Goal: Task Accomplishment & Management: Manage account settings

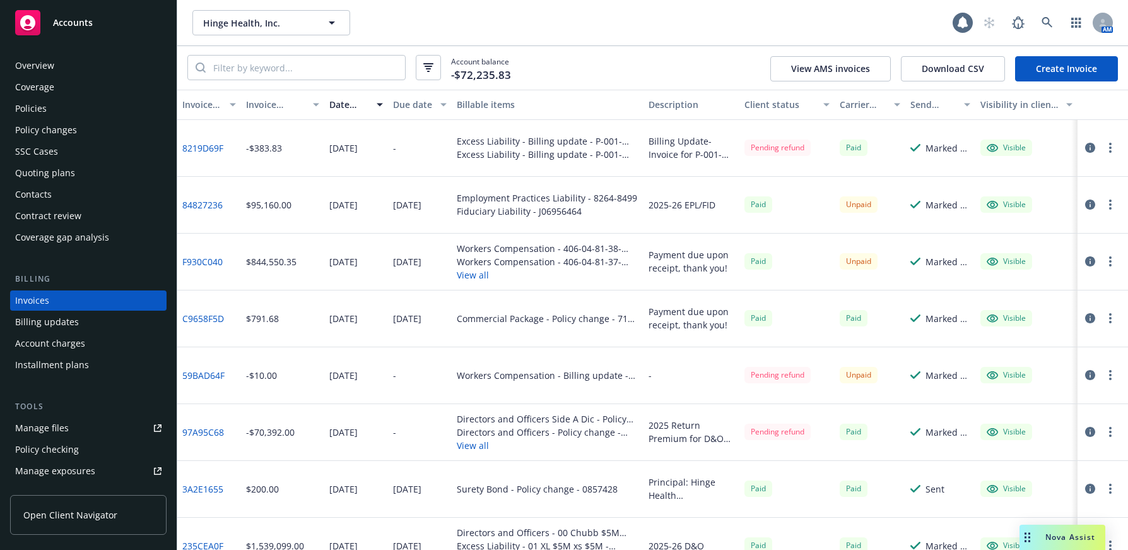
scroll to position [3, 0]
click at [1050, 22] on icon at bounding box center [1047, 22] width 11 height 11
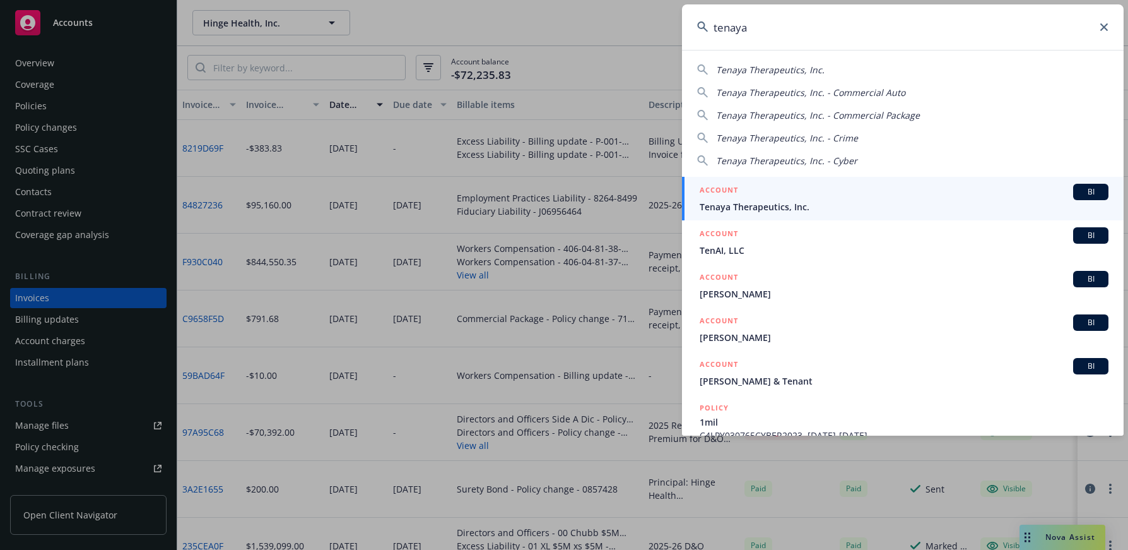
type input "tenaya"
click at [779, 208] on span "Tenaya Therapeutics, Inc." at bounding box center [904, 206] width 409 height 13
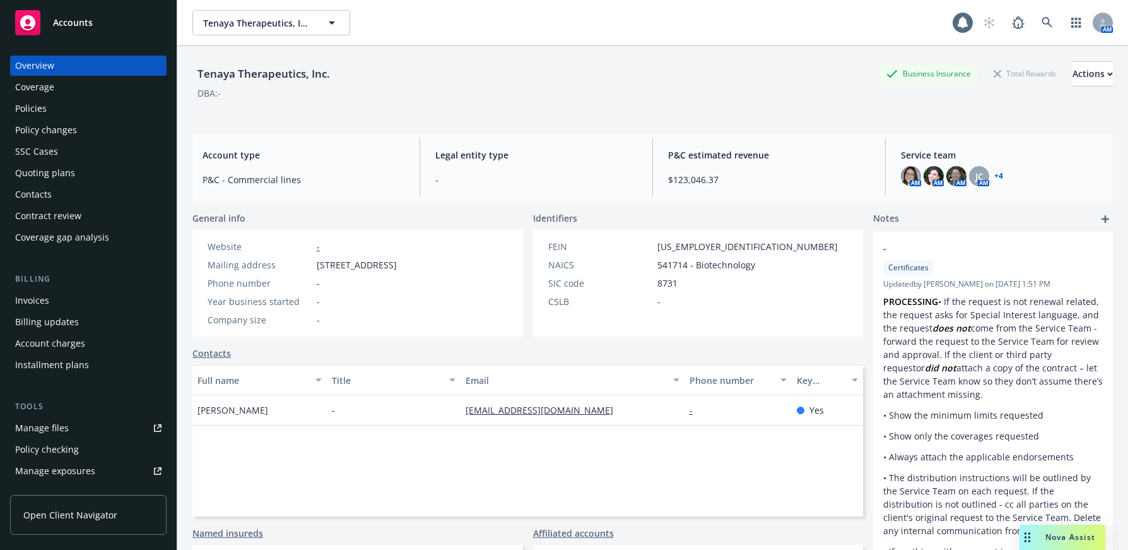
click at [67, 174] on div "Quoting plans" at bounding box center [45, 173] width 60 height 20
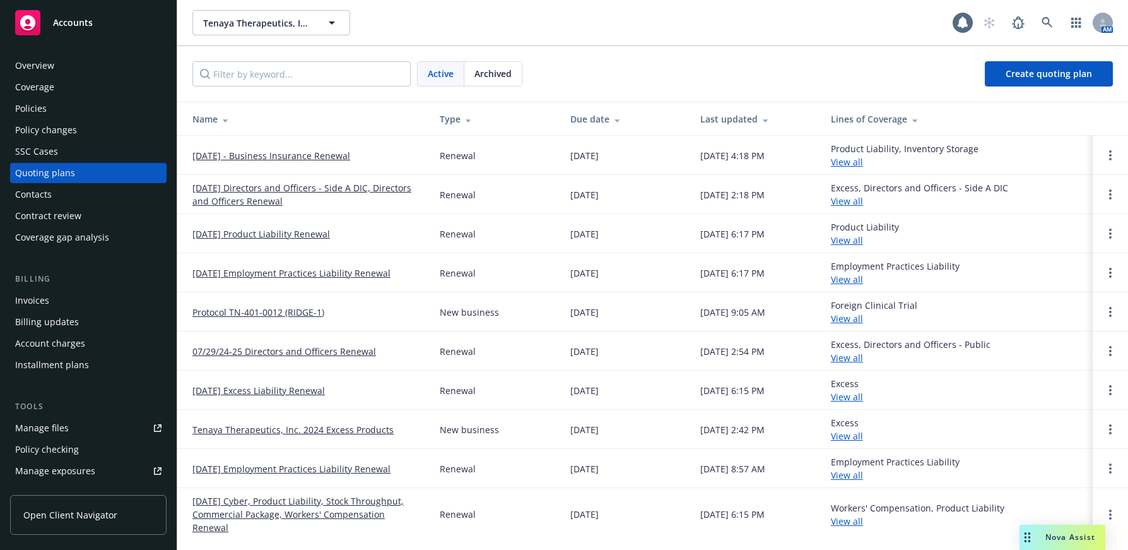
click at [377, 276] on link "09/30/25 Employment Practices Liability Renewal" at bounding box center [291, 272] width 198 height 13
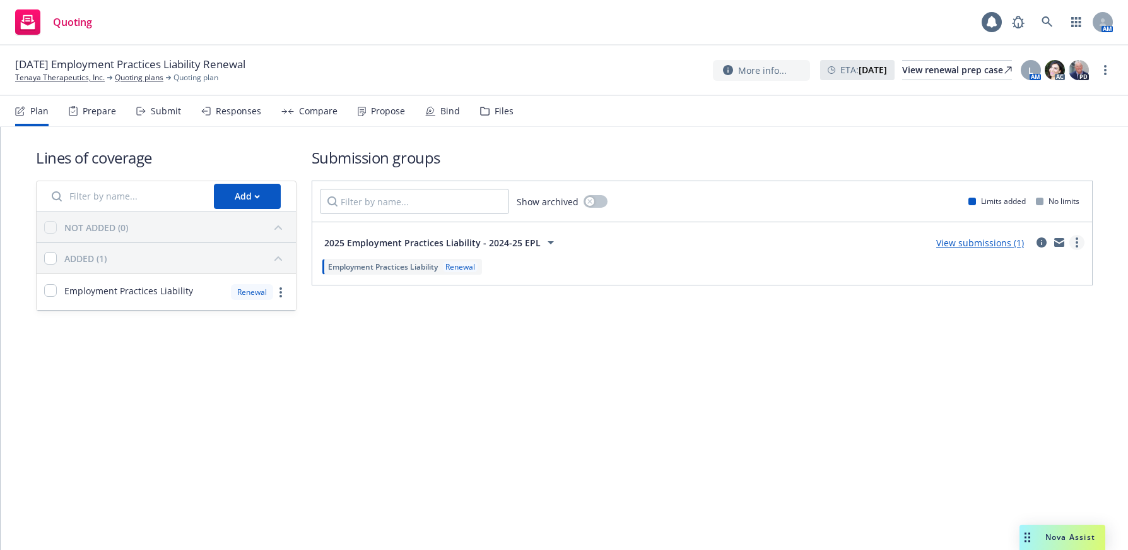
click at [1075, 243] on link "more" at bounding box center [1076, 242] width 15 height 15
click at [702, 403] on div "Lines of coverage Add NOT ADDED (0) ADDED (1) Employment Practices Liability Re…" at bounding box center [564, 338] width 1127 height 423
click at [449, 110] on div "Bind" at bounding box center [450, 111] width 20 height 10
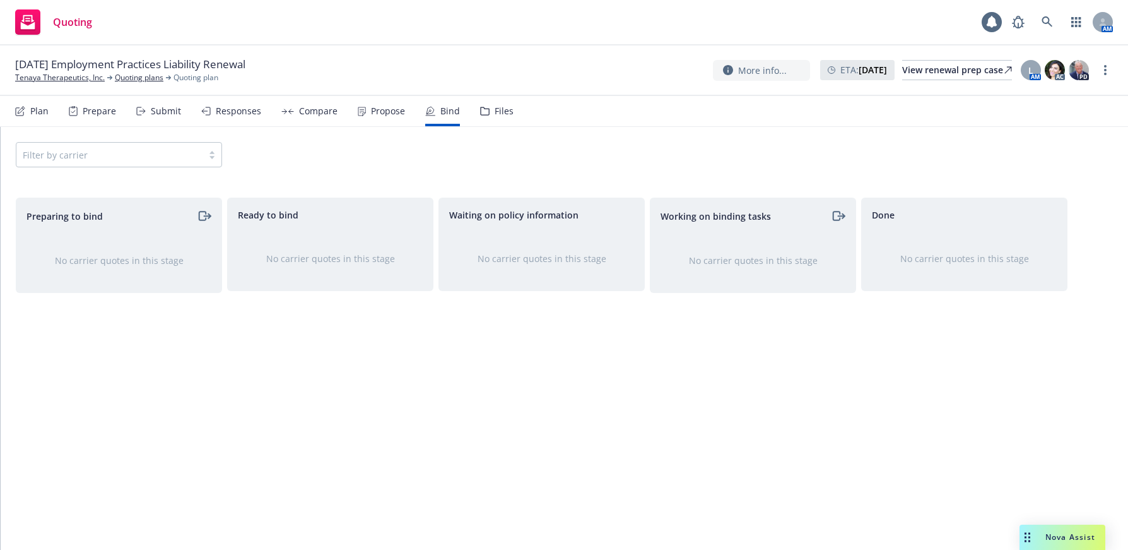
click at [495, 110] on div "Files" at bounding box center [504, 111] width 19 height 10
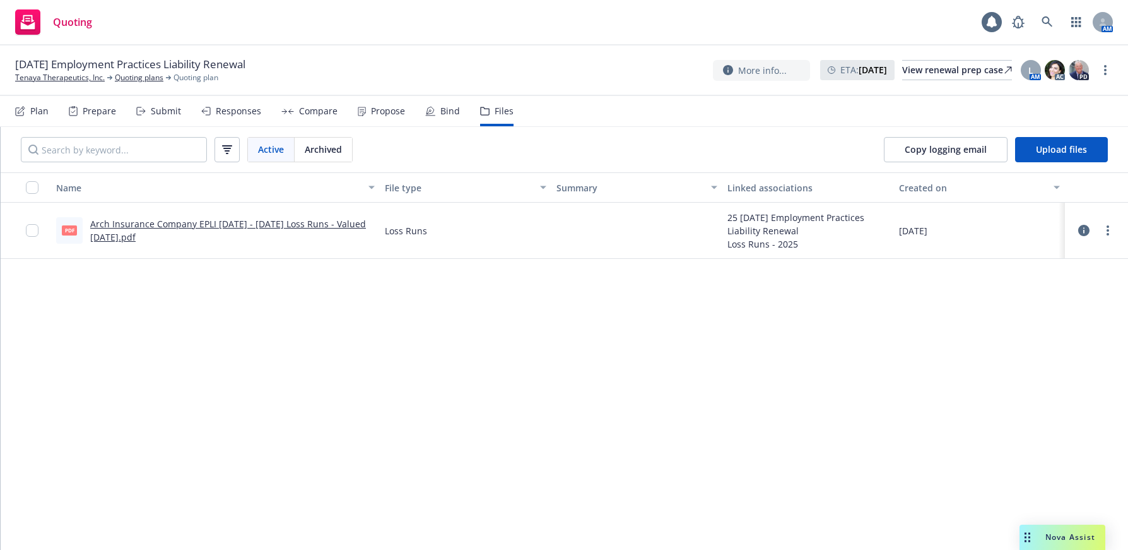
click at [384, 111] on div "Propose" at bounding box center [388, 111] width 34 height 10
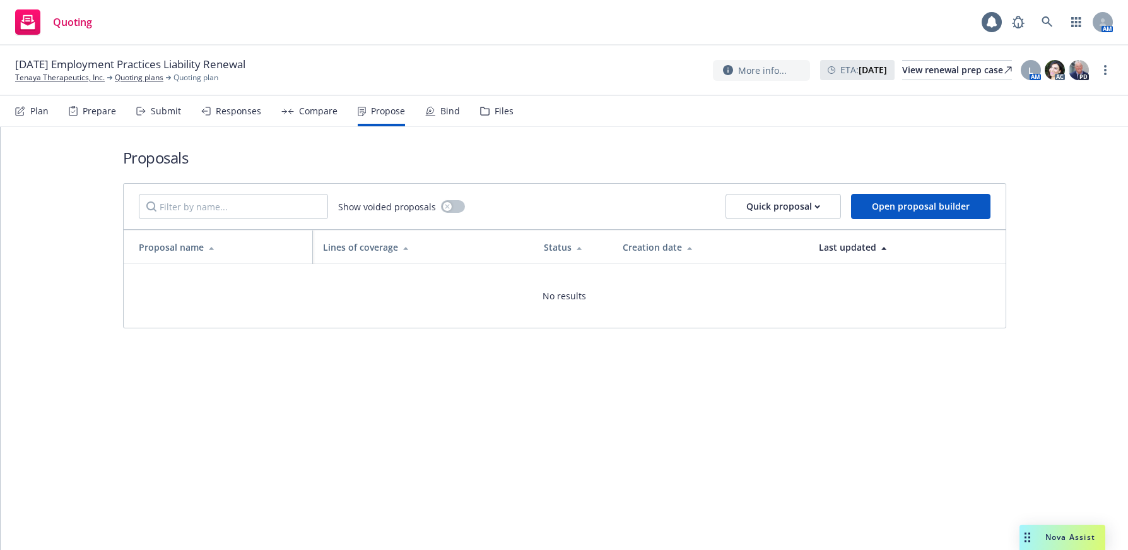
click at [317, 110] on div "Compare" at bounding box center [318, 111] width 38 height 10
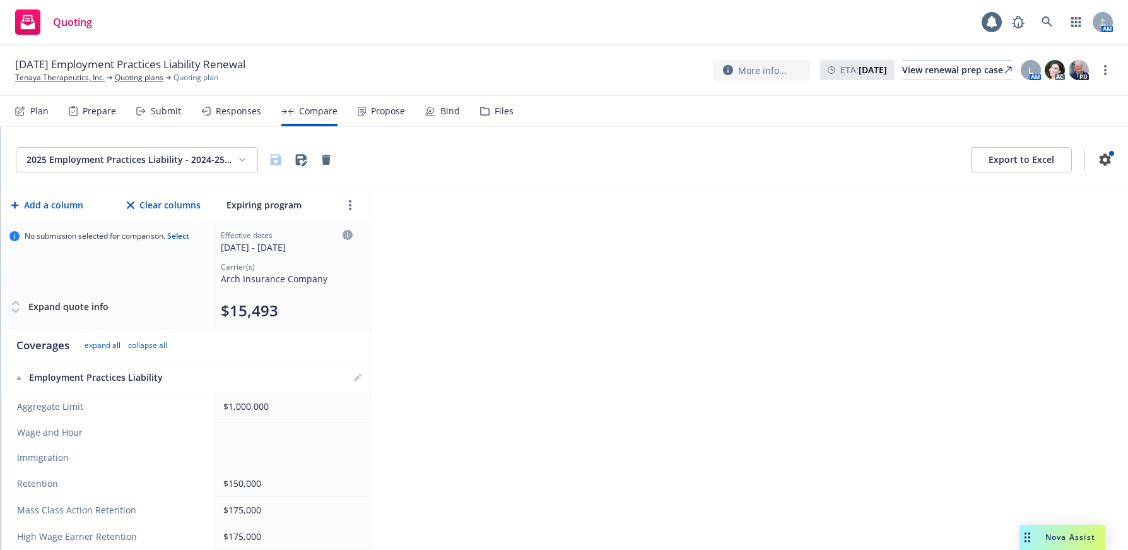
click at [239, 114] on div "Responses" at bounding box center [238, 111] width 45 height 10
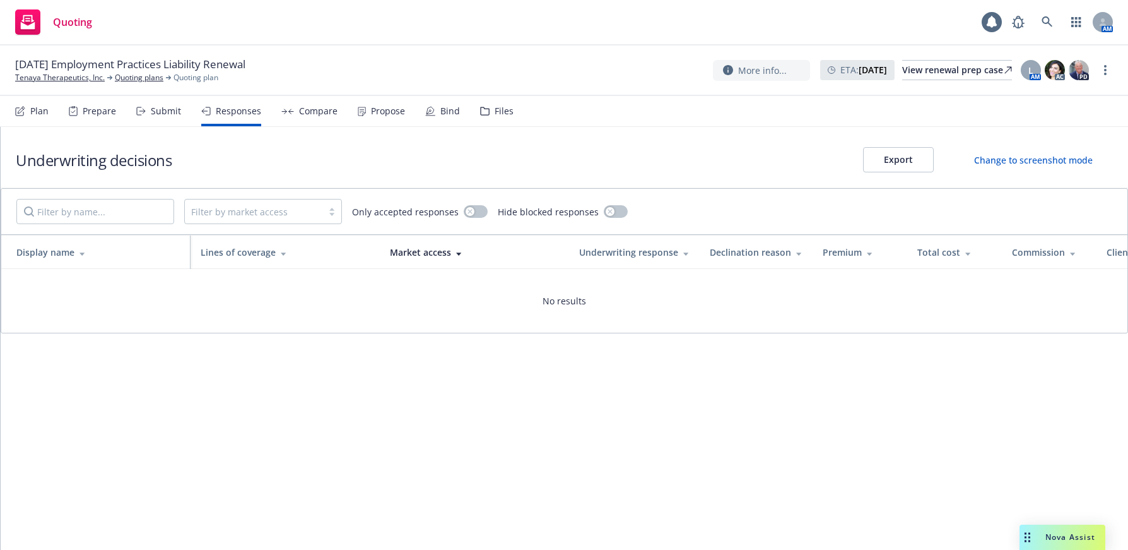
click at [161, 112] on div "Submit" at bounding box center [166, 111] width 30 height 10
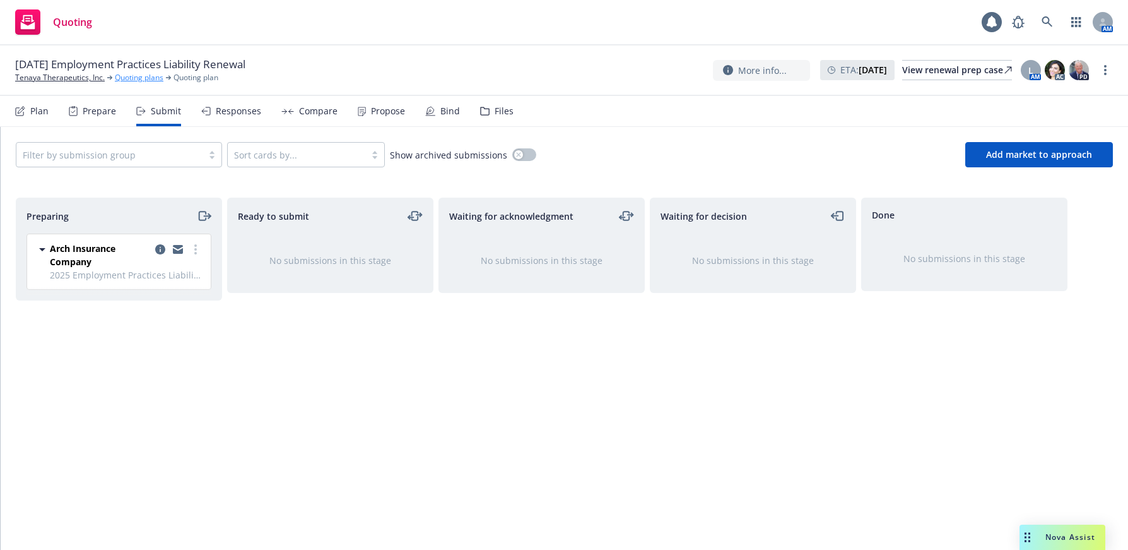
click at [151, 78] on link "Quoting plans" at bounding box center [139, 77] width 49 height 11
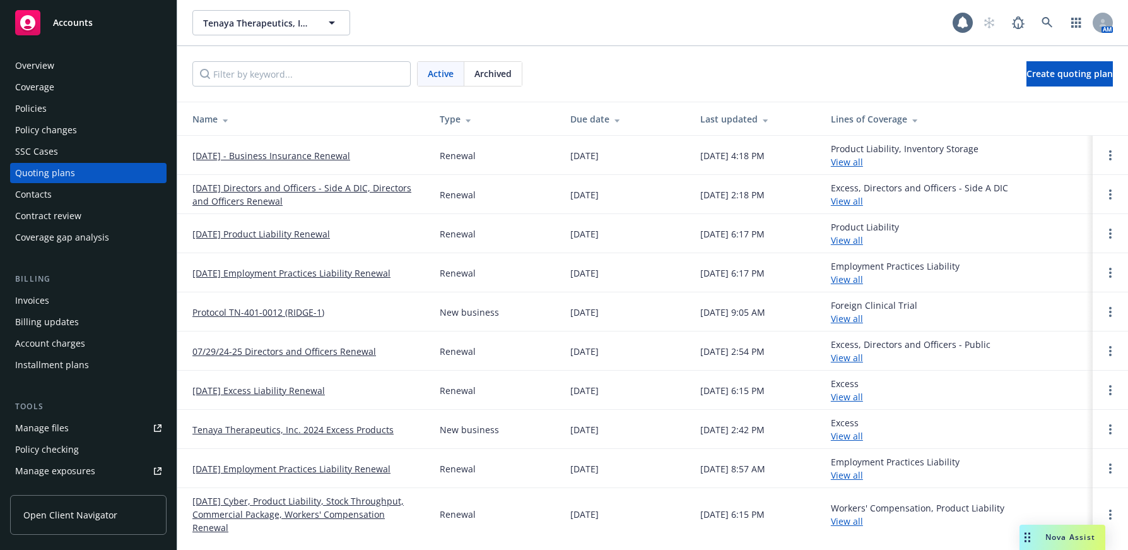
click at [386, 274] on link "[DATE] Employment Practices Liability Renewal" at bounding box center [291, 272] width 198 height 13
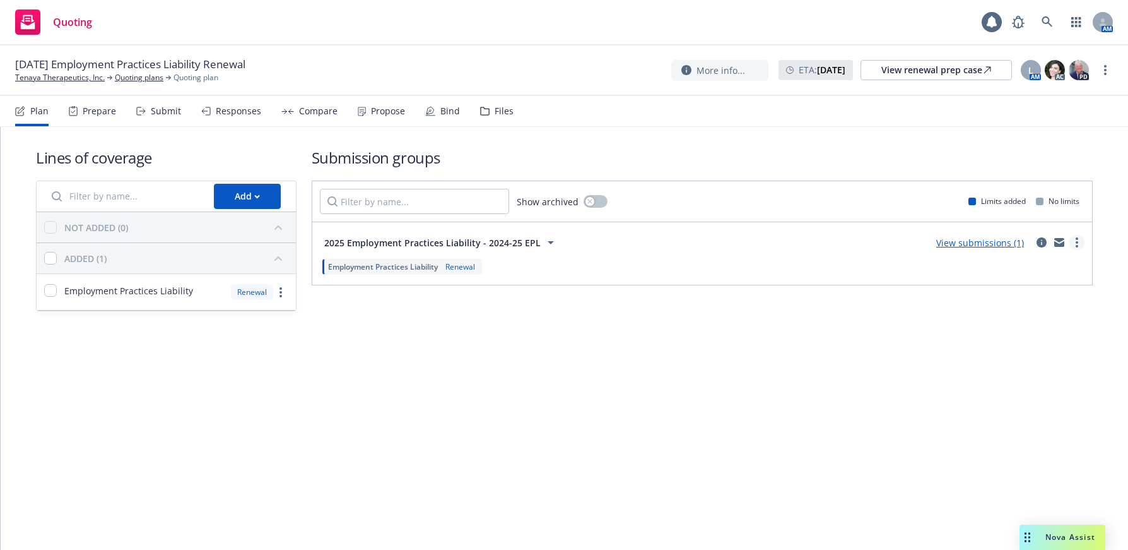
click at [1075, 244] on link "more" at bounding box center [1076, 242] width 15 height 15
click at [1009, 399] on span "Create policy (fast track)" at bounding box center [1017, 399] width 132 height 12
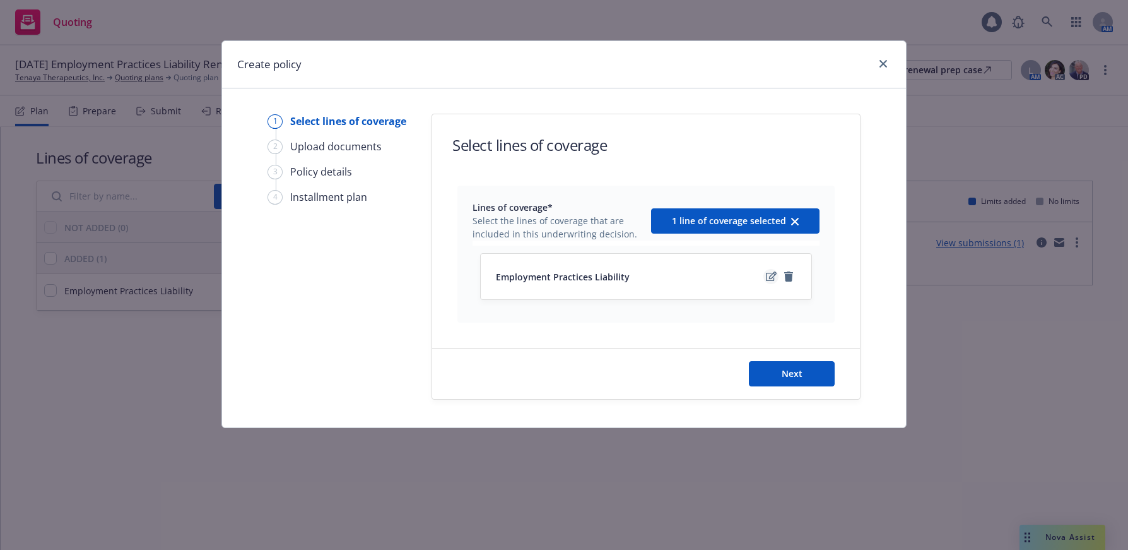
click at [769, 278] on icon "edit" at bounding box center [771, 275] width 11 height 9
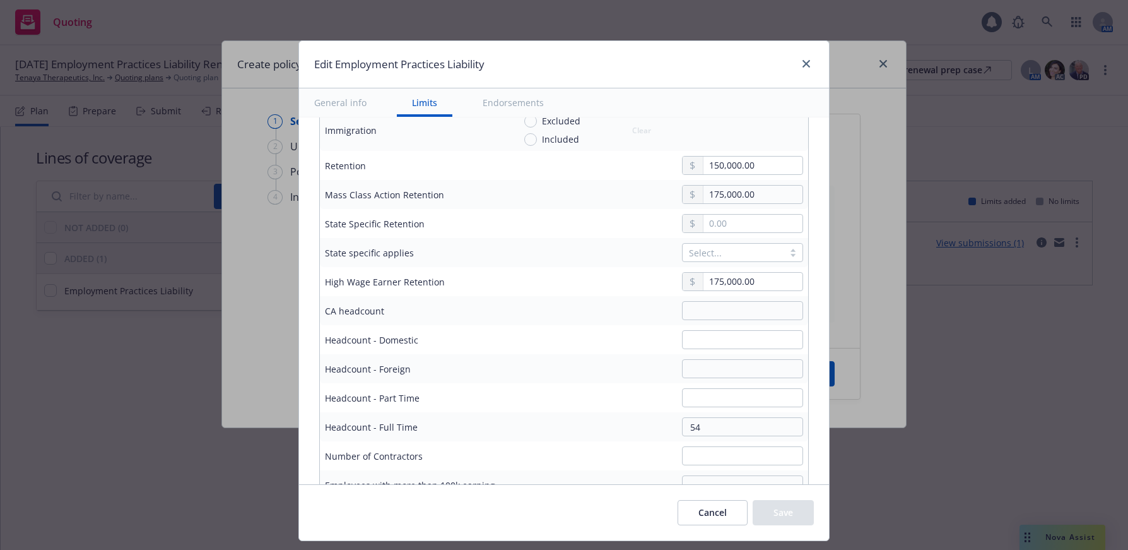
scroll to position [631, 0]
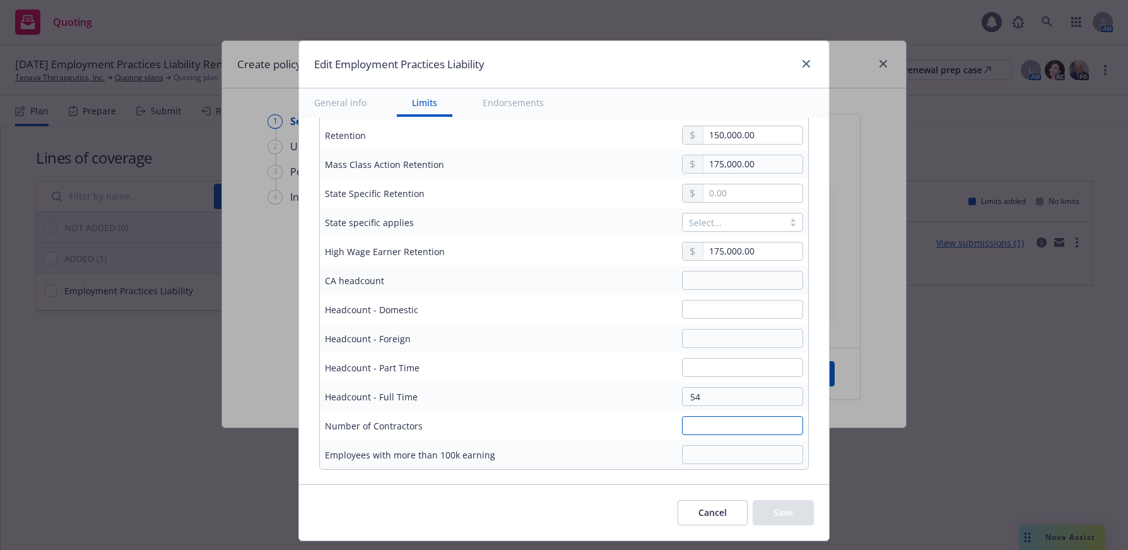
click at [721, 426] on input "text" at bounding box center [742, 425] width 121 height 19
type input "35"
click at [703, 281] on input "text" at bounding box center [742, 280] width 121 height 19
click at [786, 513] on button "Save" at bounding box center [783, 512] width 61 height 25
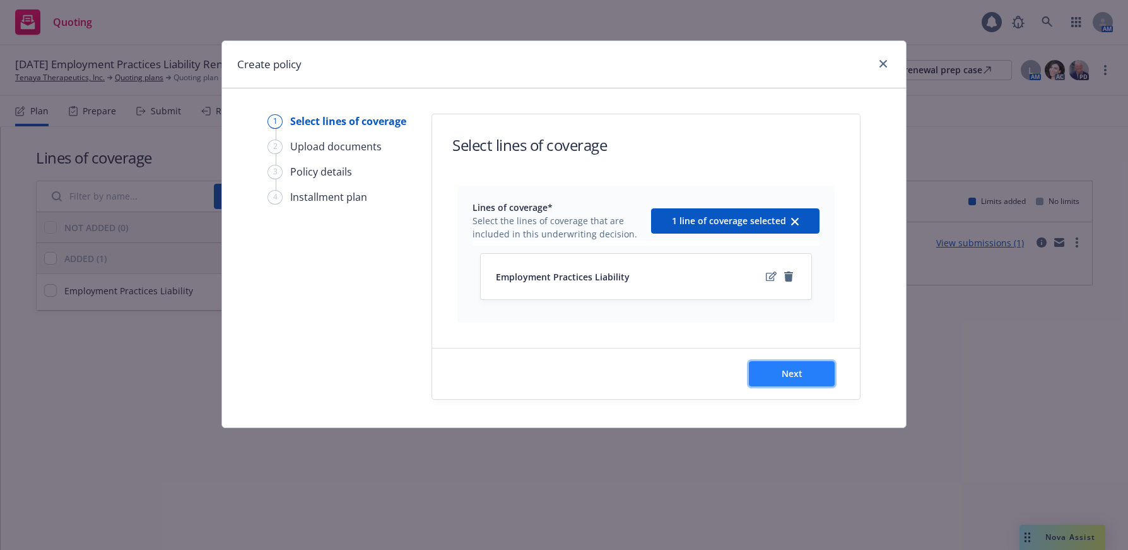
click at [794, 375] on span "Next" at bounding box center [792, 373] width 21 height 12
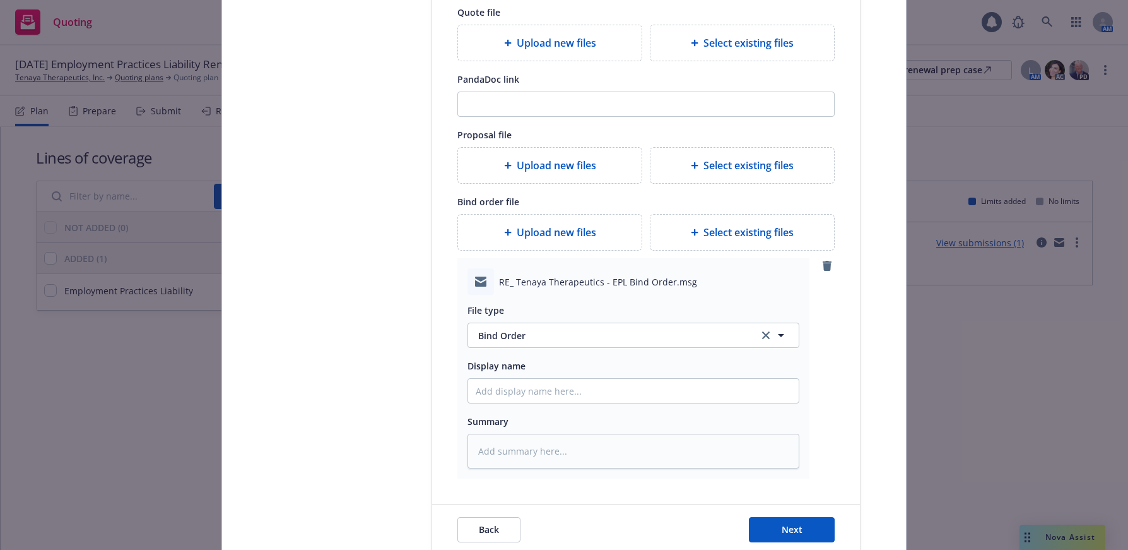
scroll to position [279, 0]
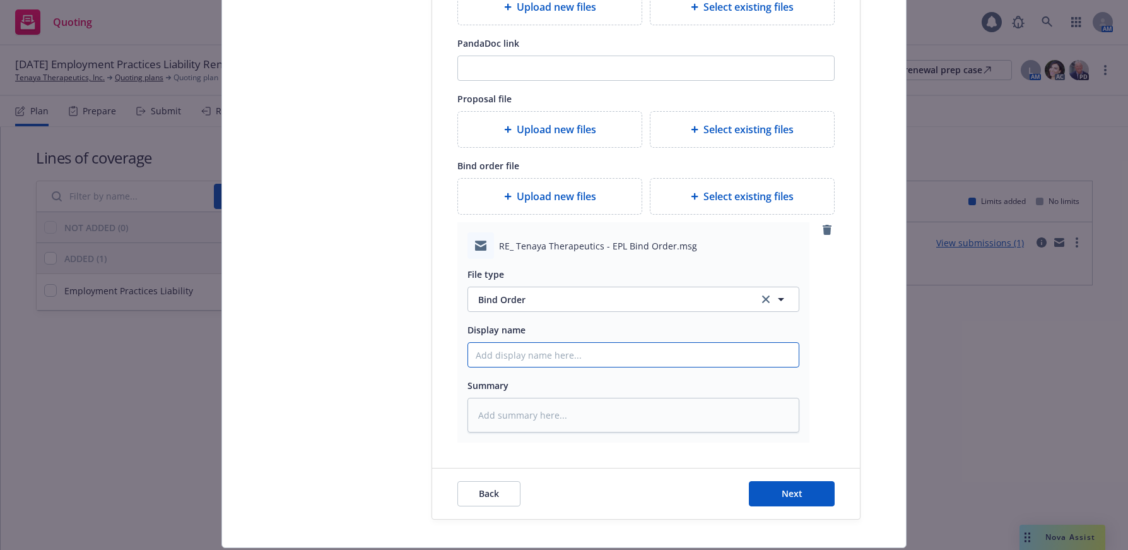
click at [558, 353] on input "Display name" at bounding box center [633, 355] width 331 height 24
type textarea "x"
type input "2"
type textarea "x"
type input "20"
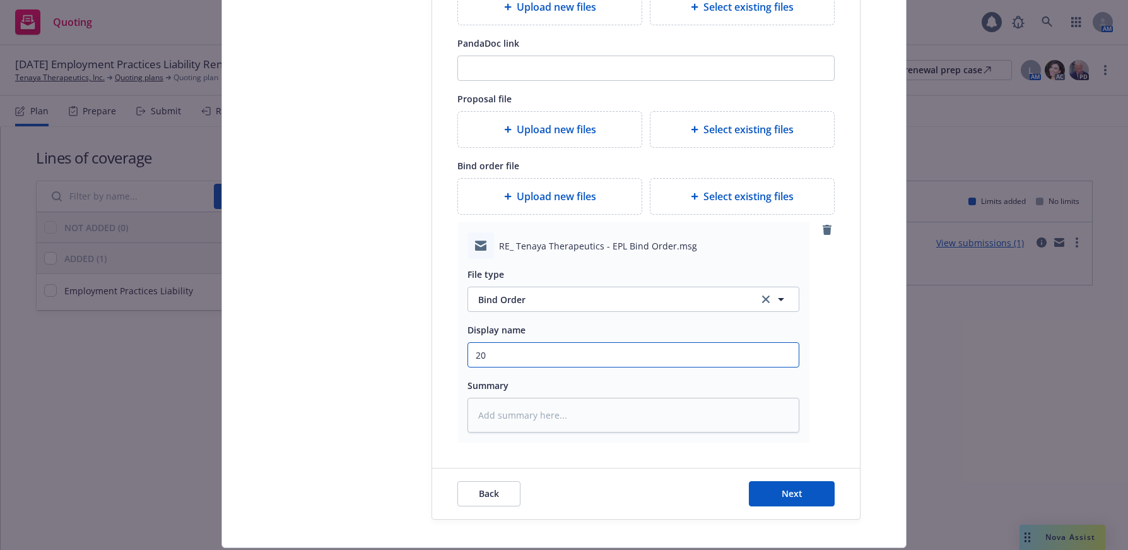
type textarea "x"
type input "202"
type textarea "x"
type input "2025"
type textarea "x"
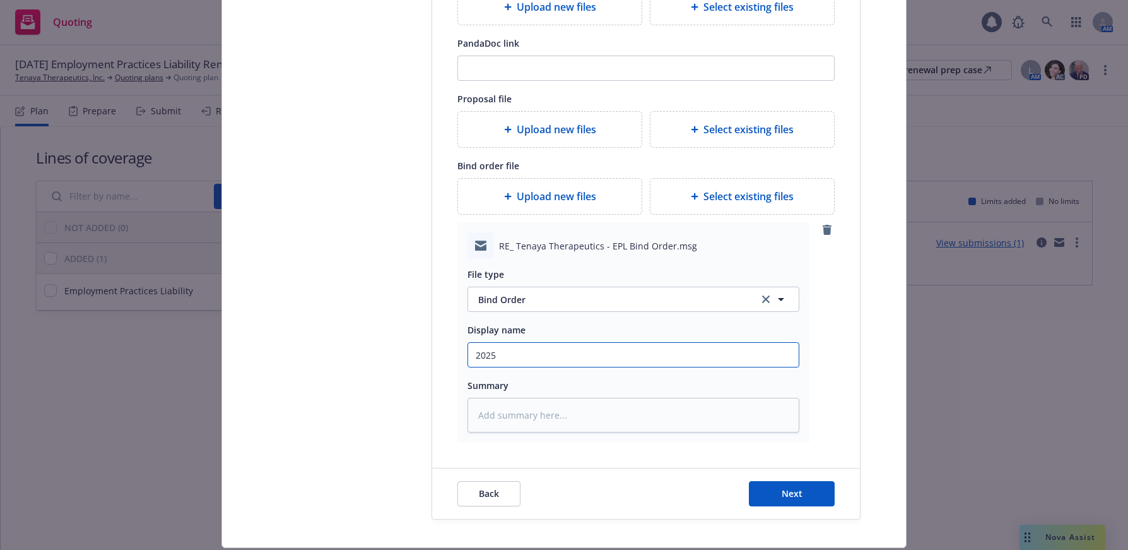
type input "2025"
type textarea "x"
type input "2025 E"
type textarea "x"
type input "2025 EP"
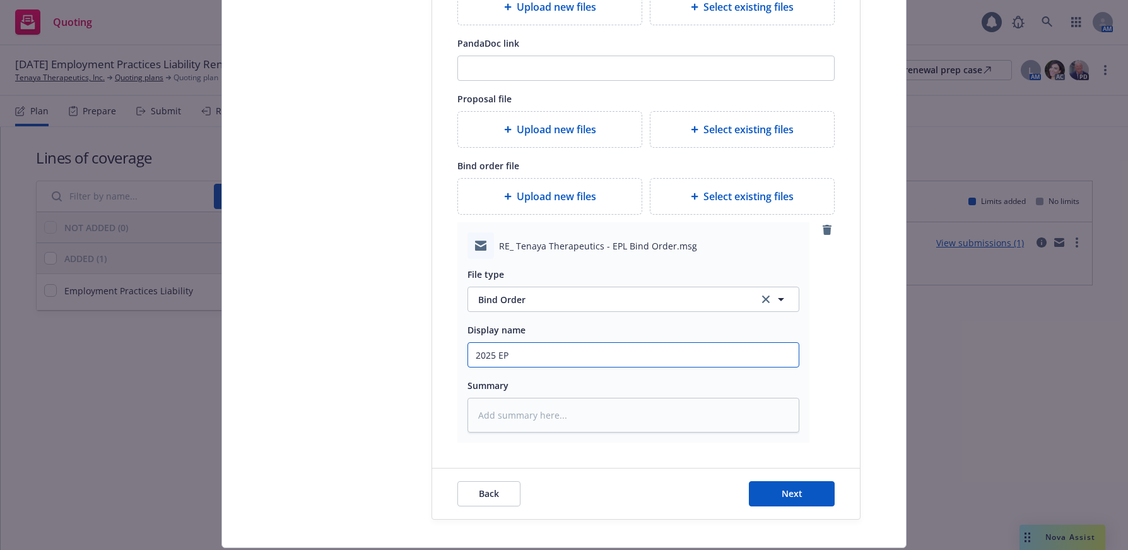
type textarea "x"
type input "2025 EPL"
type textarea "x"
type input "2025 EPL"
type textarea "x"
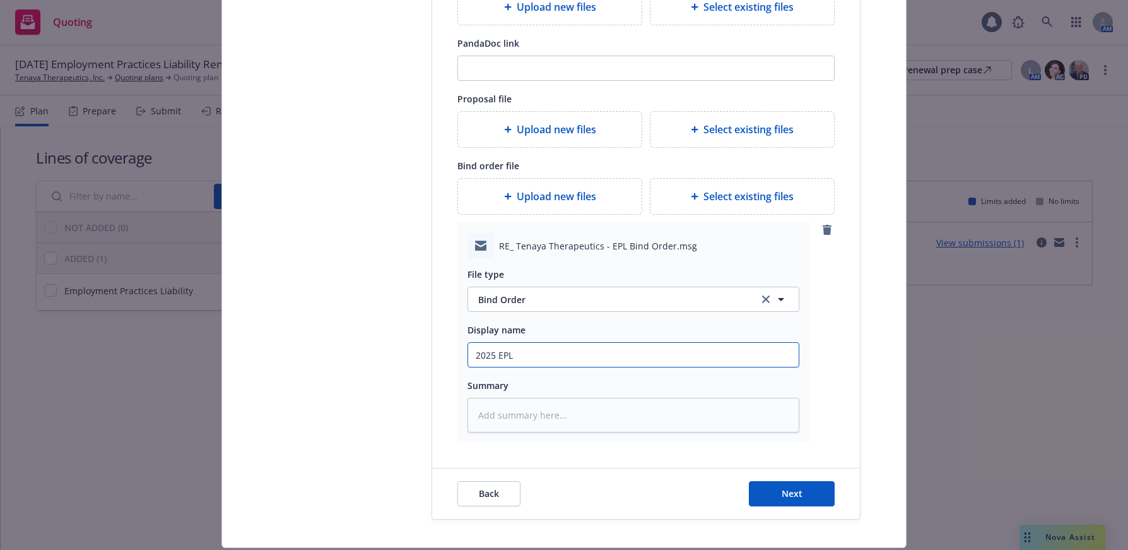
type input "2025 EPL B"
type textarea "x"
type input "2025 EPL Bin"
type textarea "x"
type input "2025 EPL Bind"
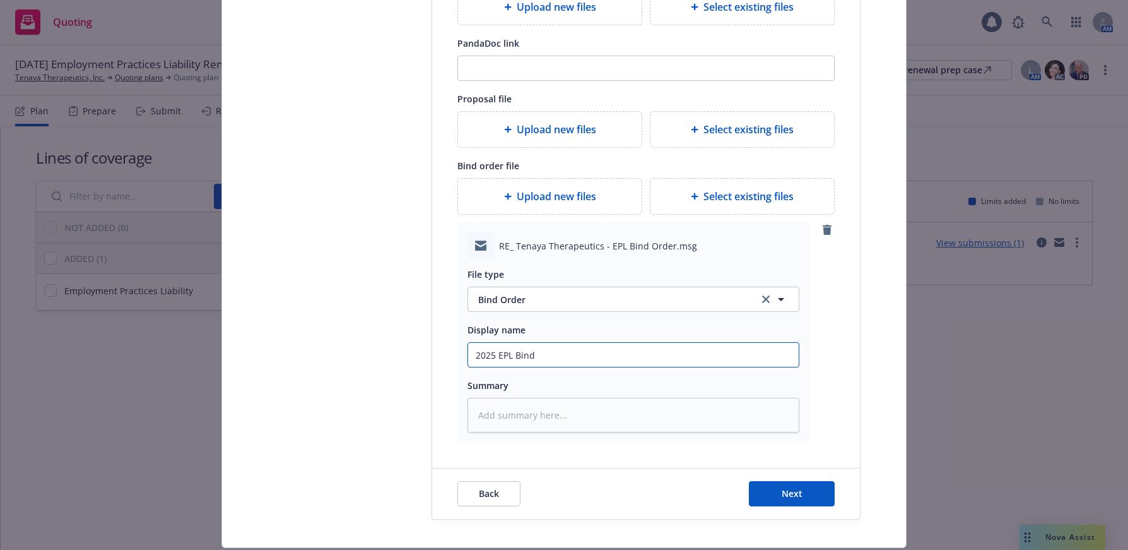
type textarea "x"
type input "2025 EPL Bind"
type textarea "x"
type input "2025 EPL Bind O"
type textarea "x"
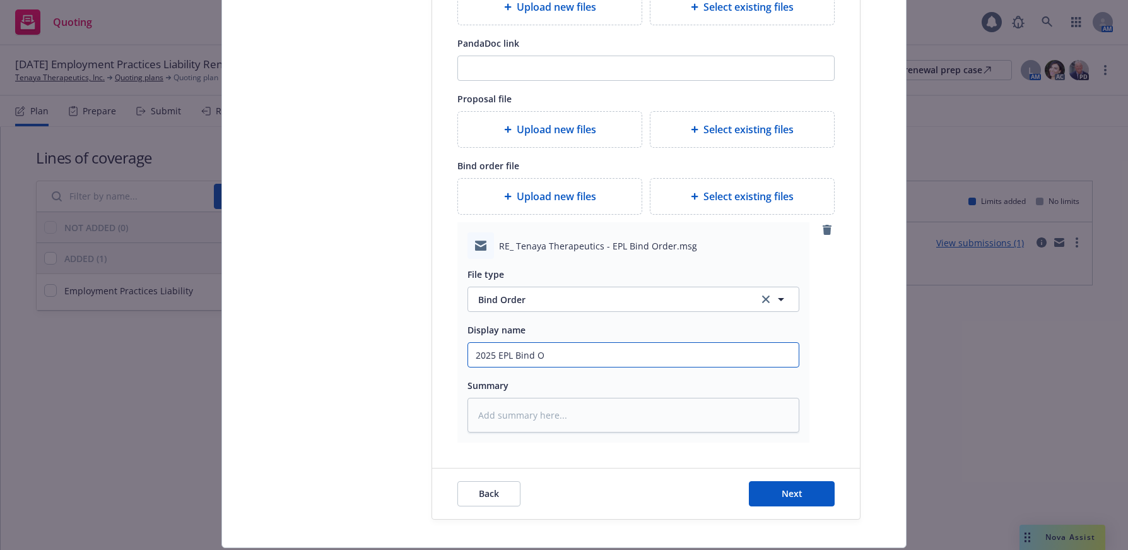
type input "2025 EPL Bind Or"
type textarea "x"
type input "2025 EPL Bind Ord"
type textarea "x"
type input "2025 EPL Bind Orde"
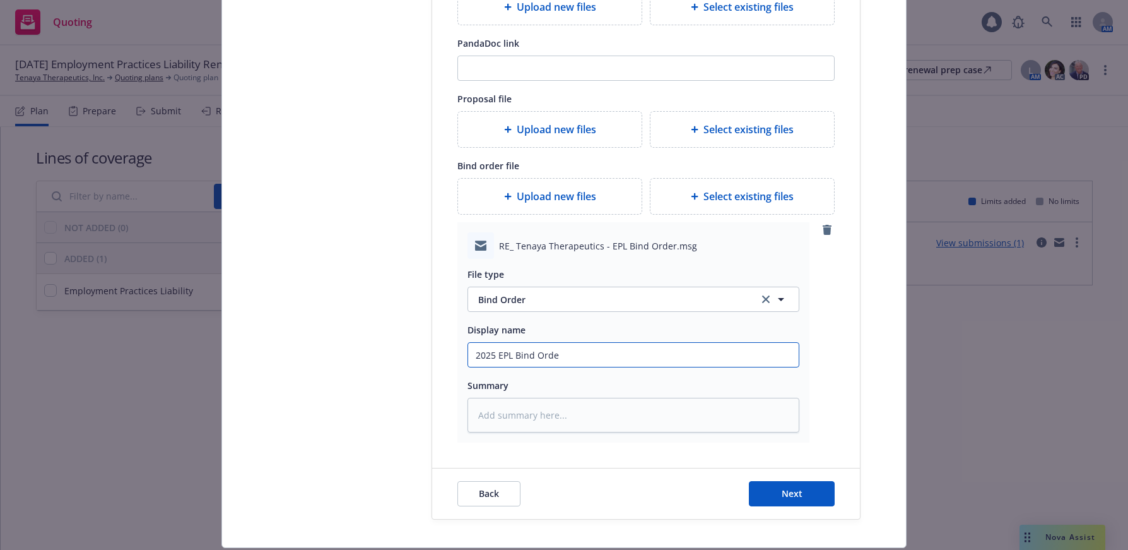
type textarea "x"
type input "2025 EPL Bind Order"
type textarea "x"
type input "2025 EPL Bind Order"
type textarea "x"
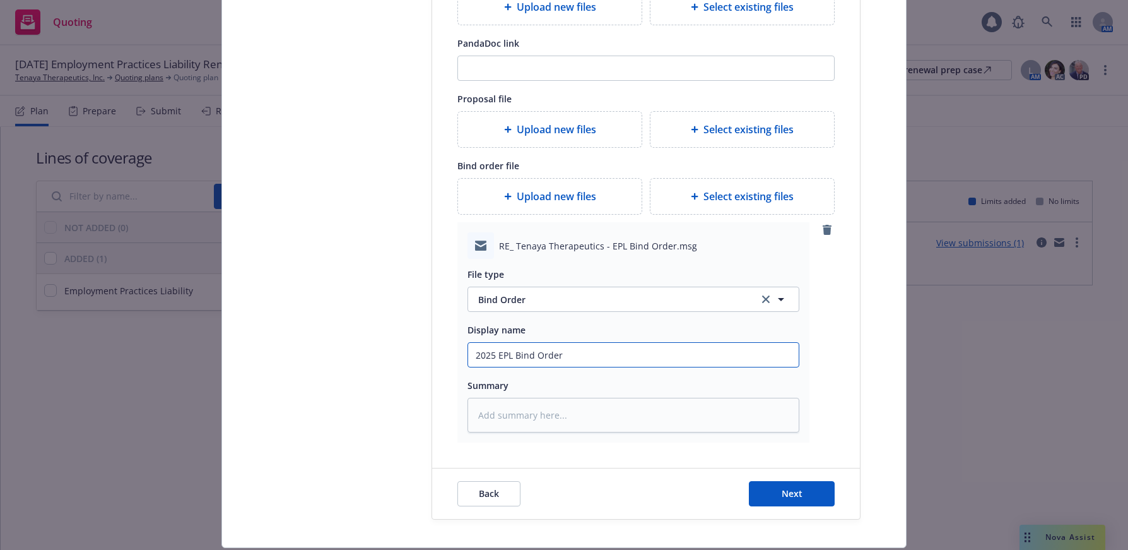
type input "2025 EPL Bind Order t"
type textarea "x"
type input "2025 EPL Bind Order to"
type textarea "x"
type input "2025 EPL Bind Order to"
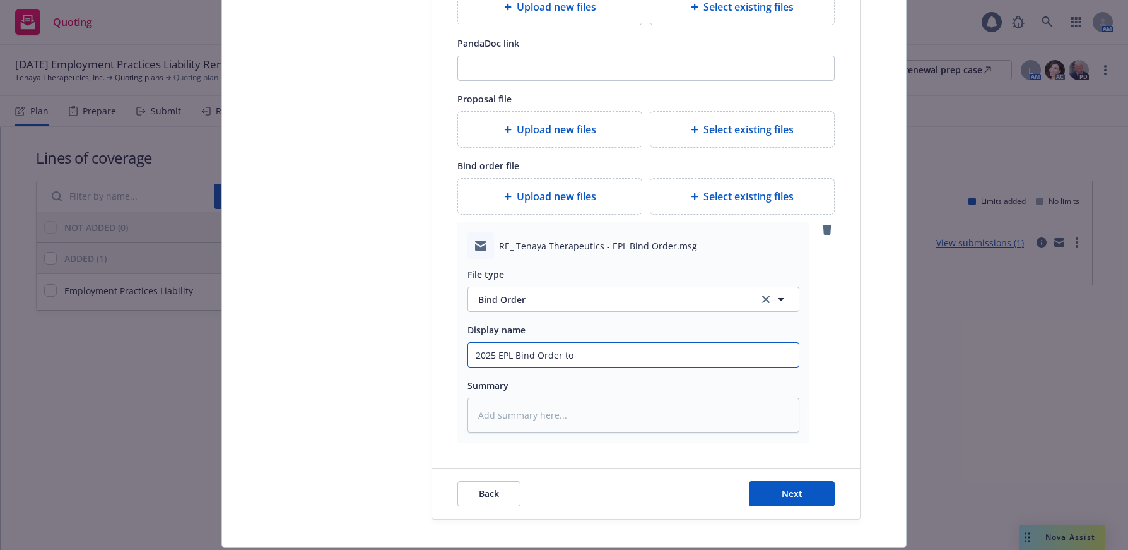
type textarea "x"
type input "2025 EPL Bind Order to A"
type textarea "x"
type input "2025 EPL Bind Order to Ar"
type textarea "x"
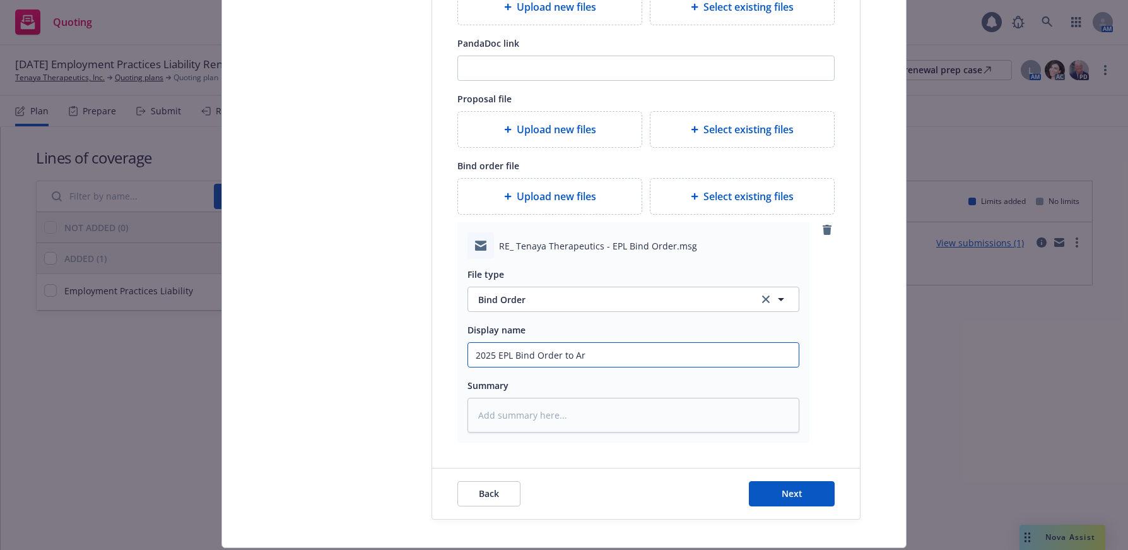
type input "2025 EPL Bind Order to Arc"
type textarea "x"
type input "2025 EPL Bind Order to Arch"
type textarea "x"
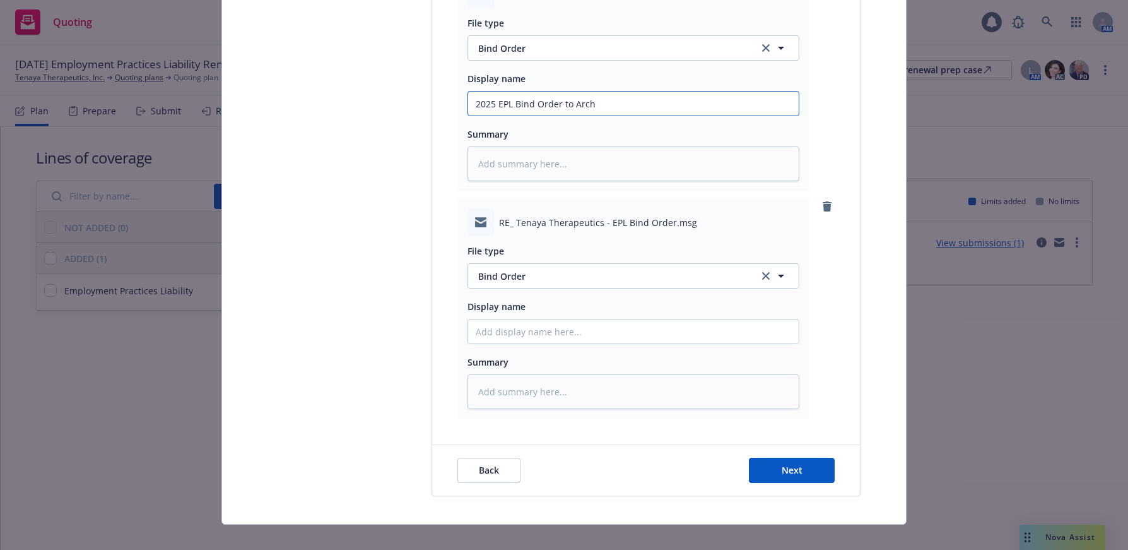
scroll to position [545, 0]
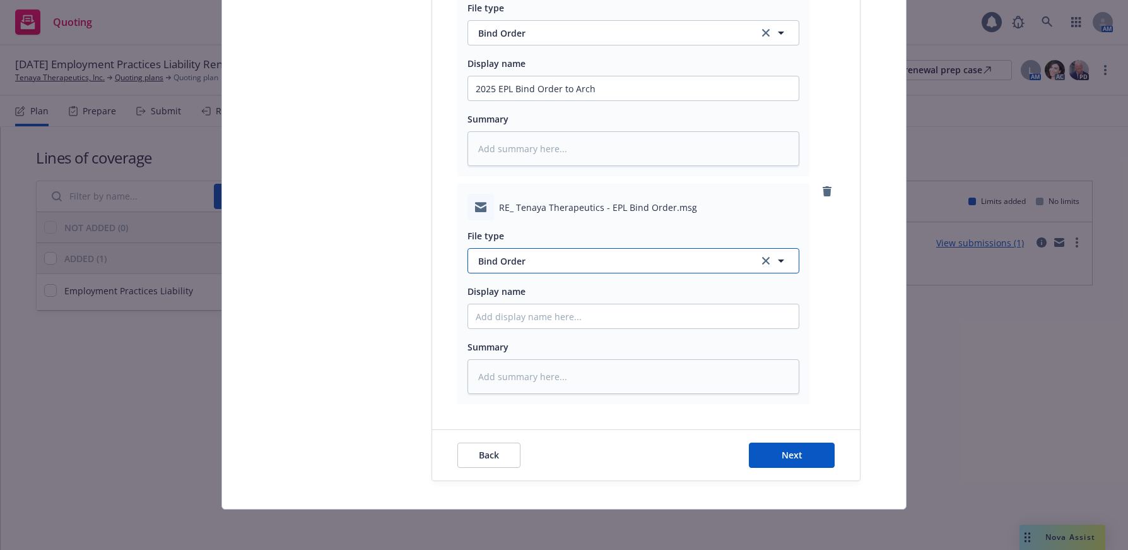
click at [492, 259] on span "Bind Order" at bounding box center [611, 260] width 266 height 13
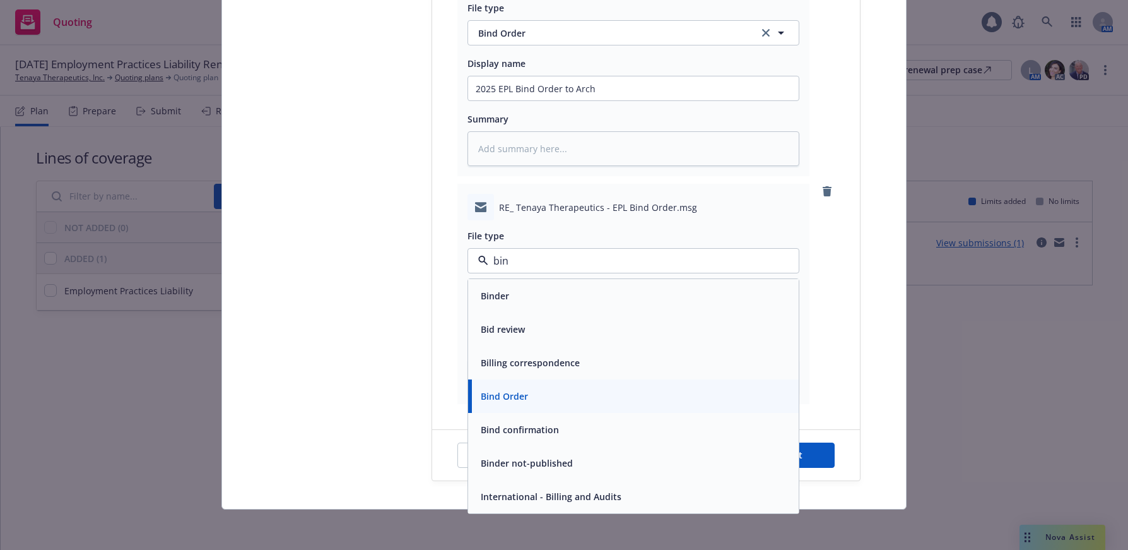
type input "bind"
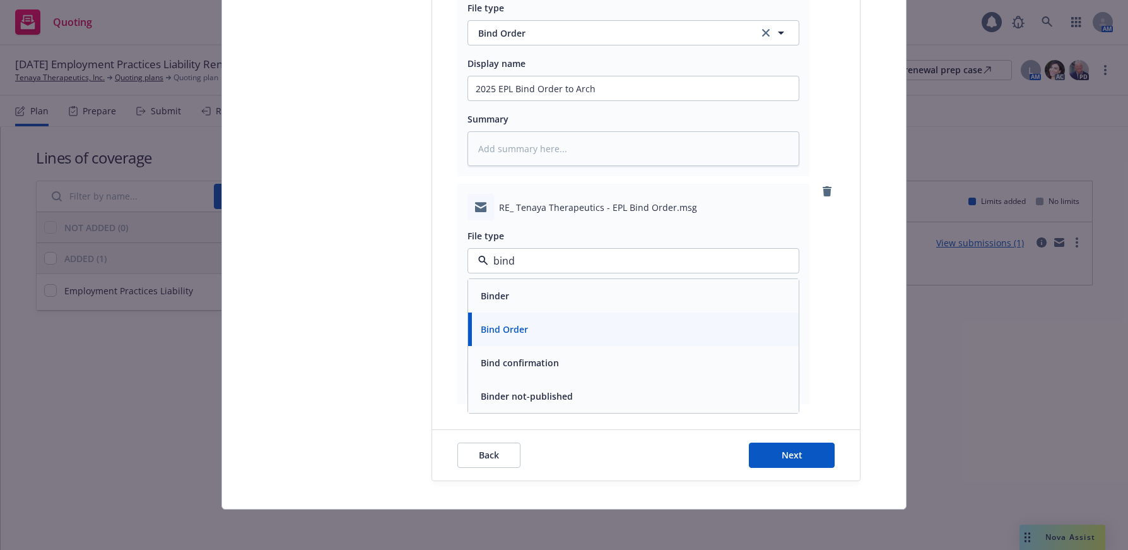
click at [515, 361] on span "Bind confirmation" at bounding box center [520, 362] width 78 height 13
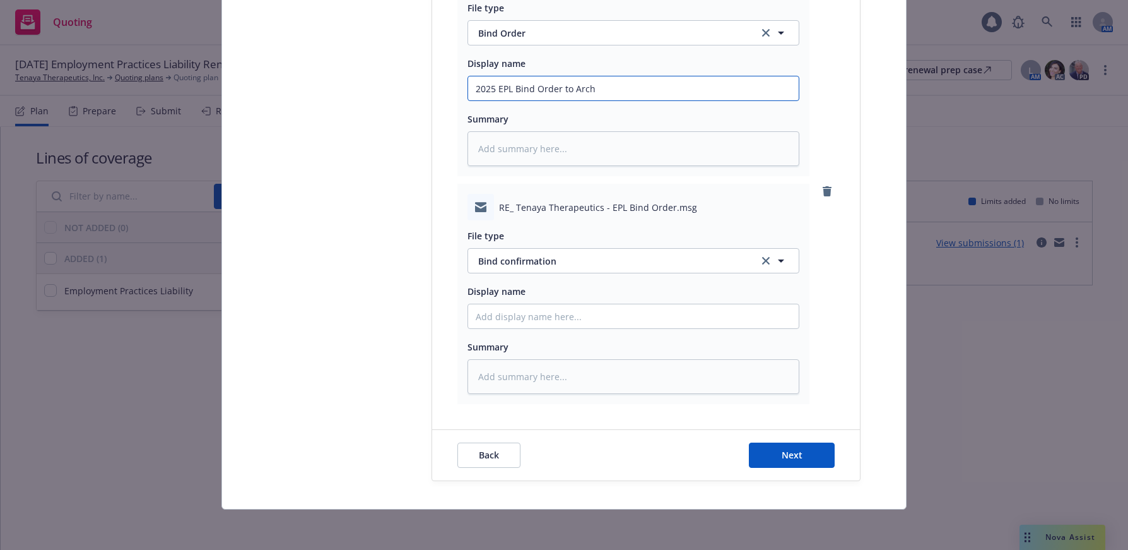
drag, startPoint x: 599, startPoint y: 91, endPoint x: 452, endPoint y: 90, distance: 147.0
click at [457, 90] on div "RE_ Tenaya Therapeutics - EPL Bind Order.msg File type Bind Order Bind Order Di…" at bounding box center [633, 66] width 352 height 220
click at [533, 315] on input "Display name" at bounding box center [633, 316] width 331 height 24
paste input "2025 EPL Bind Order to Arch"
type textarea "x"
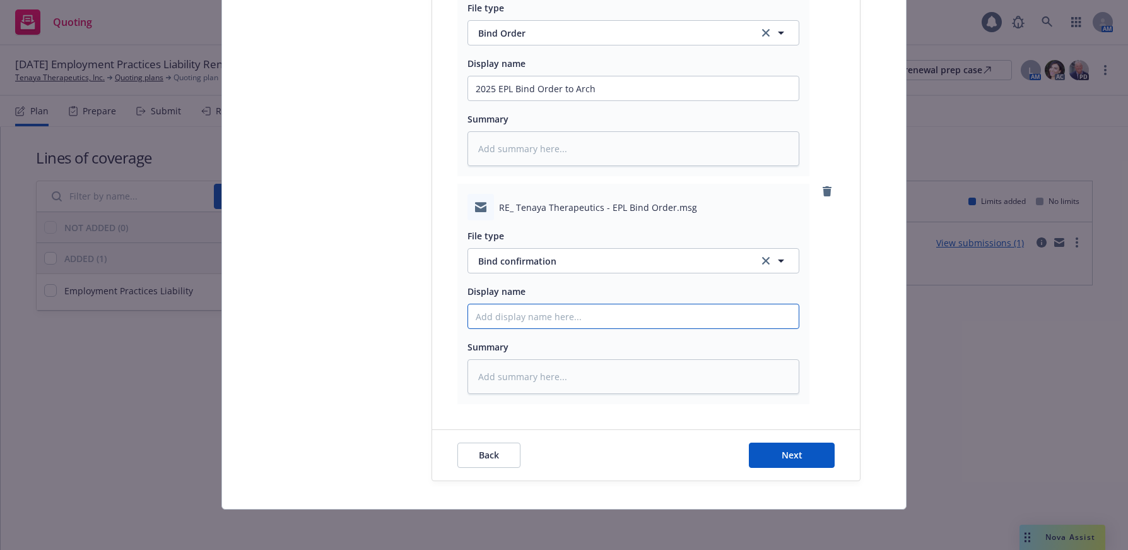
type input "2025 EPL Bind Order to Arch"
type textarea "x"
type input "2025 EPL Bind Order t Arch"
type textarea "x"
type input "2025 EPL Bind Order Arch"
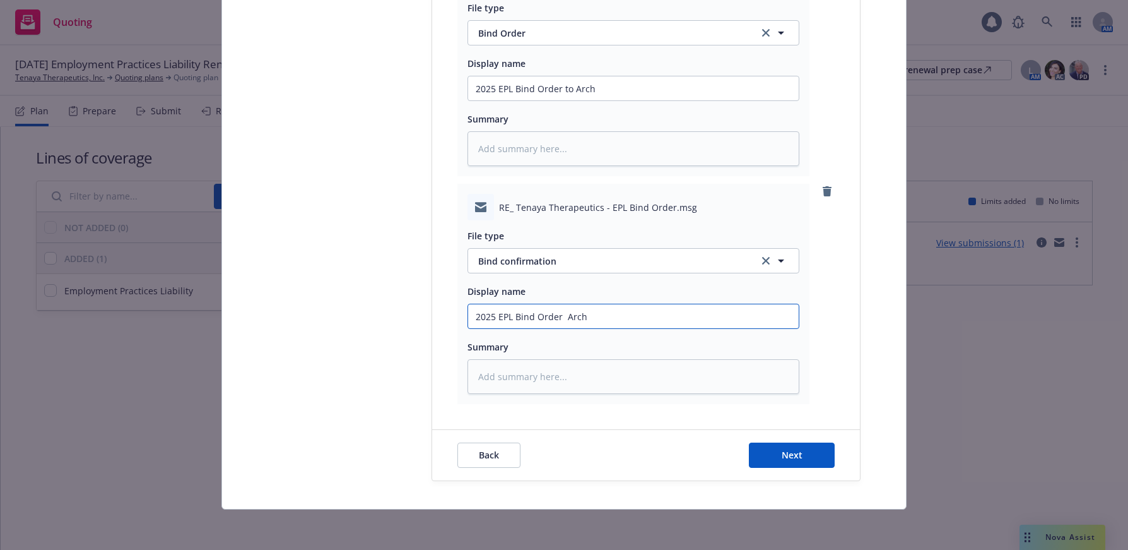
type textarea "x"
type input "2025 EPL Bind Order f Arch"
type textarea "x"
type input "2025 EPL Bind Order fr Arch"
type textarea "x"
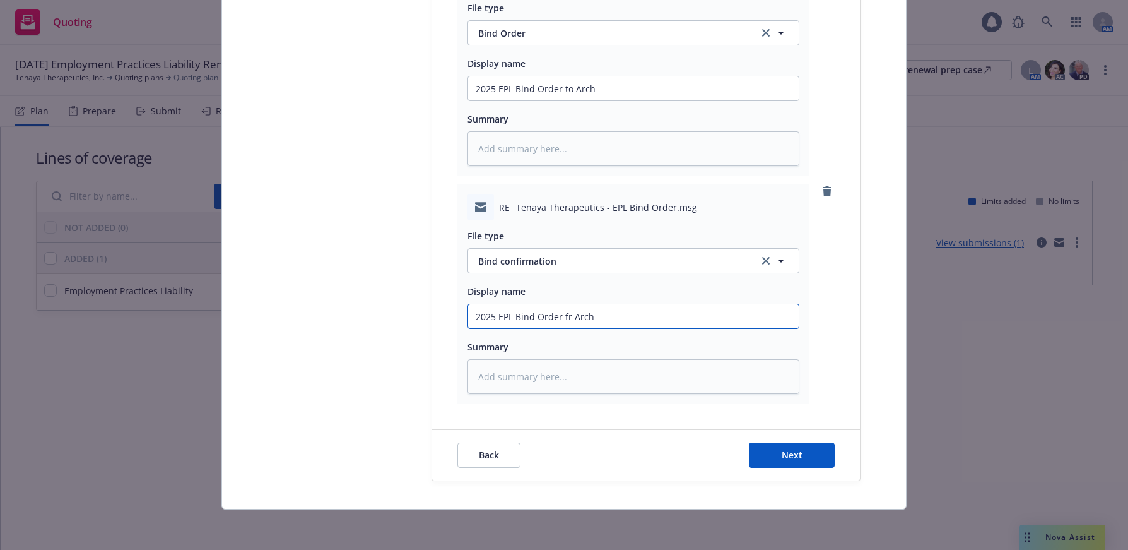
type input "2025 EPL Bind Orde fr Arch"
type textarea "x"
type input "2025 EPL Bind Ord fr Arch"
type textarea "x"
type input "2025 EPL Bind Or fr Arch"
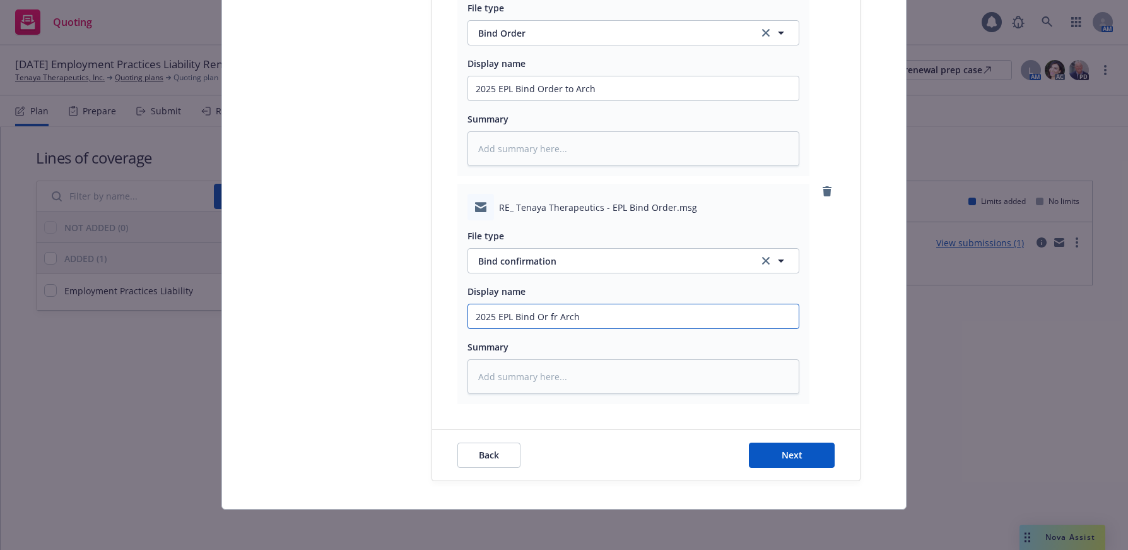
type textarea "x"
type input "2025 EPL Bind O fr Arch"
type textarea "x"
type input "2025 EPL Bind fr Arch"
type textarea "x"
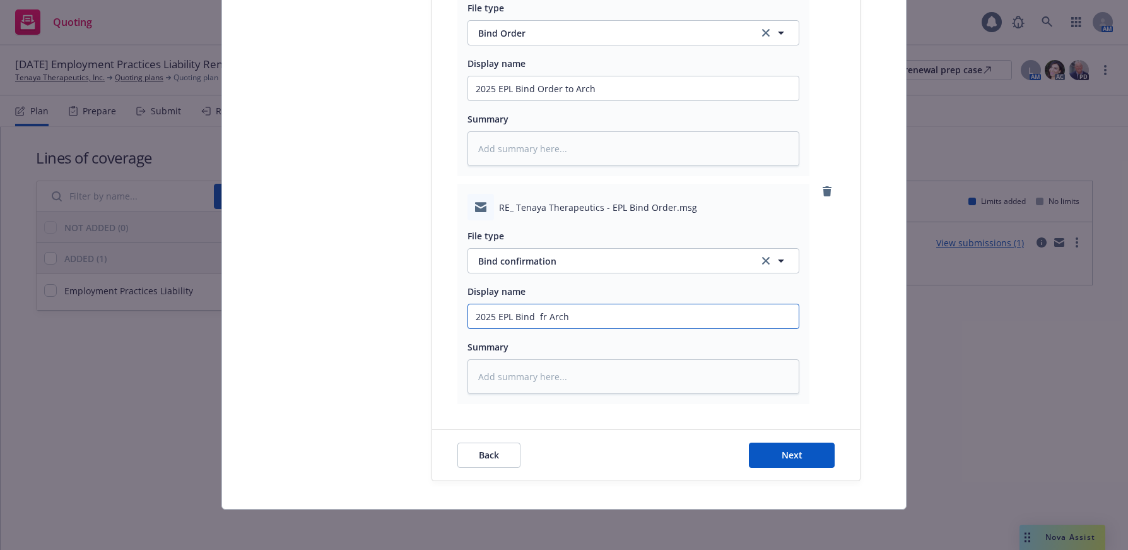
type input "2025 EPL Bind o fr Arch"
type textarea "x"
type input "2025 EPL Bind fr Arch"
type textarea "x"
type input "2025 EPL Bind c fr Arch"
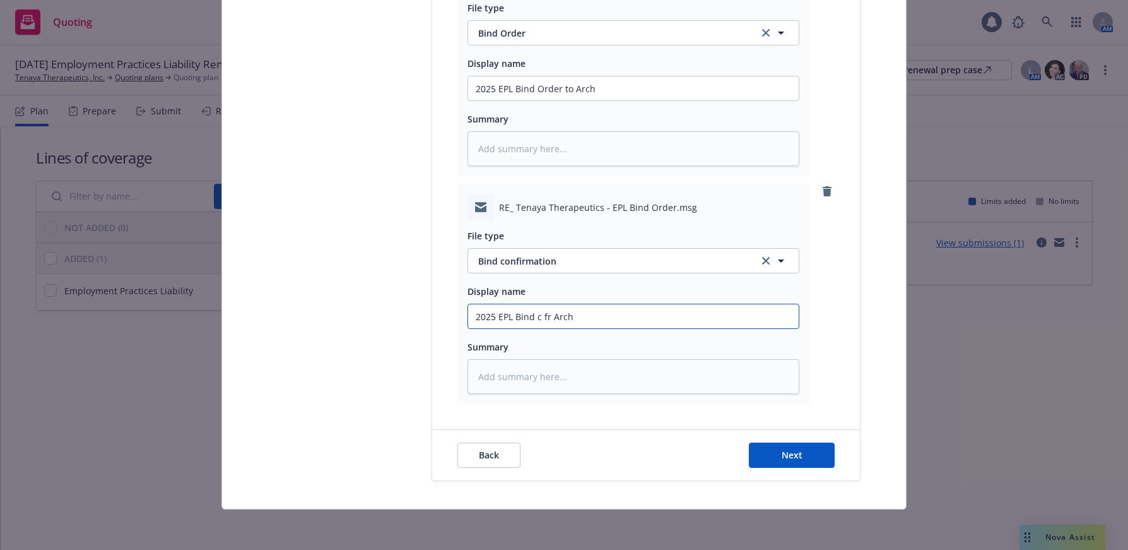
type textarea "x"
type input "2025 EPL Bind con fr Arch"
type textarea "x"
type input "2025 EPL Bind conf fr Arch"
type textarea "x"
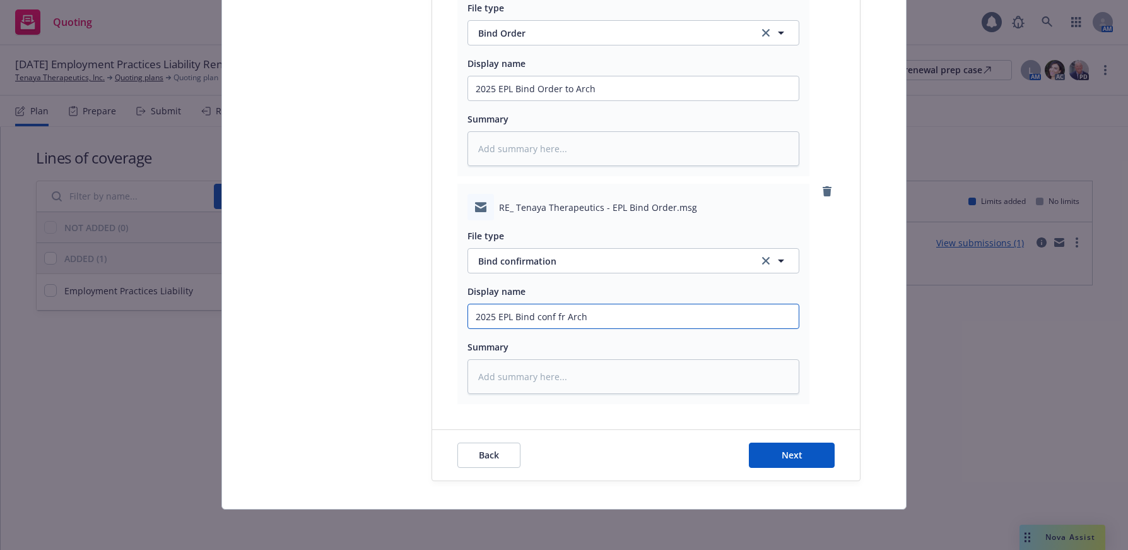
type input "2025 EPL Bind confi fr Arch"
type textarea "x"
type input "2025 EPL Bind confir fr Arch"
type textarea "x"
type input "2025 EPL Bind confirm fr Arch"
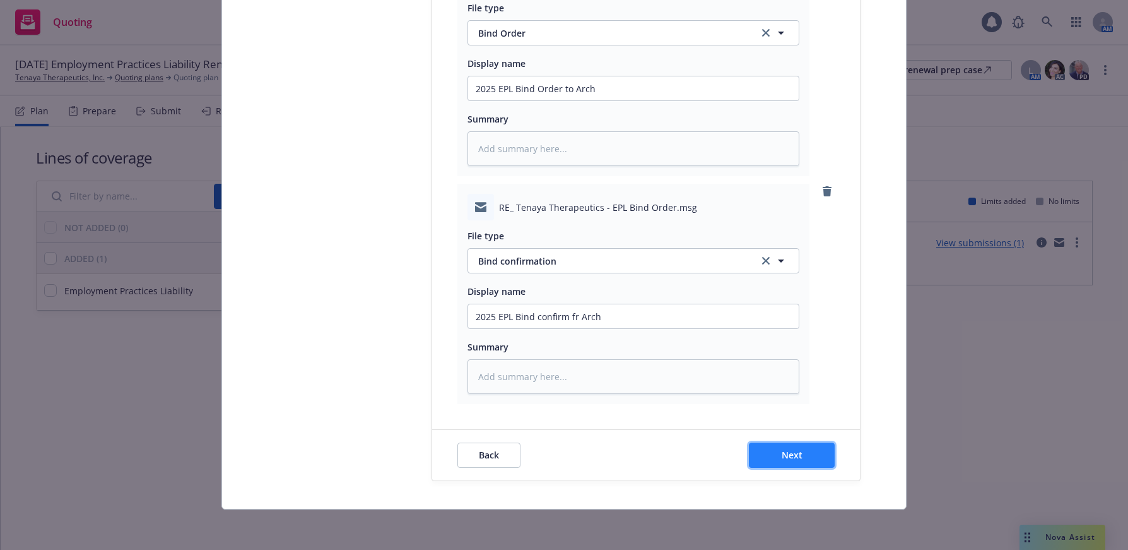
click at [792, 456] on span "Next" at bounding box center [792, 455] width 21 height 12
type textarea "x"
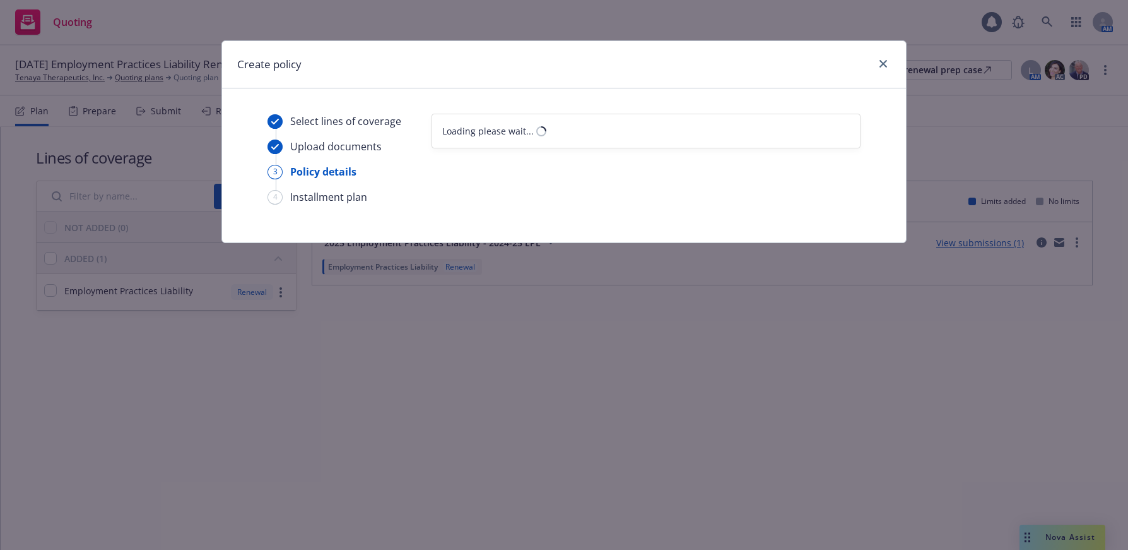
select select "12"
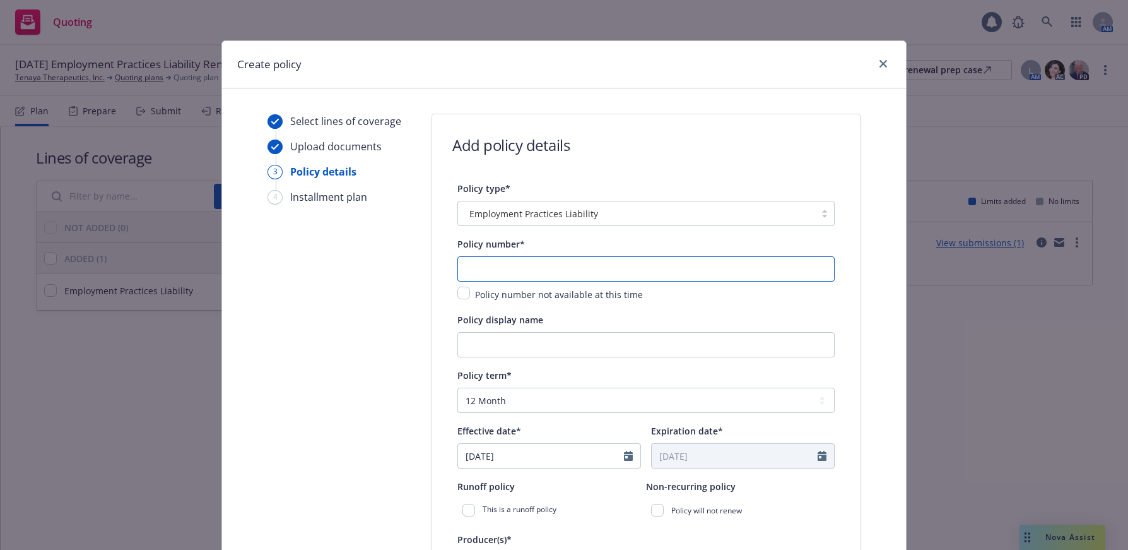
click at [645, 275] on input "text" at bounding box center [645, 268] width 377 height 25
click at [591, 263] on input "text" at bounding box center [645, 268] width 377 height 25
paste input "EPL1000095-01"
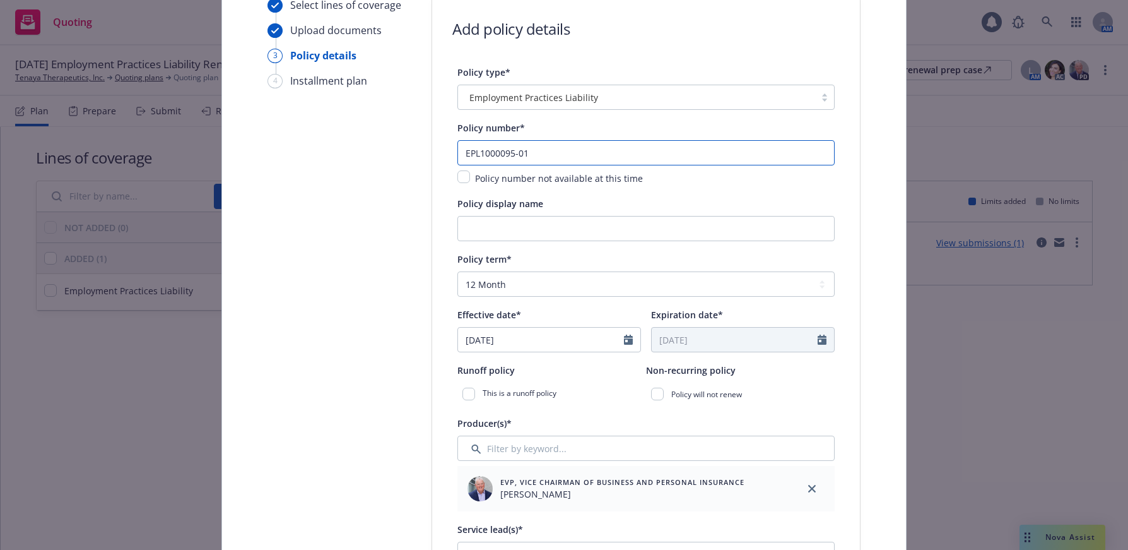
scroll to position [126, 0]
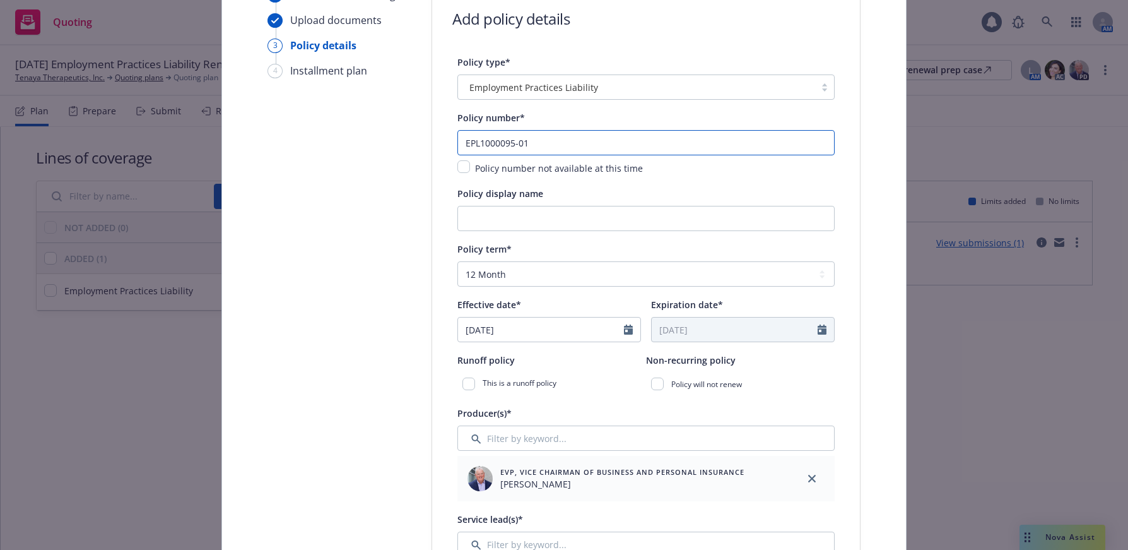
type input "EPL1000095-01"
click at [492, 329] on input "09/30/2025" at bounding box center [541, 329] width 166 height 24
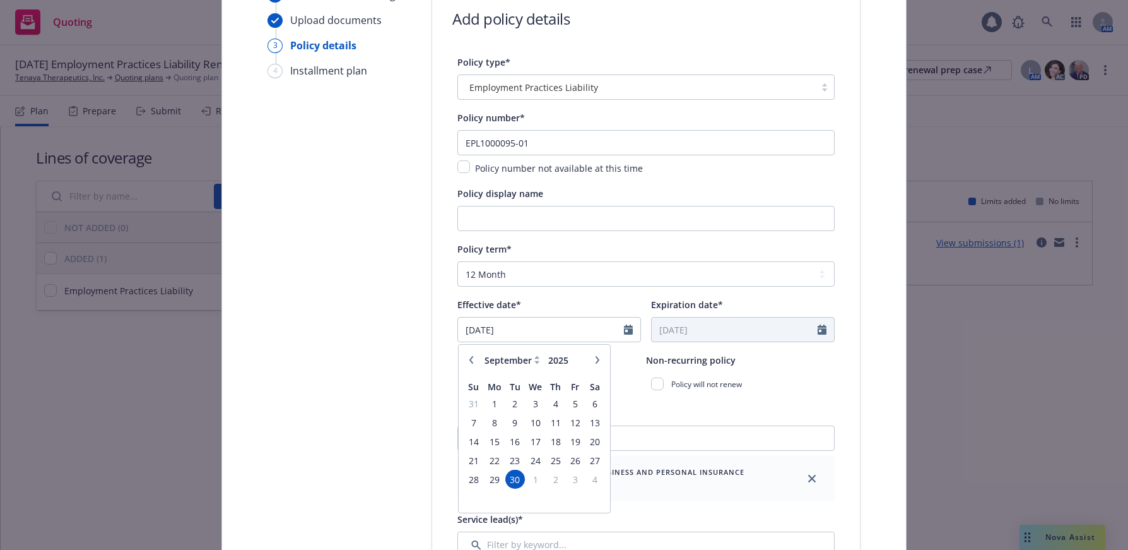
click at [595, 359] on icon "button" at bounding box center [598, 360] width 8 height 8
select select "10"
click at [467, 439] on span "12" at bounding box center [473, 441] width 17 height 16
type input "10/12/2025"
type input "10/12/2026"
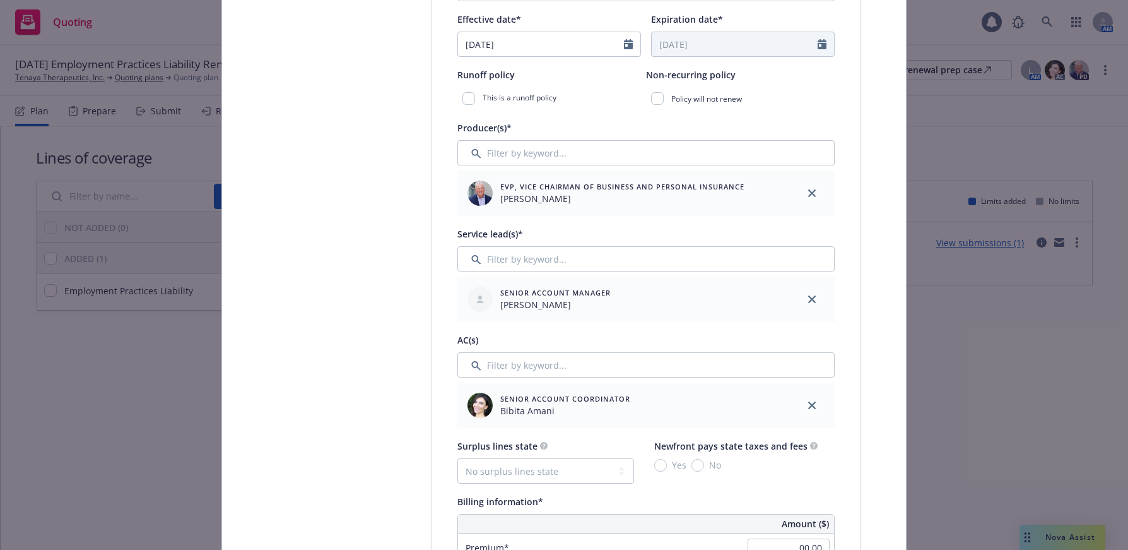
scroll to position [442, 0]
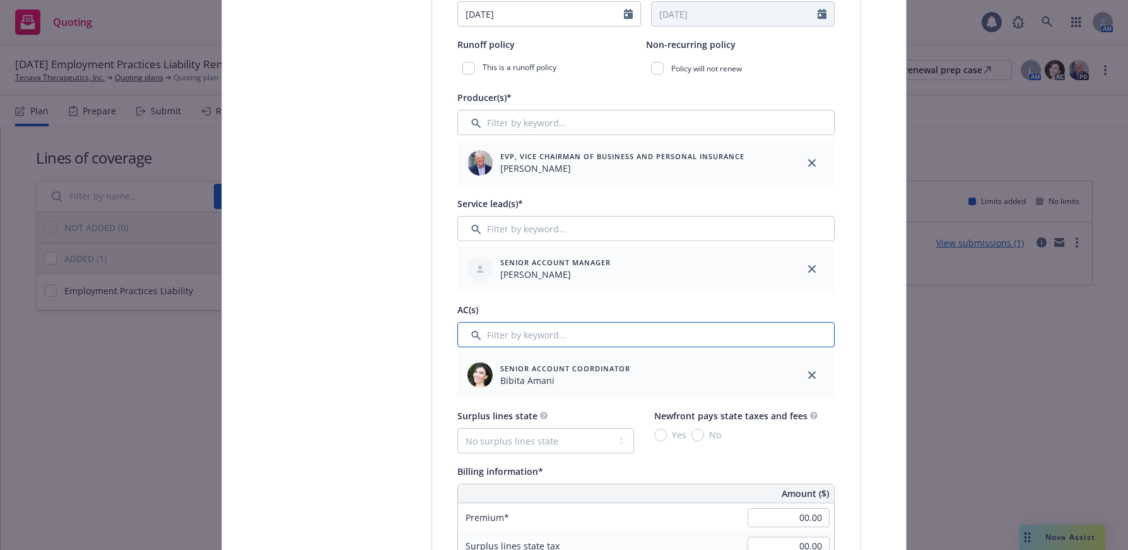
click at [543, 336] on input "Filter by keyword..." at bounding box center [645, 334] width 377 height 25
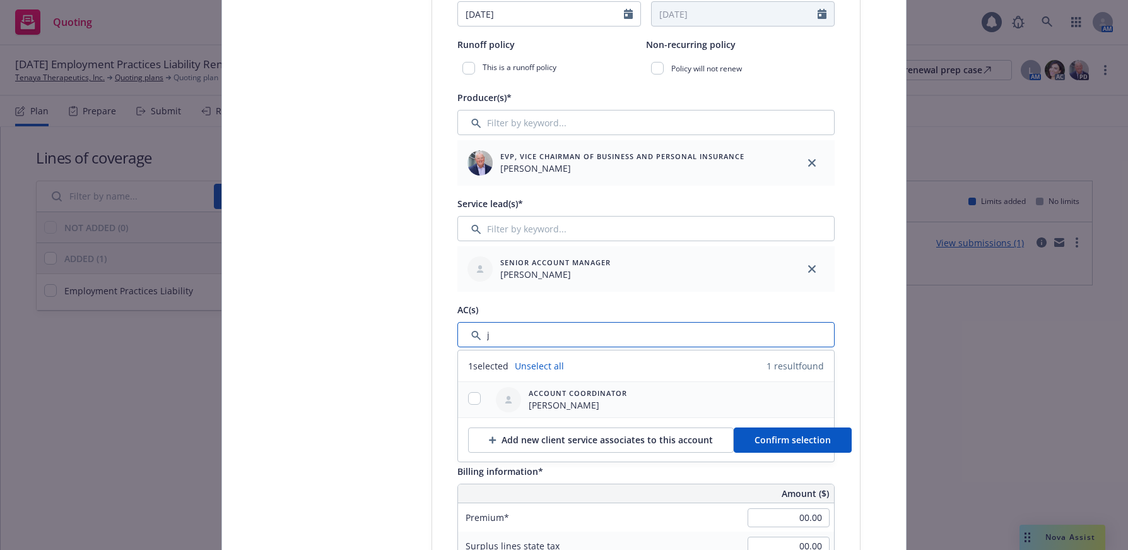
type input "j"
click at [469, 397] on input "checkbox" at bounding box center [474, 398] width 13 height 13
checkbox input "true"
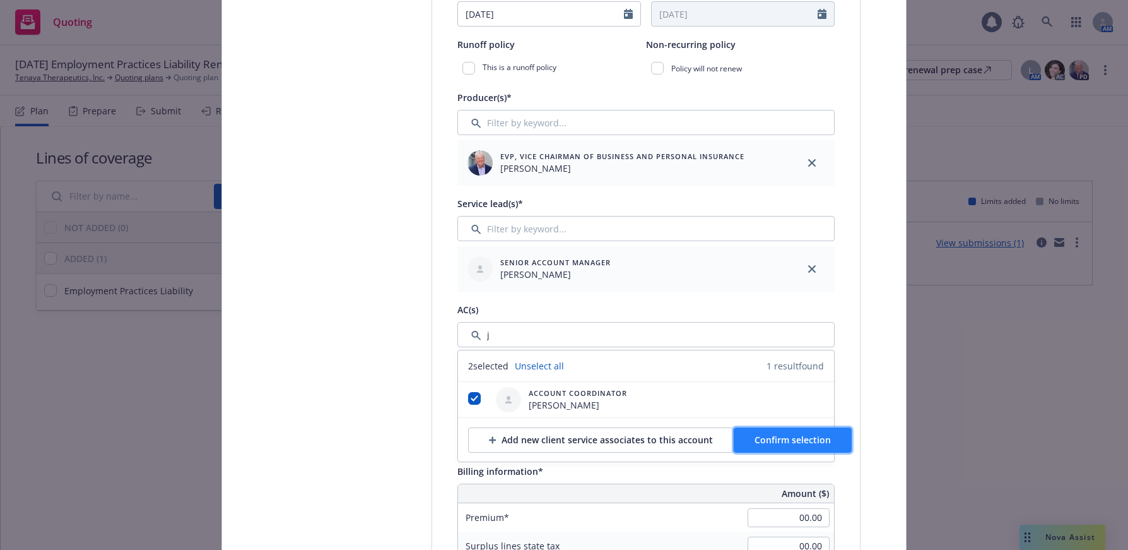
click at [755, 437] on span "Confirm selection" at bounding box center [793, 439] width 76 height 12
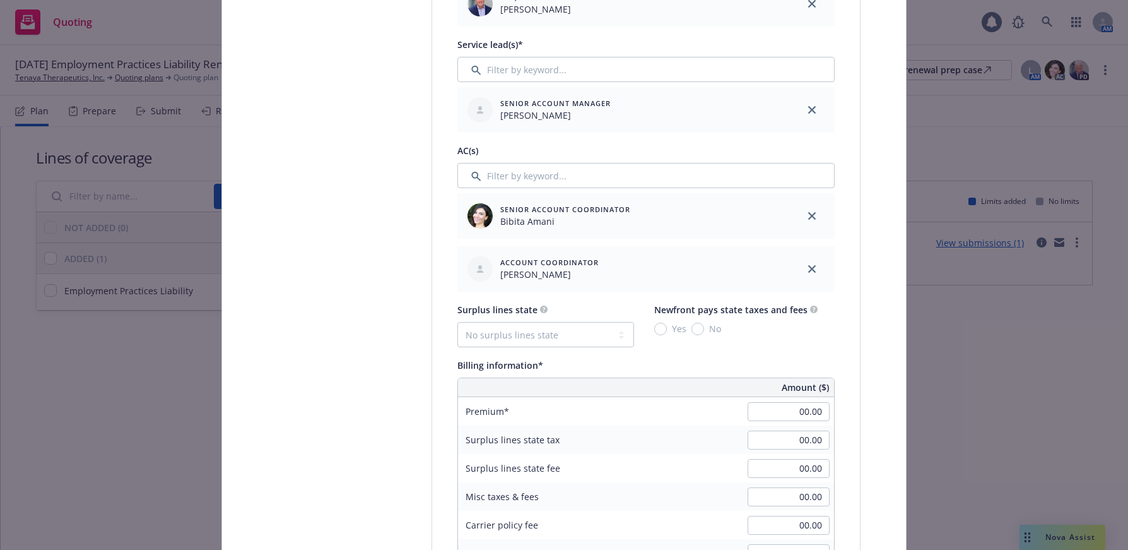
scroll to position [631, 0]
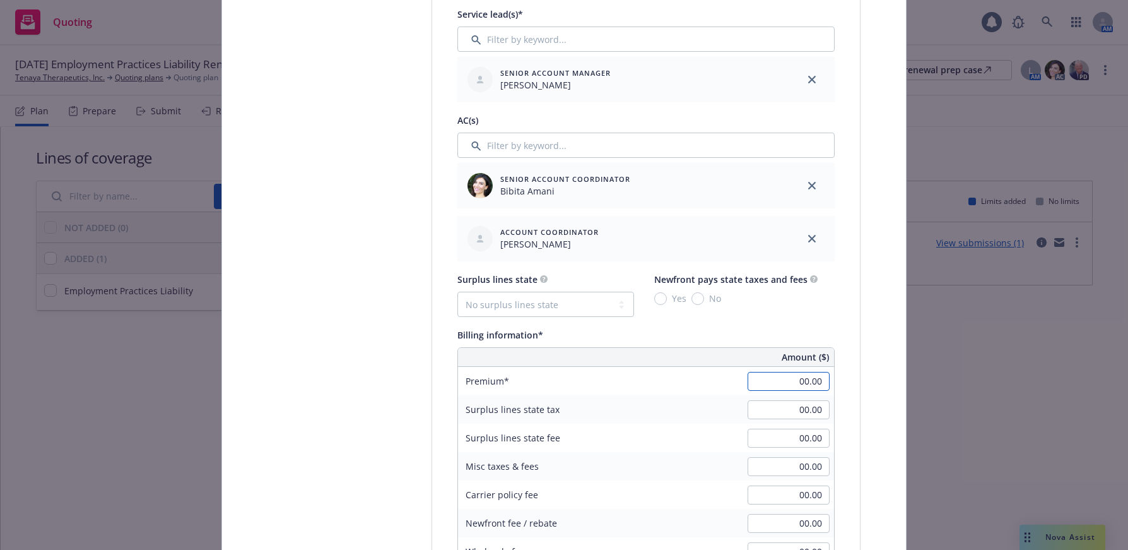
click at [791, 381] on input "00.00" at bounding box center [789, 381] width 82 height 19
type input "14,980.00"
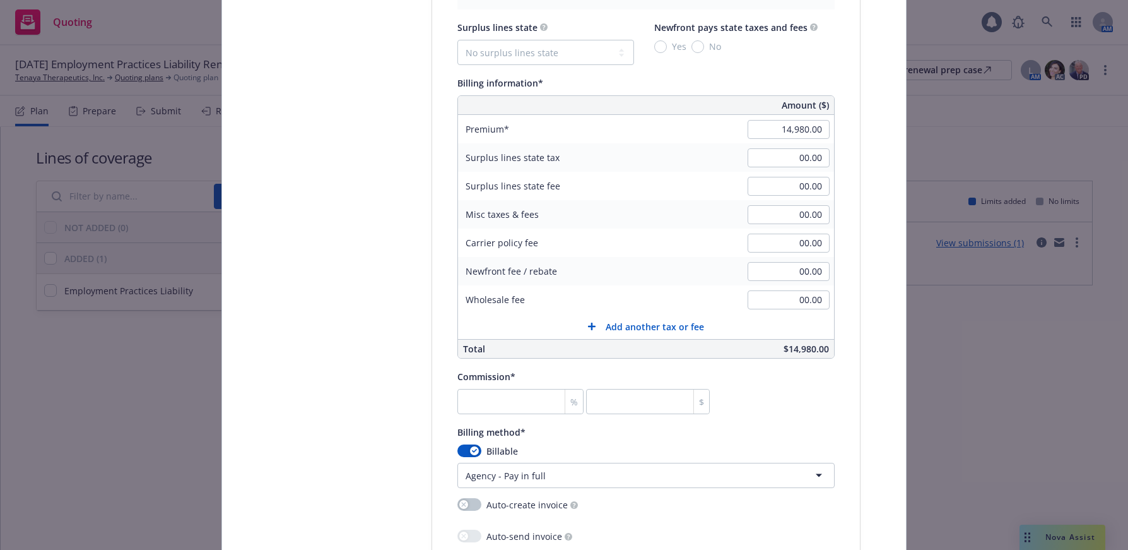
scroll to position [883, 0]
click at [517, 402] on input "number" at bounding box center [520, 400] width 126 height 25
type input "1"
type input "149.8"
type input "15"
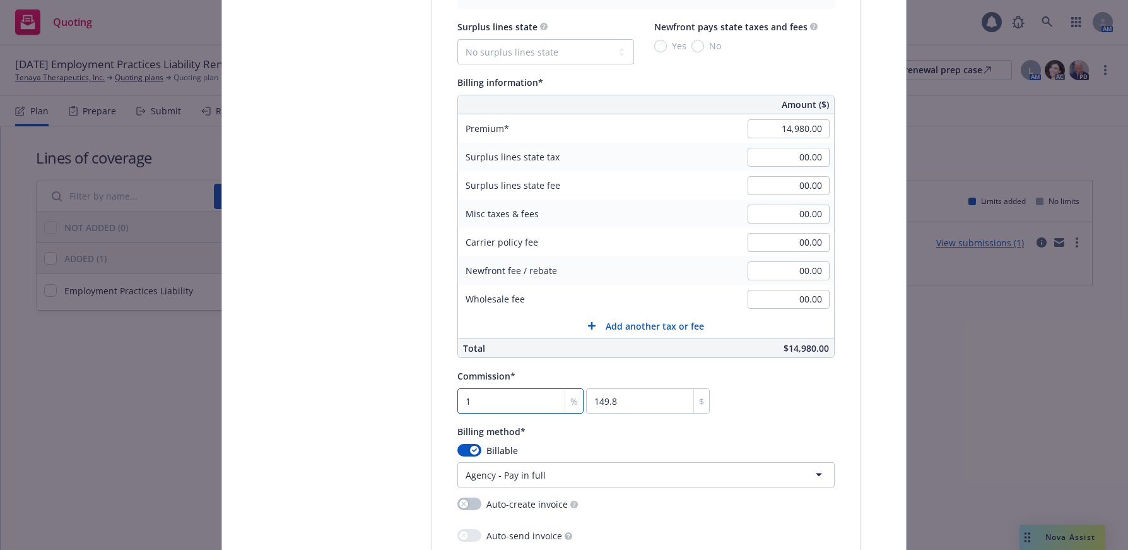
type input "2247"
type input "15"
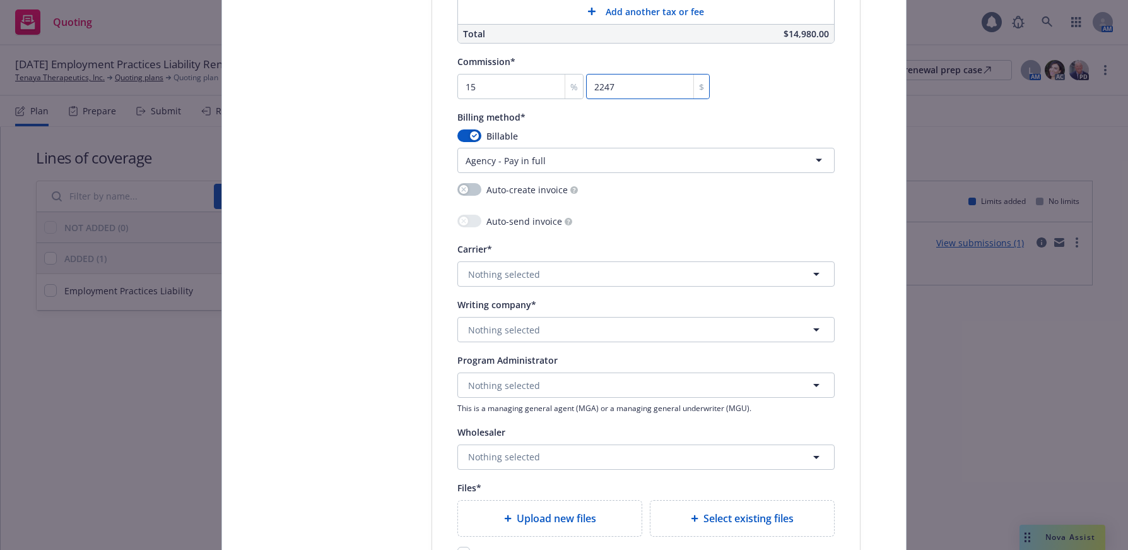
scroll to position [1199, 0]
click at [521, 323] on span "Nothing selected" at bounding box center [504, 328] width 72 height 13
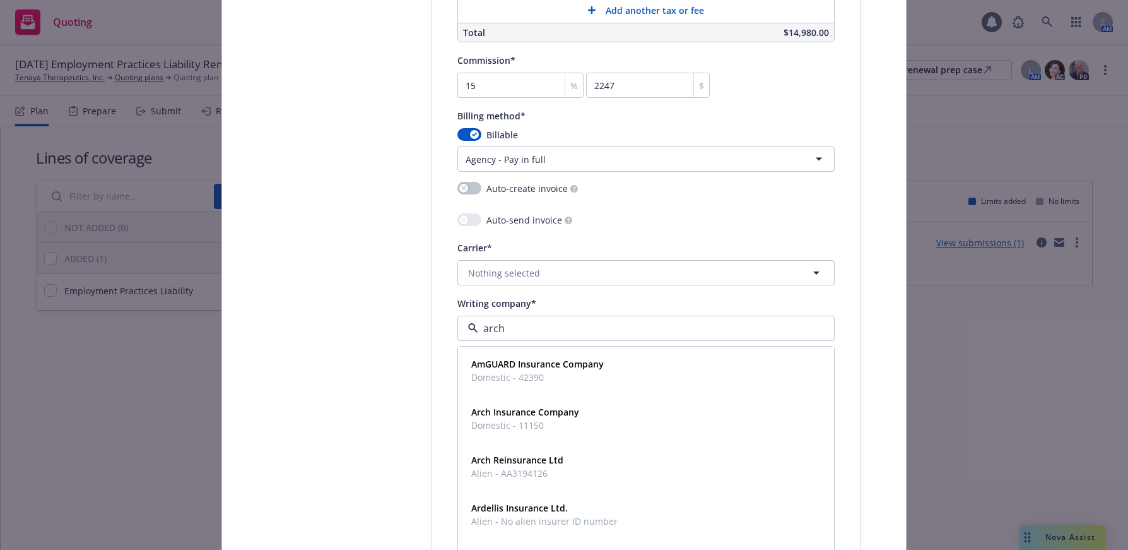
type input "arch"
click at [524, 368] on strong "Arch Insurance Company" at bounding box center [525, 364] width 108 height 12
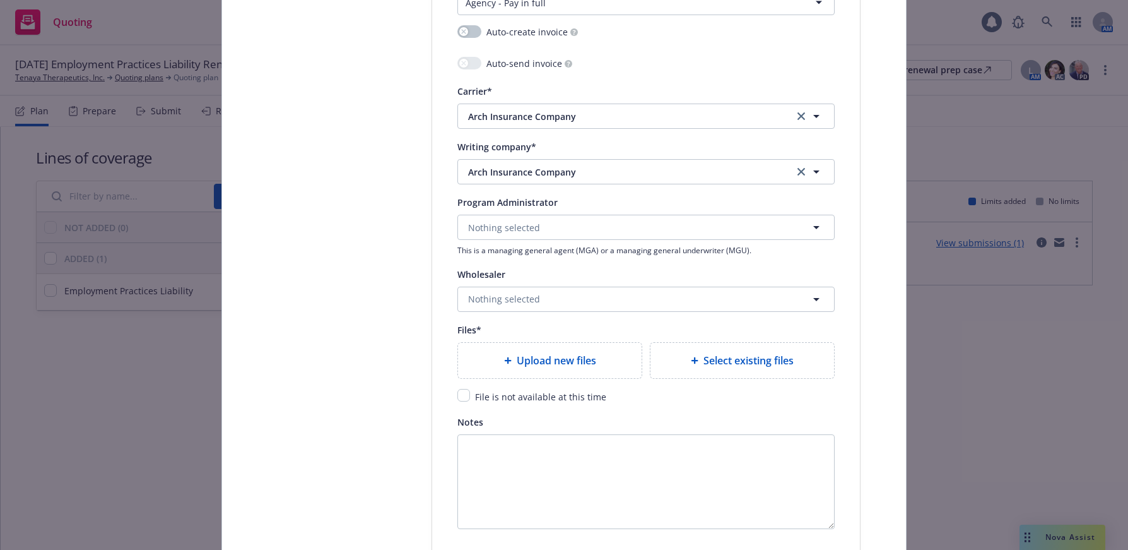
scroll to position [1388, 0]
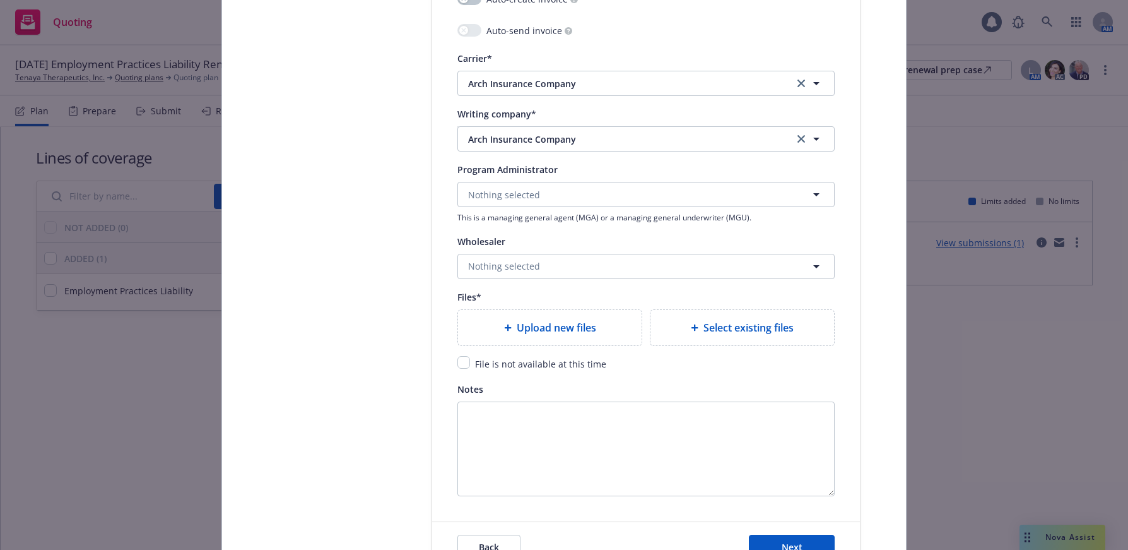
click at [580, 326] on span "Upload new files" at bounding box center [556, 327] width 79 height 15
type textarea "x"
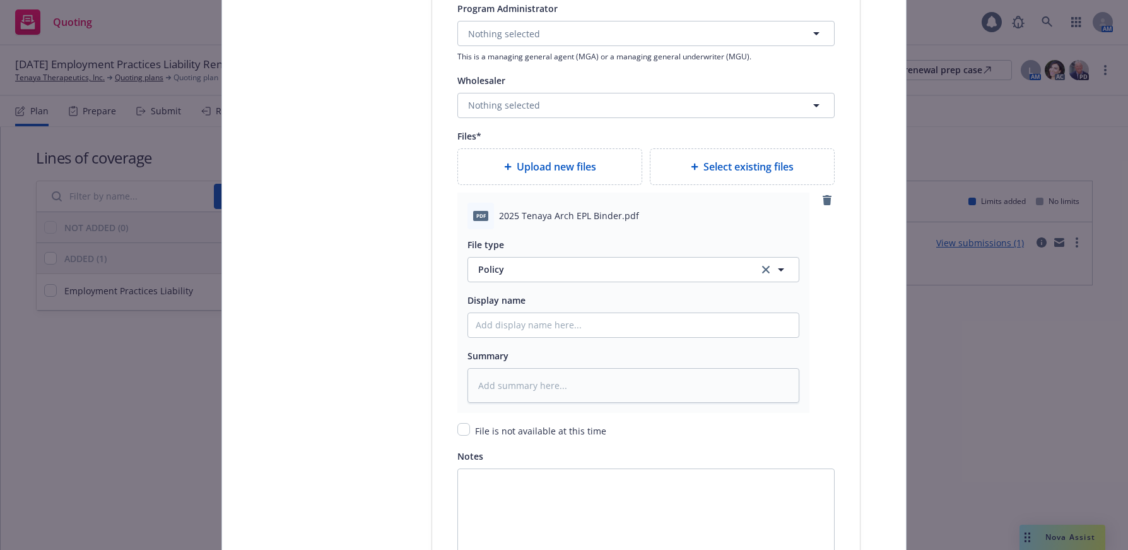
scroll to position [1577, 0]
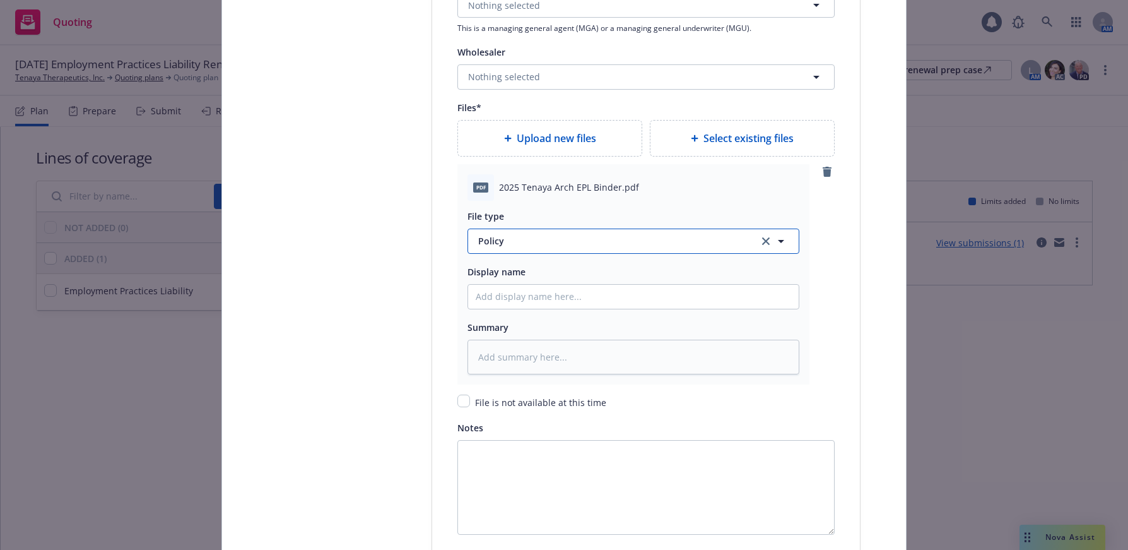
click at [482, 241] on span "Policy" at bounding box center [611, 240] width 266 height 13
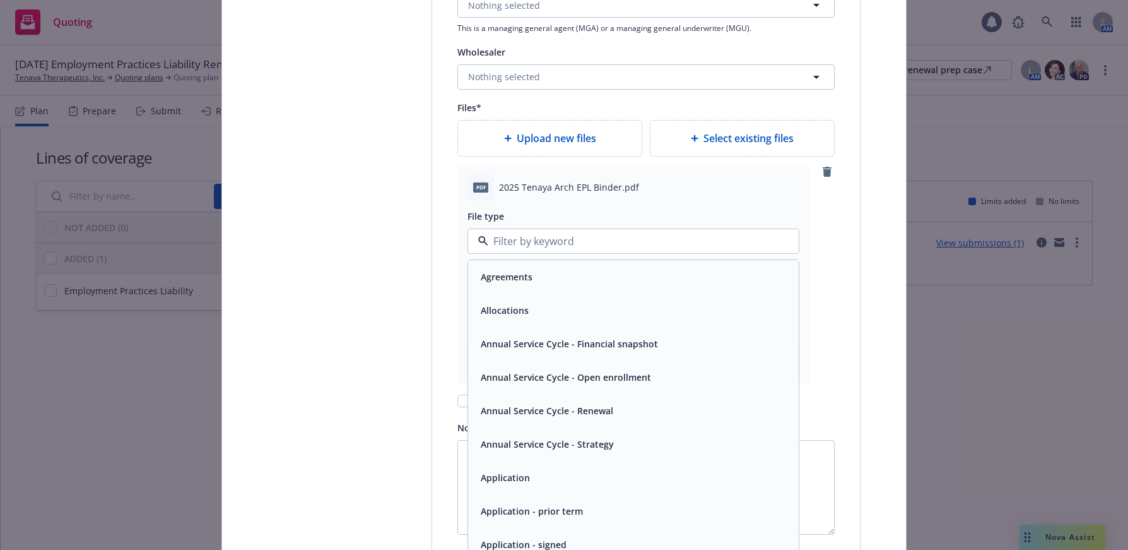
type input "b"
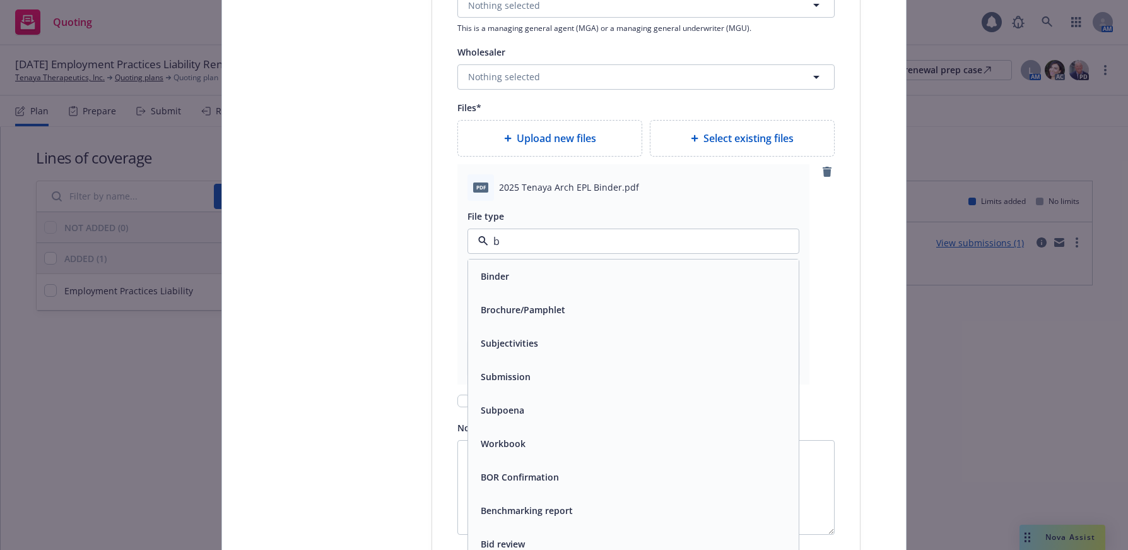
click at [498, 276] on span "Binder" at bounding box center [495, 275] width 28 height 13
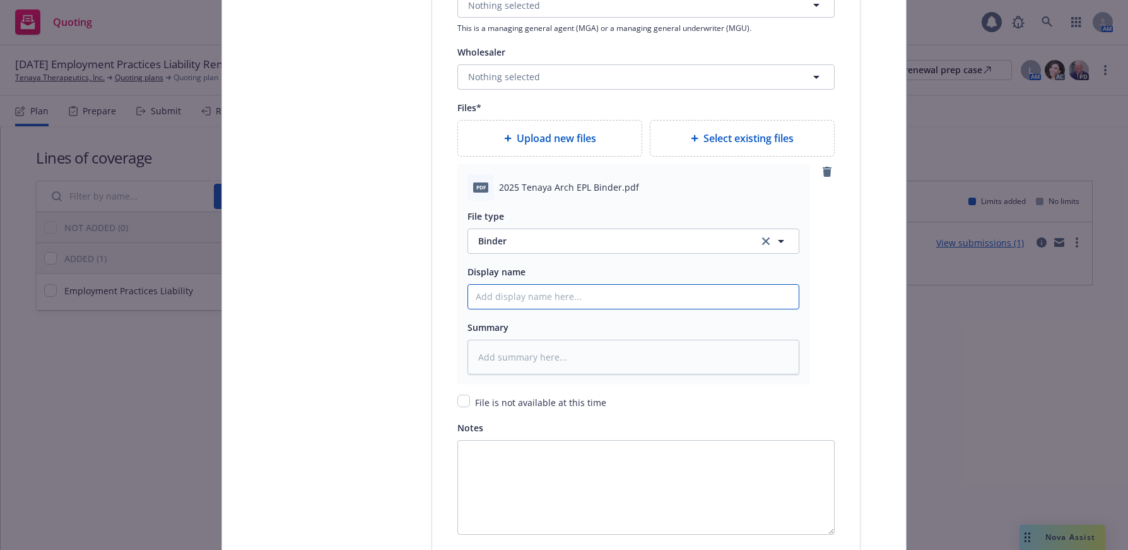
click at [559, 291] on input "Policy display name" at bounding box center [633, 297] width 331 height 24
type textarea "x"
type input "2"
type textarea "x"
type input "20"
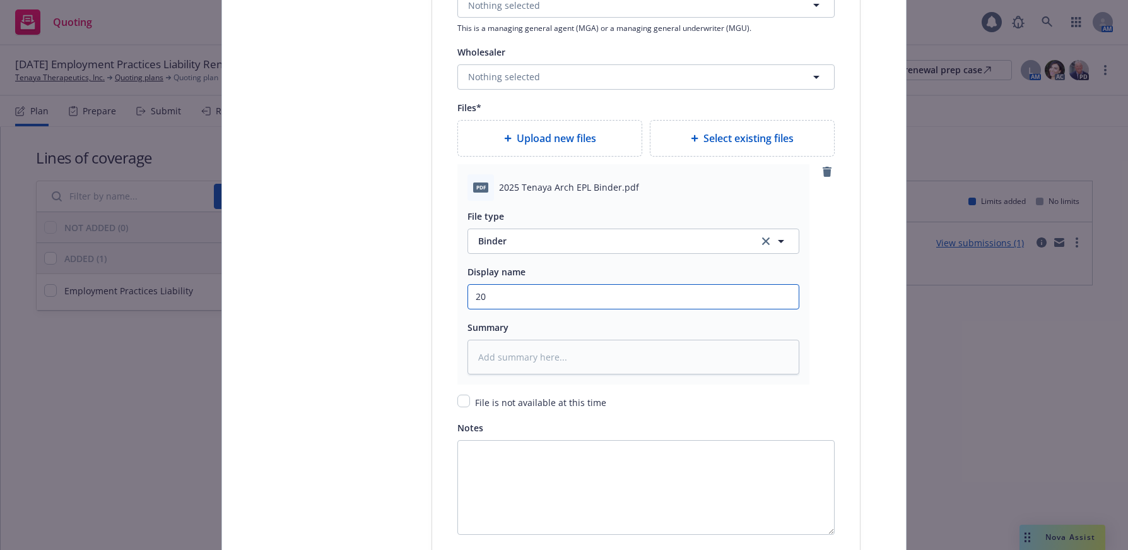
type textarea "x"
type input "202"
type textarea "x"
type input "2025"
type textarea "x"
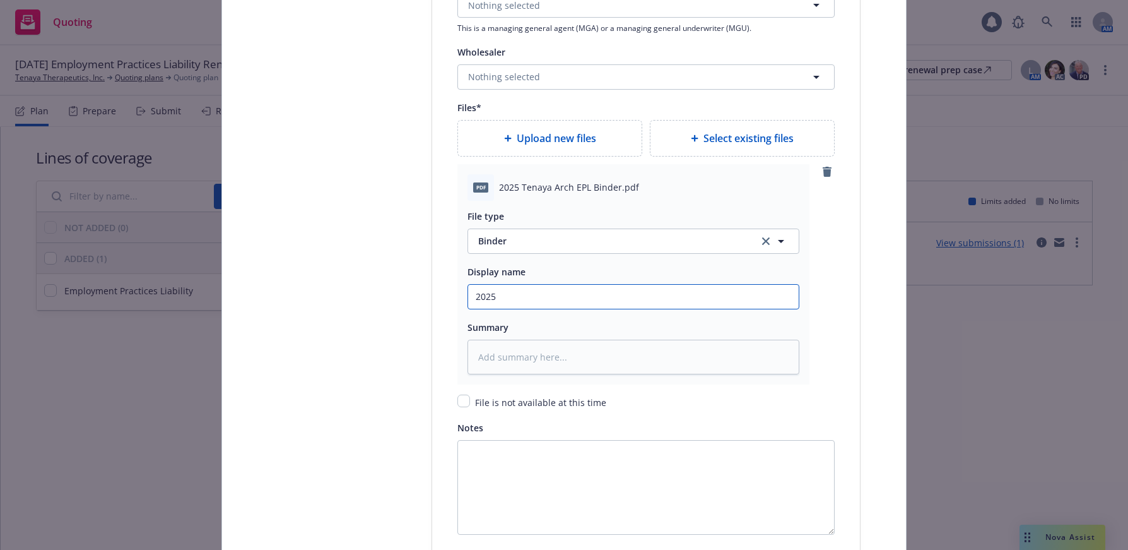
type input "2025"
type textarea "x"
type input "2025 A"
type textarea "x"
type input "2025 Ar"
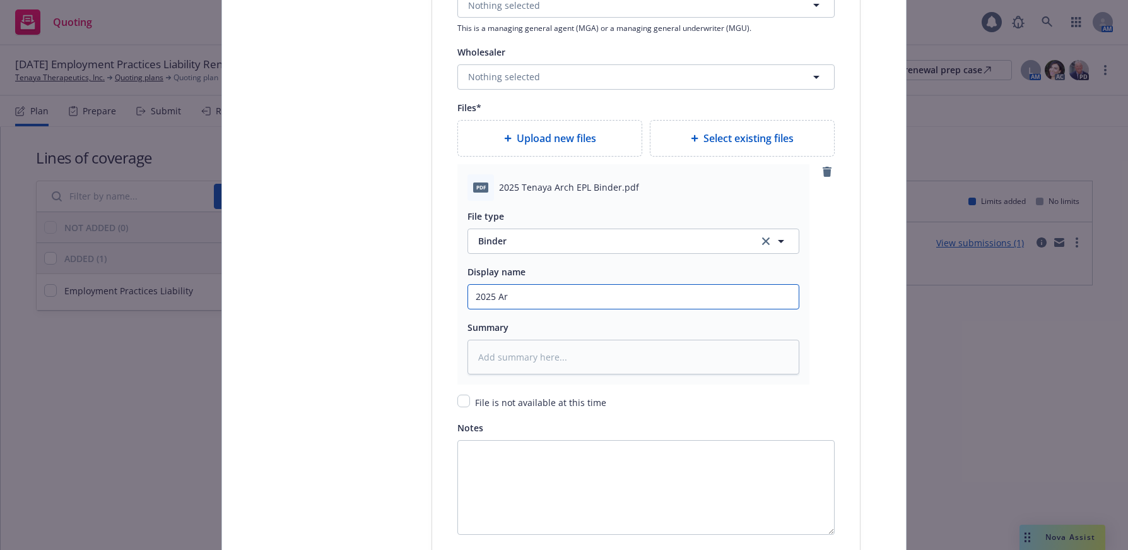
type textarea "x"
type input "2025 Arc"
type textarea "x"
type input "2025 Arch"
type textarea "x"
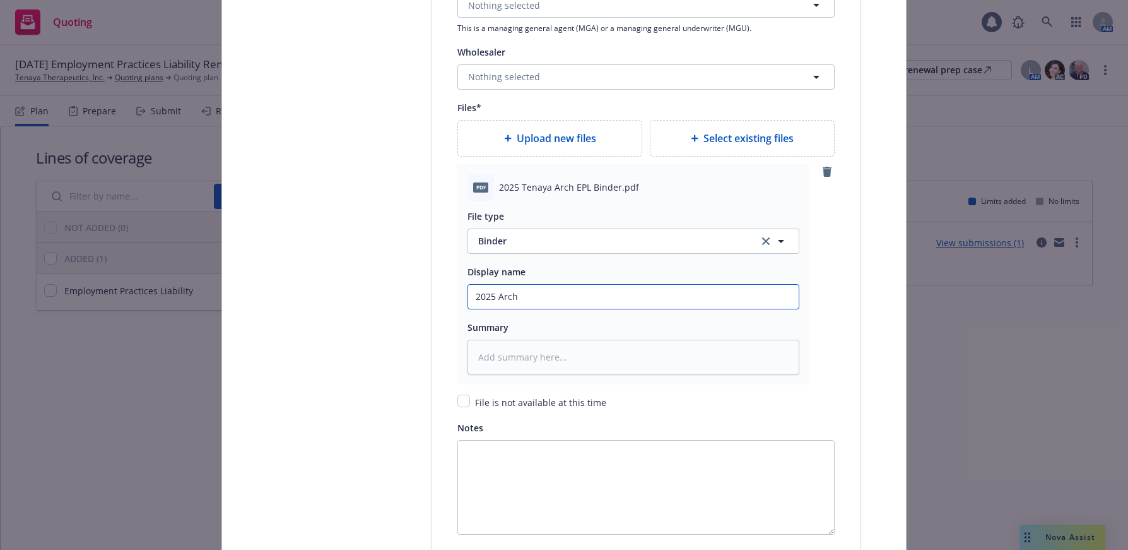
type input "2025 Arch"
type textarea "x"
type input "2025 Arch E"
type textarea "x"
type input "2025 Arch EP"
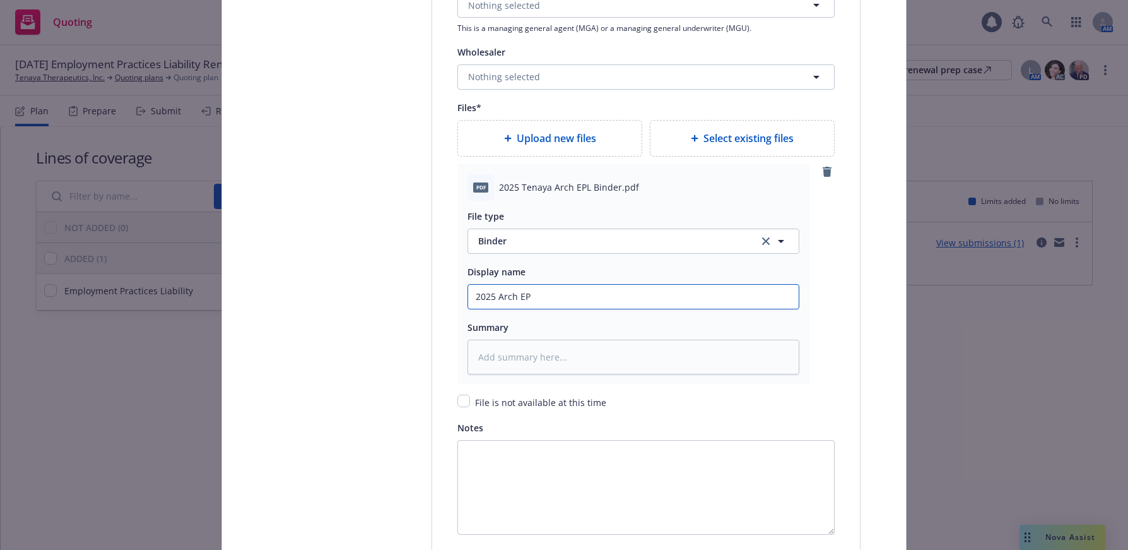
type textarea "x"
type input "2025 Arch EPL"
type textarea "x"
type input "2025 Arch EPL"
type textarea "x"
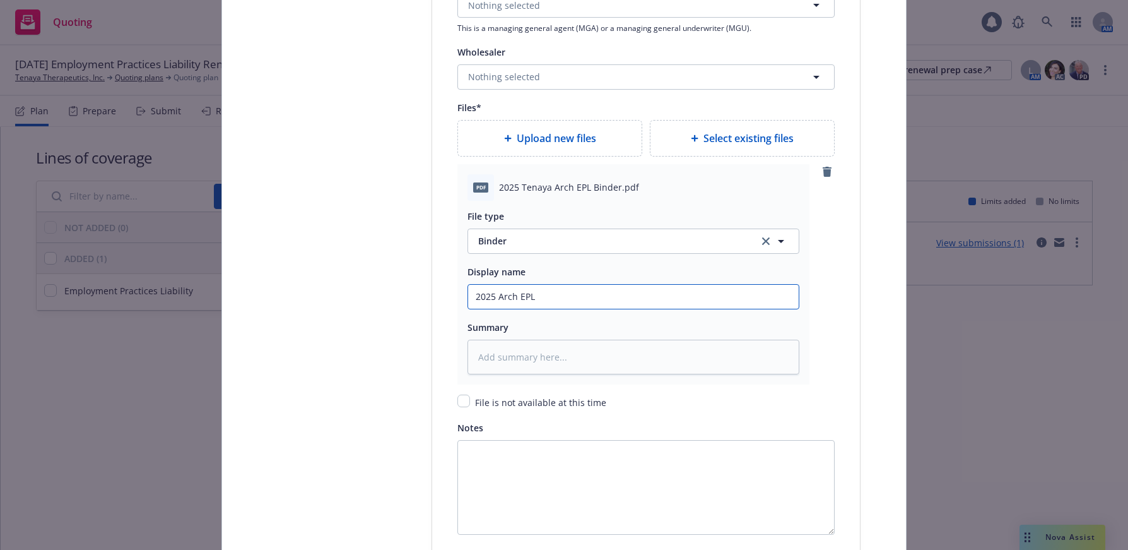
type input "2025 Arch EPL B"
type textarea "x"
type input "2025 Arch EPL Bi"
type textarea "x"
type input "2025 Arch EPL Bin"
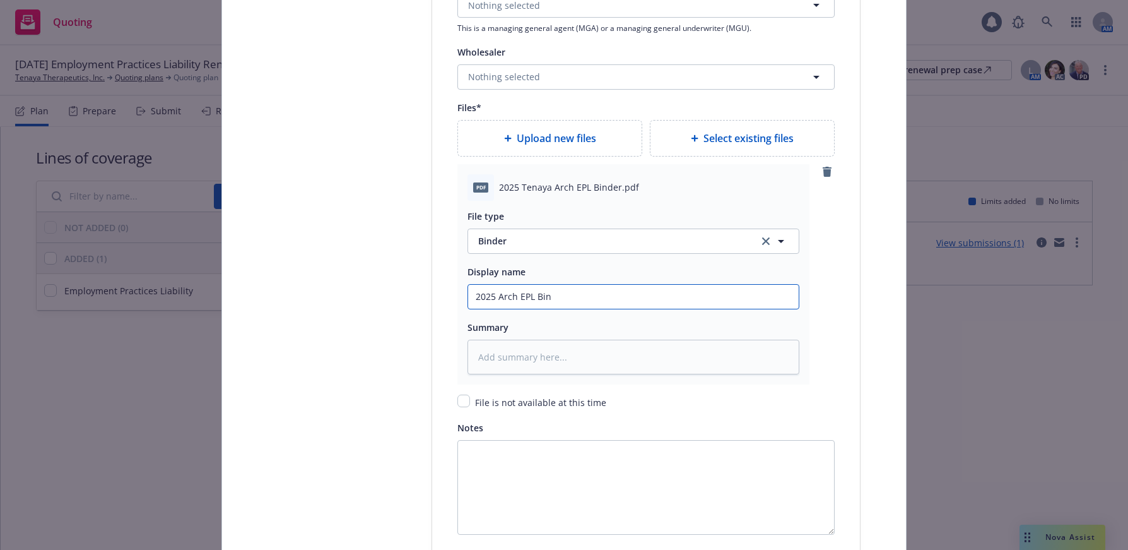
type textarea "x"
type input "2025 Arch EPL Bind"
type textarea "x"
type input "2025 Arch EPL Binde"
type textarea "x"
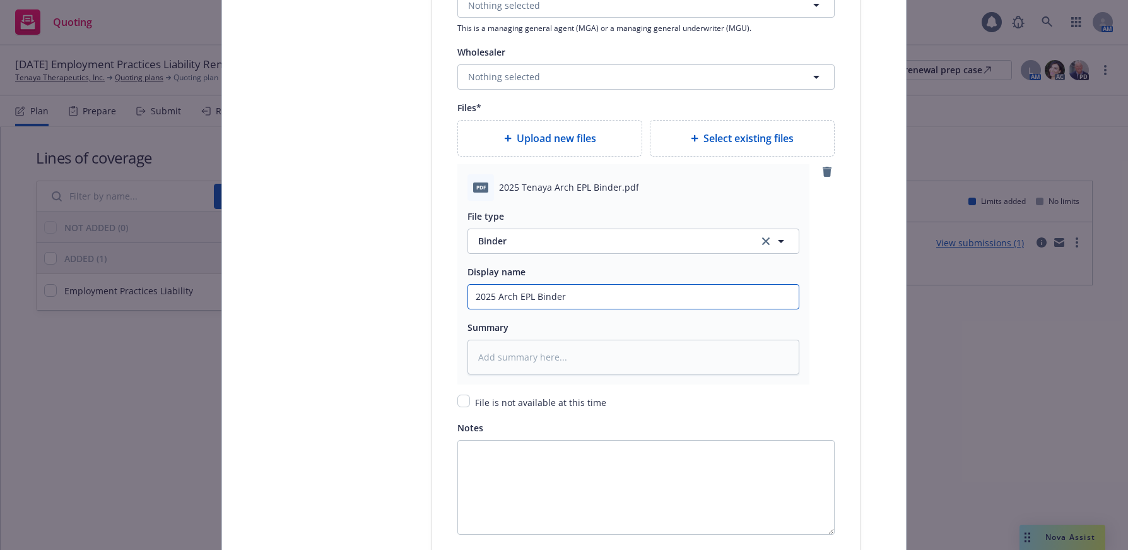
type input "2025 Arch EPL Binder"
click at [577, 135] on span "Upload new files" at bounding box center [556, 138] width 79 height 15
type textarea "x"
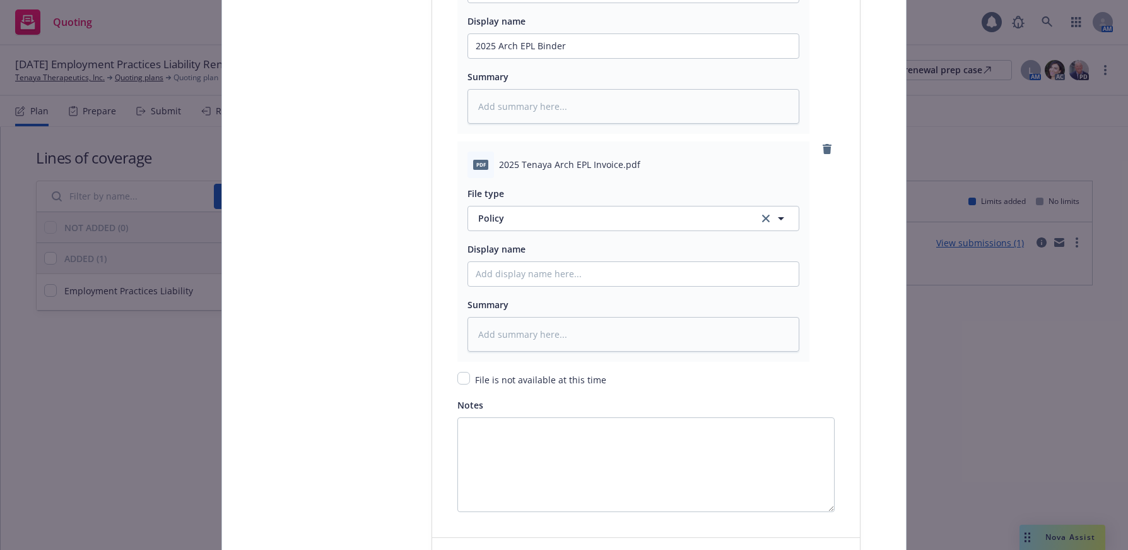
scroll to position [1830, 0]
click at [503, 221] on span "Policy" at bounding box center [611, 215] width 266 height 13
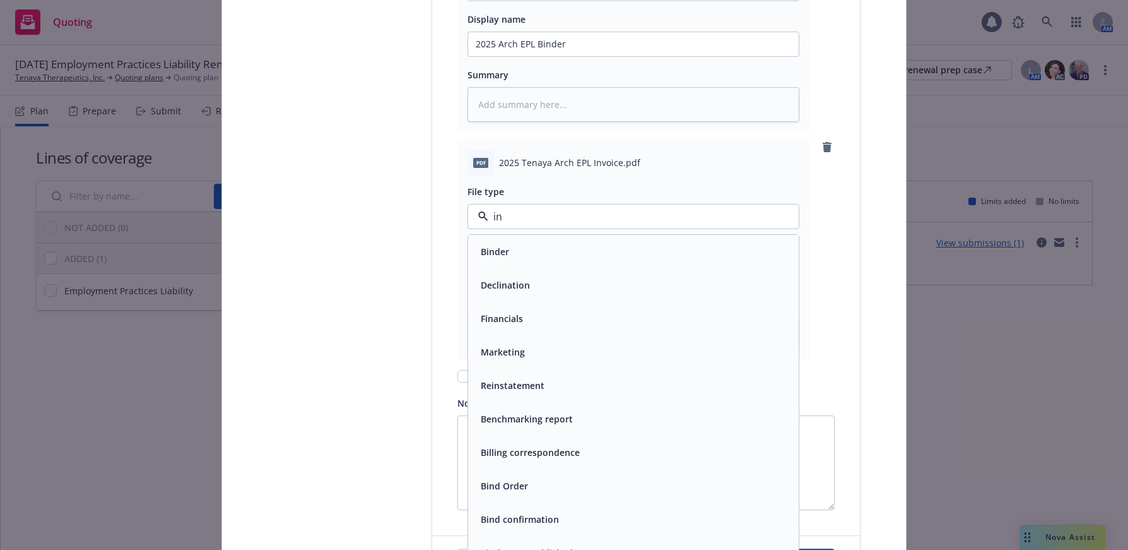
type input "inv"
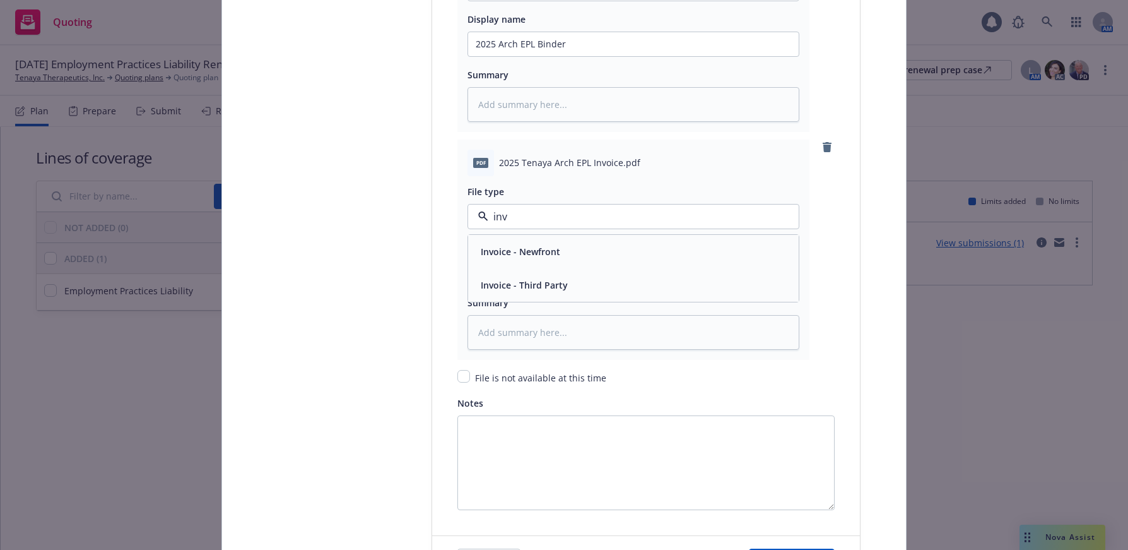
click at [527, 277] on div "Invoice - Third Party" at bounding box center [523, 285] width 95 height 18
drag, startPoint x: 563, startPoint y: 47, endPoint x: 472, endPoint y: 45, distance: 90.9
click at [472, 45] on input "2025 Arch EPL Binder" at bounding box center [633, 44] width 331 height 24
click at [539, 267] on input "Policy display name" at bounding box center [633, 272] width 331 height 24
paste input "2025 Arch EPL Binder"
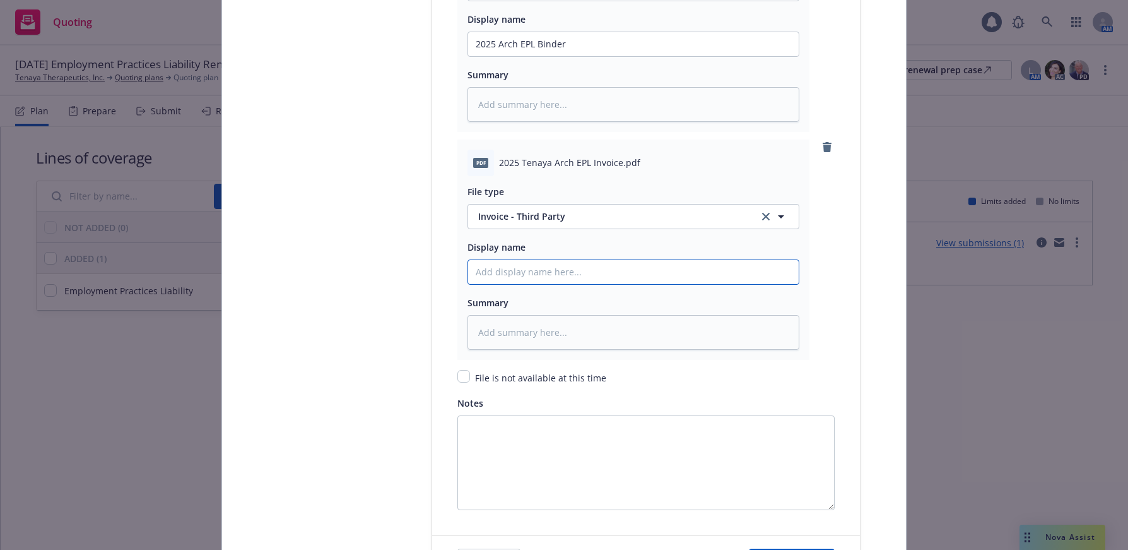
type textarea "x"
type input "2025 Arch EPL Binder"
type textarea "x"
type input "2025 Arch EPL Binde"
type textarea "x"
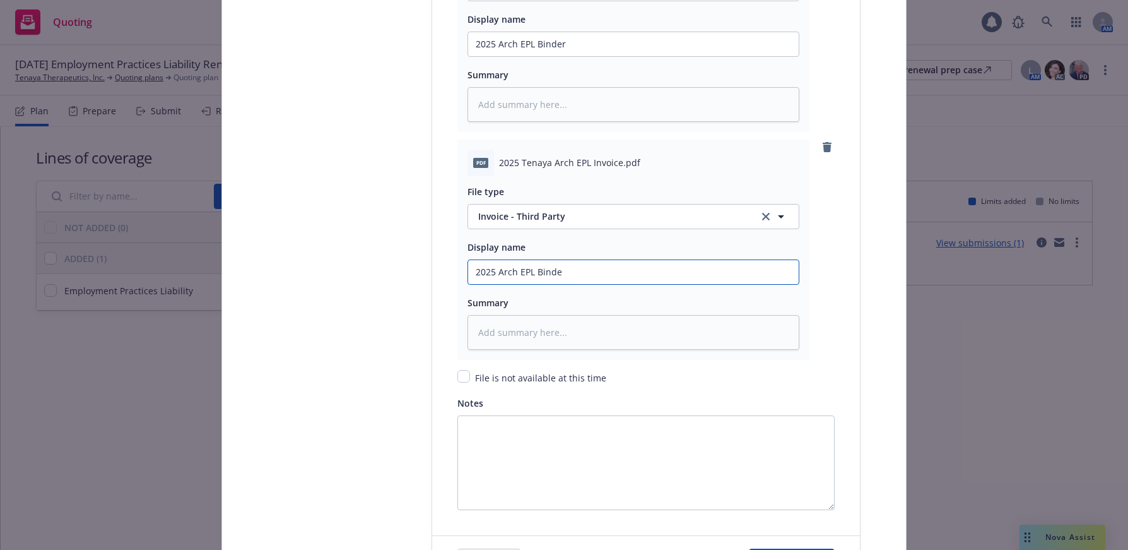
type input "2025 Arch EPL Bine"
type textarea "x"
type input "2025 Arch EPL Bne"
type textarea "x"
type input "2025 Arch EPL ne"
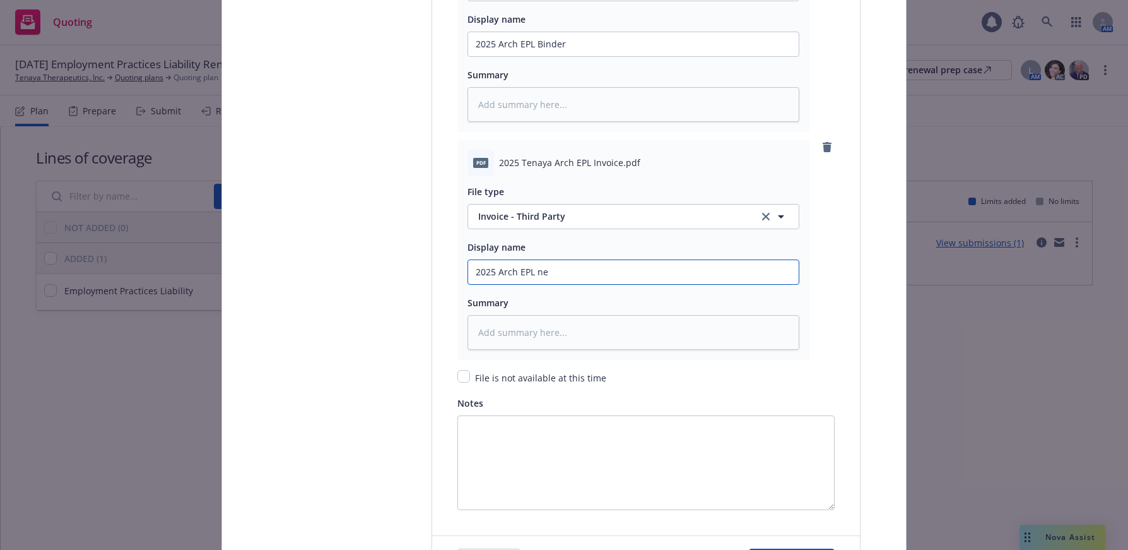
type textarea "x"
type input "2025 Arch EPL Ine"
type textarea "x"
type input "2025 Arch EPL Inve"
type textarea "x"
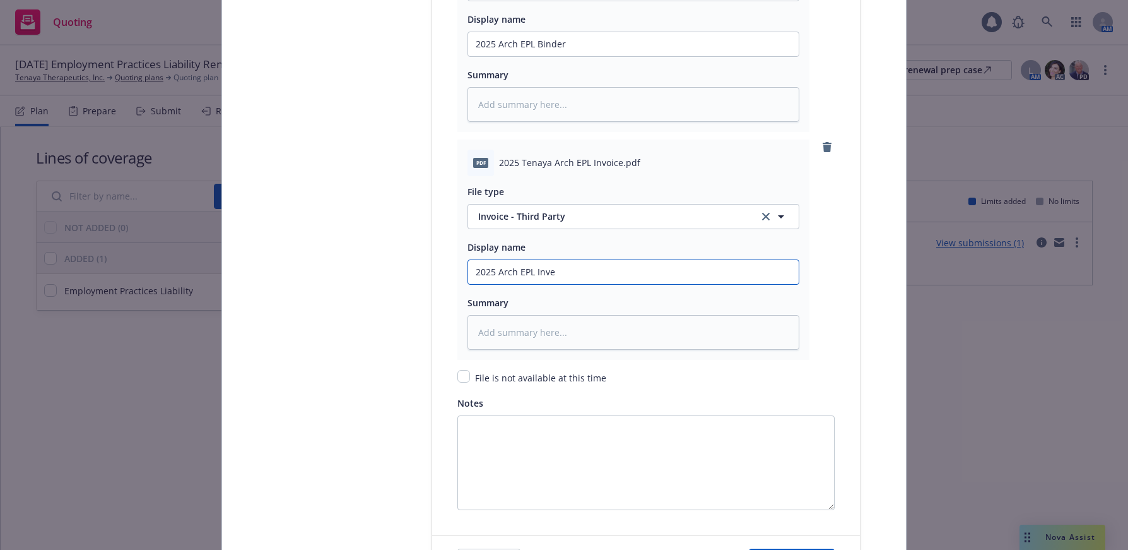
type input "2025 Arch EPL Invoe"
type textarea "x"
type input "2025 Arch EPL Invoie"
type textarea "x"
type input "2025 Arch EPL Invoice"
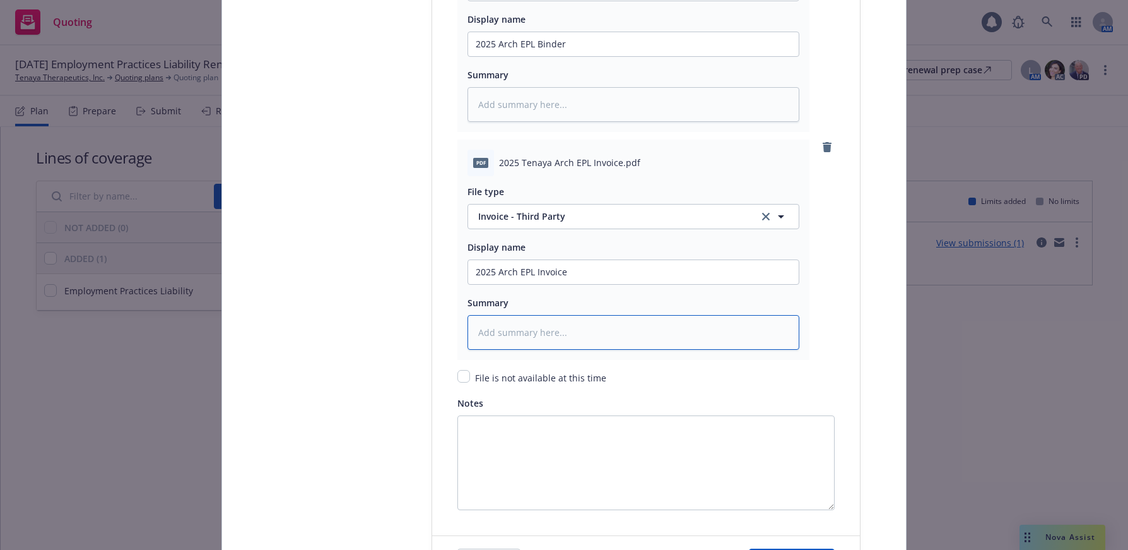
click at [573, 336] on textarea at bounding box center [634, 332] width 332 height 35
type textarea "x"
type textarea "o"
type textarea "x"
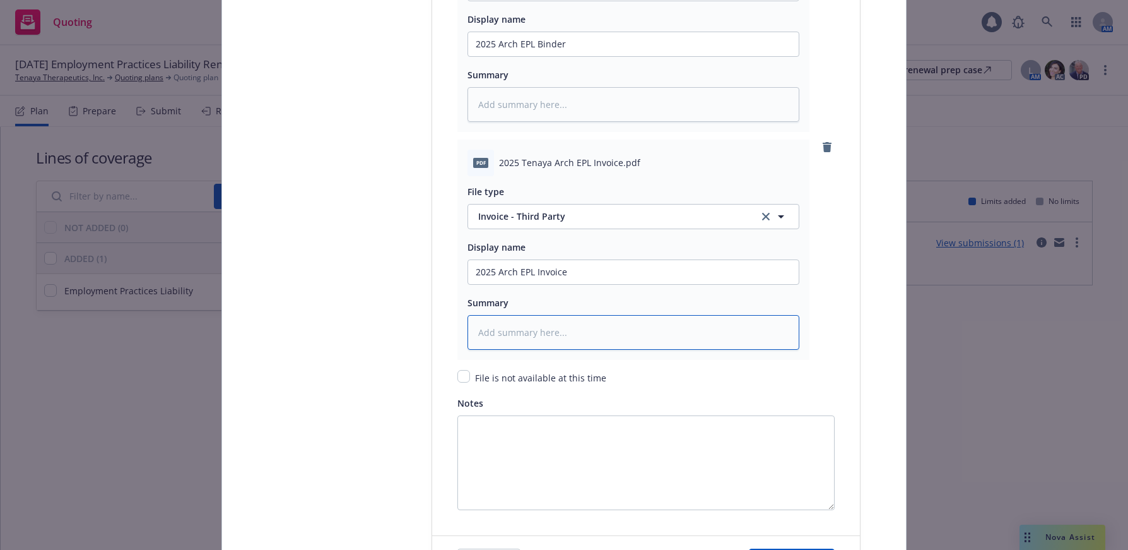
type textarea "p"
type textarea "x"
type textarea "p."
type textarea "x"
type textarea "p."
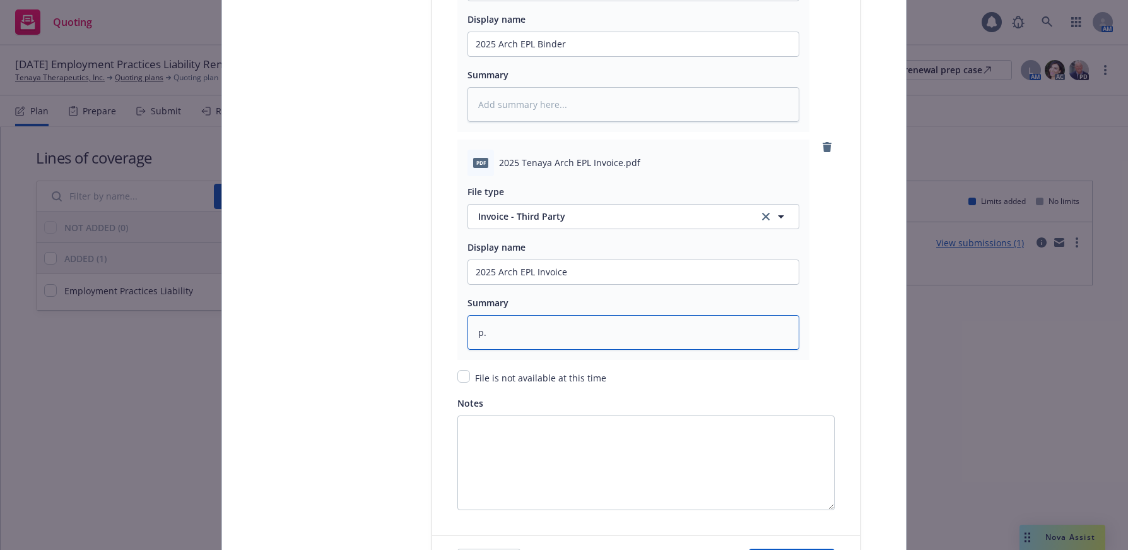
type textarea "x"
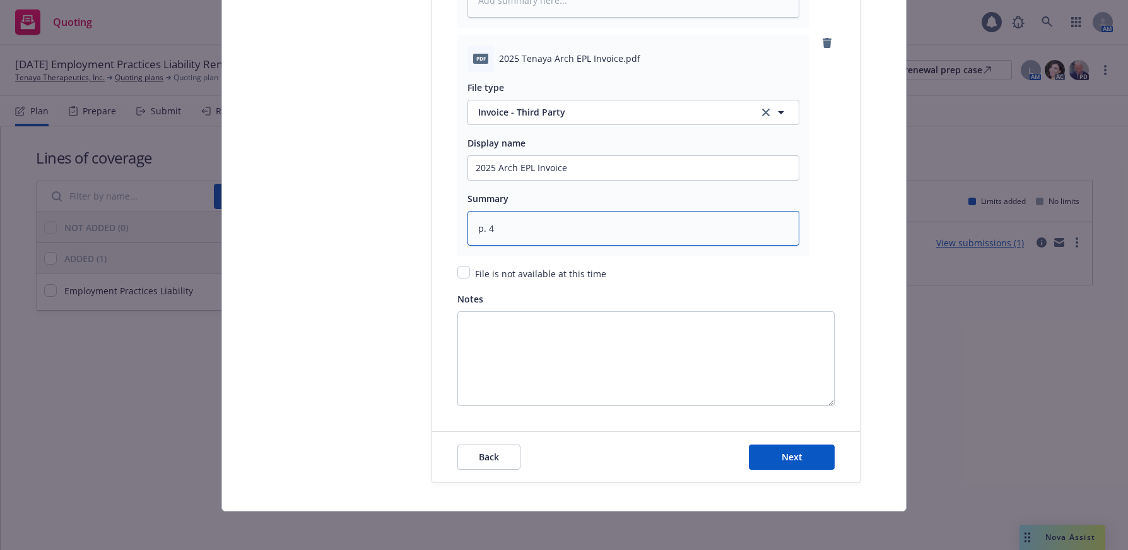
scroll to position [1936, 0]
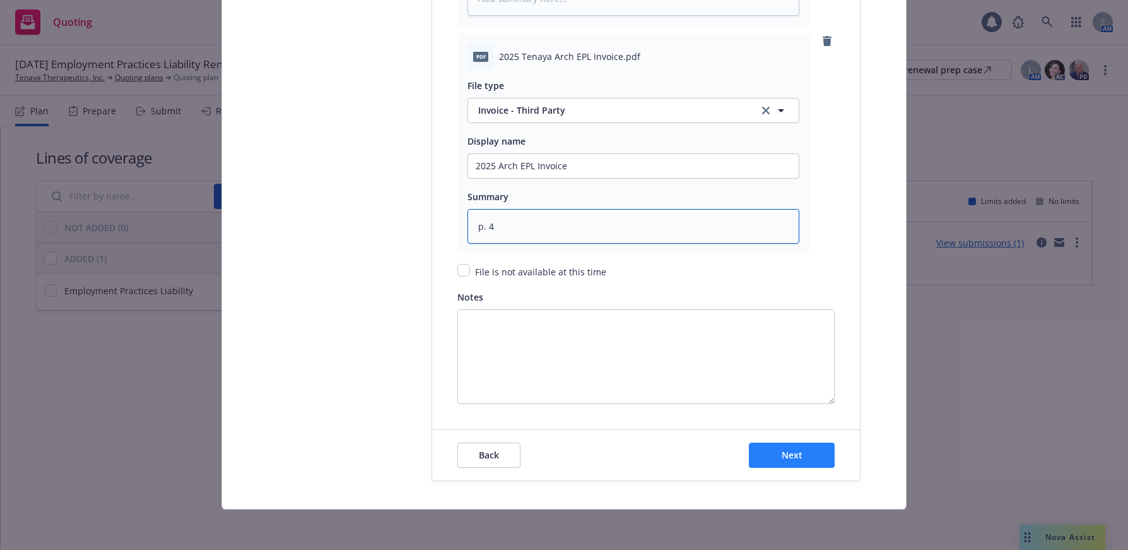
type textarea "p. 4"
click at [787, 456] on span "Next" at bounding box center [792, 455] width 21 height 12
type textarea "x"
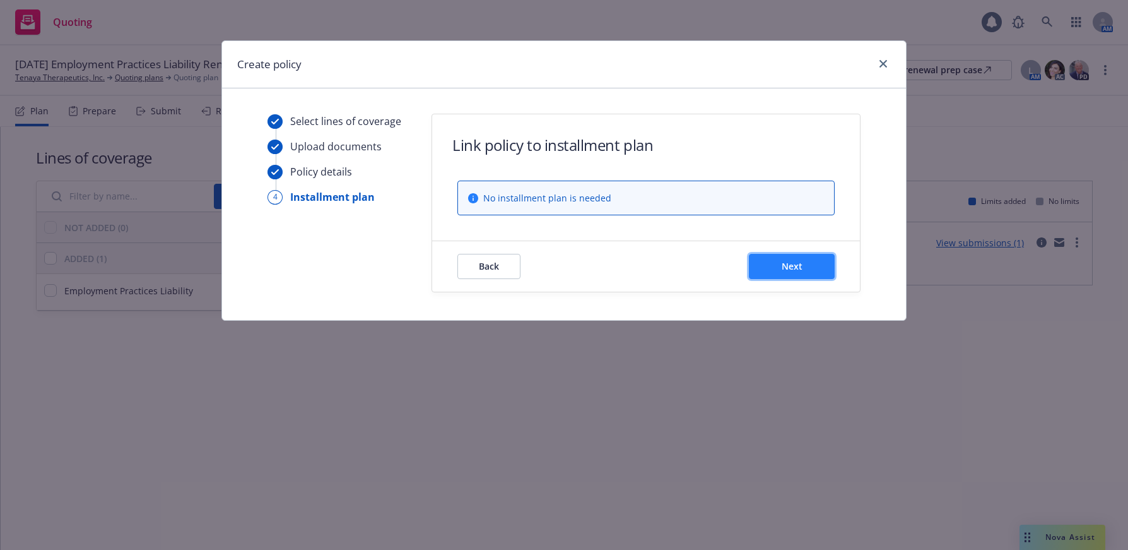
click at [792, 263] on span "Next" at bounding box center [792, 266] width 21 height 12
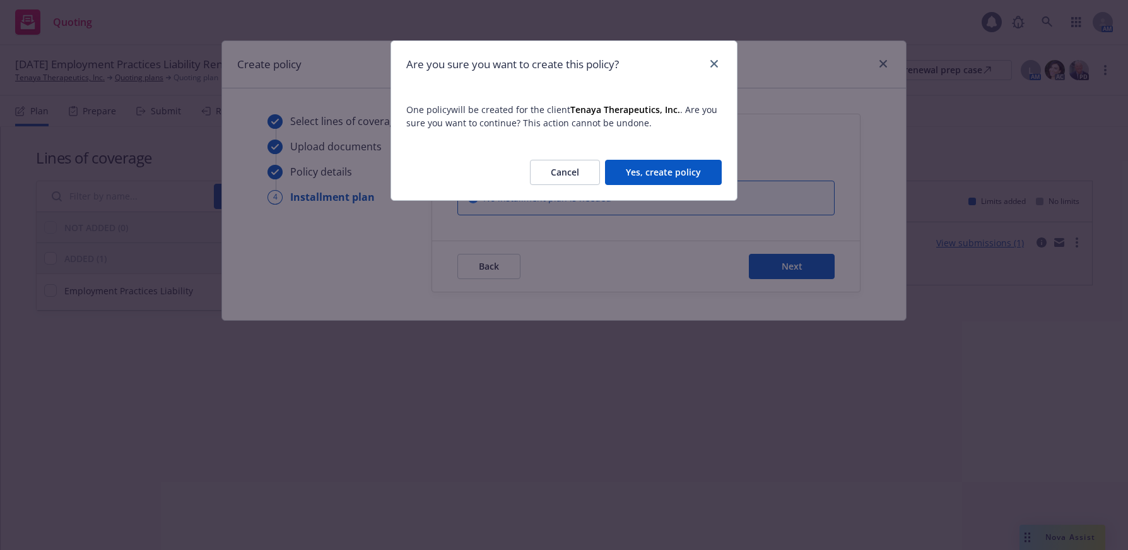
click at [687, 172] on button "Yes, create policy" at bounding box center [663, 172] width 117 height 25
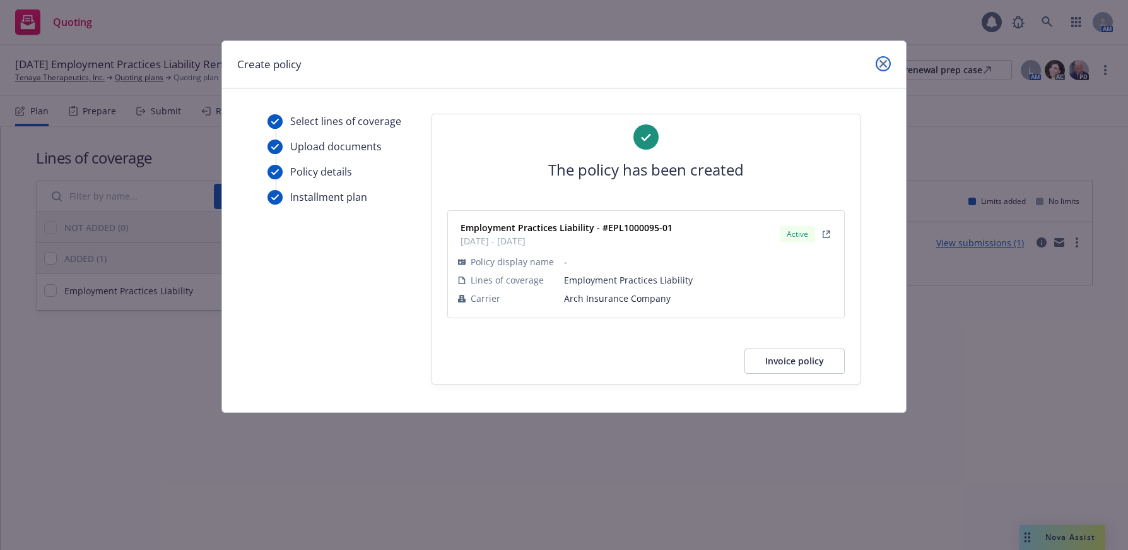
click at [886, 62] on icon "close" at bounding box center [884, 64] width 8 height 8
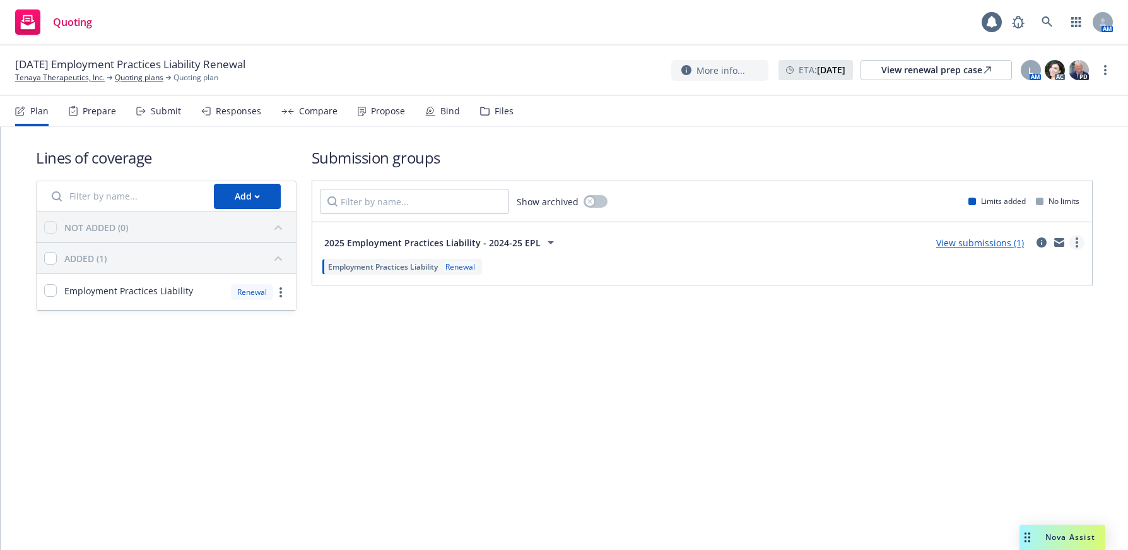
click at [1077, 244] on icon "more" at bounding box center [1077, 242] width 3 height 10
click at [1012, 399] on span "Create policy (fast track)" at bounding box center [1017, 399] width 132 height 12
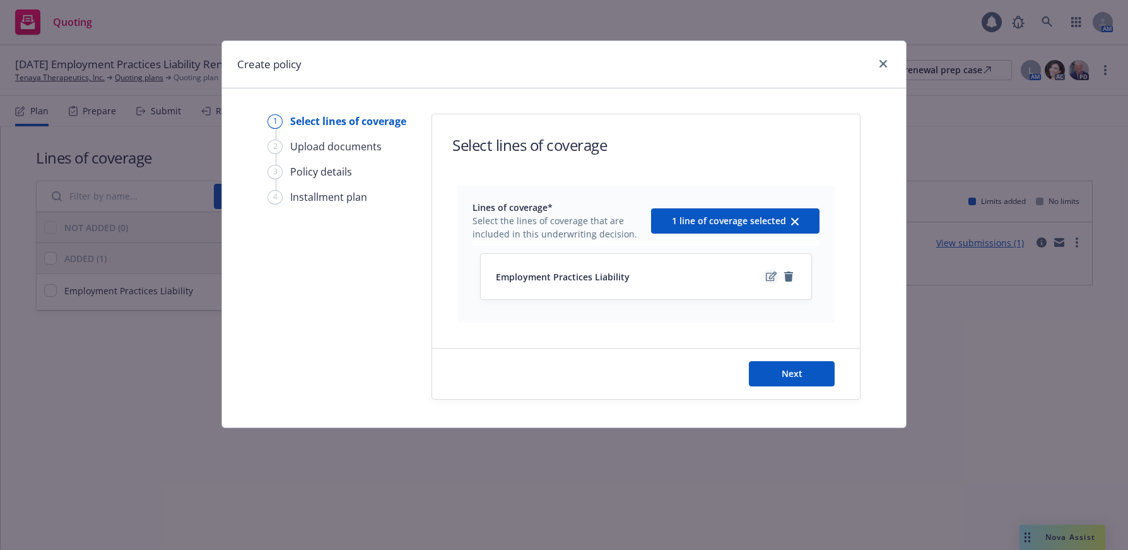
click at [770, 275] on icon "edit" at bounding box center [771, 276] width 11 height 10
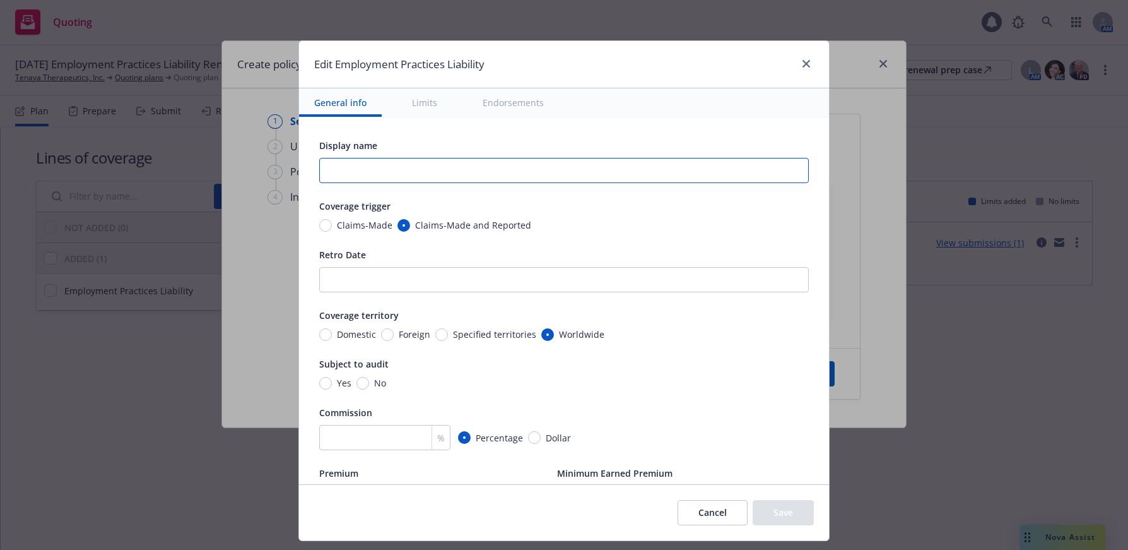
click at [585, 166] on input "text" at bounding box center [564, 170] width 490 height 25
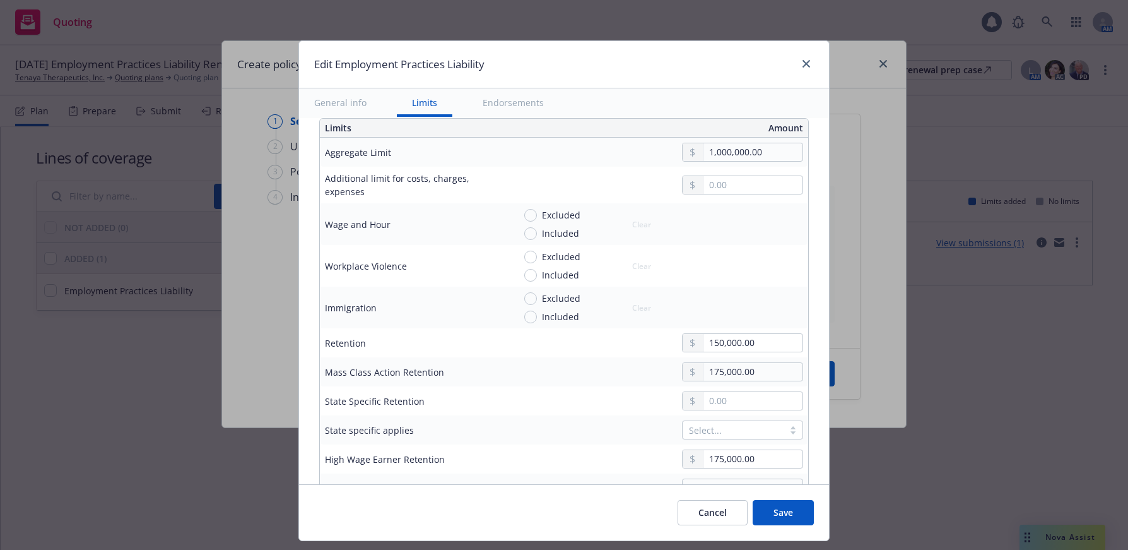
scroll to position [442, 0]
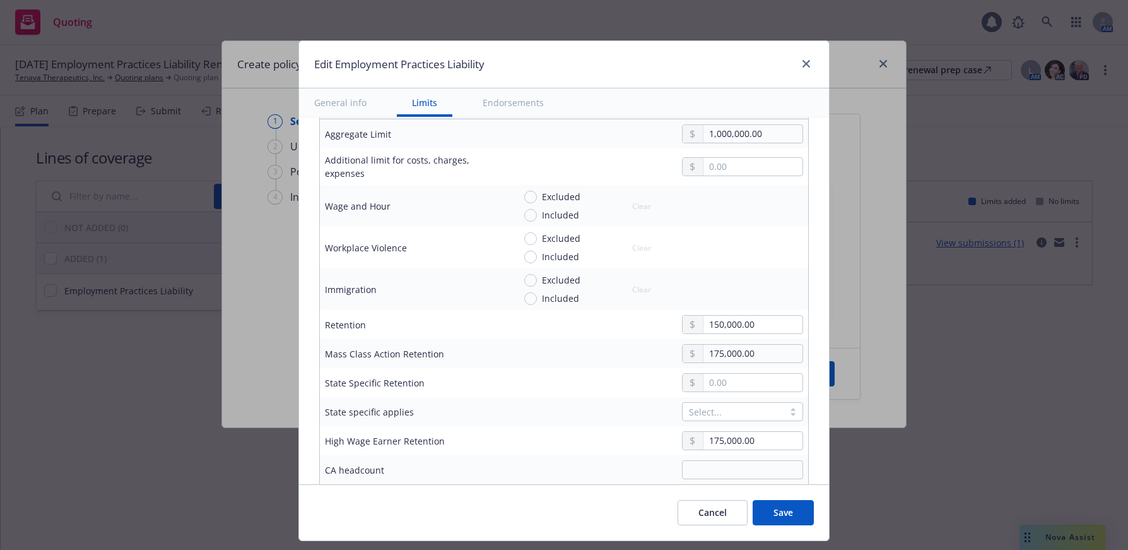
type input "Fiduciary Liability"
click at [743, 324] on input "150,000.00" at bounding box center [752, 324] width 99 height 18
click at [736, 326] on input "150,000.00" at bounding box center [752, 324] width 99 height 18
drag, startPoint x: 759, startPoint y: 326, endPoint x: 688, endPoint y: 326, distance: 71.3
click at [688, 326] on div "150,000.00" at bounding box center [742, 324] width 121 height 19
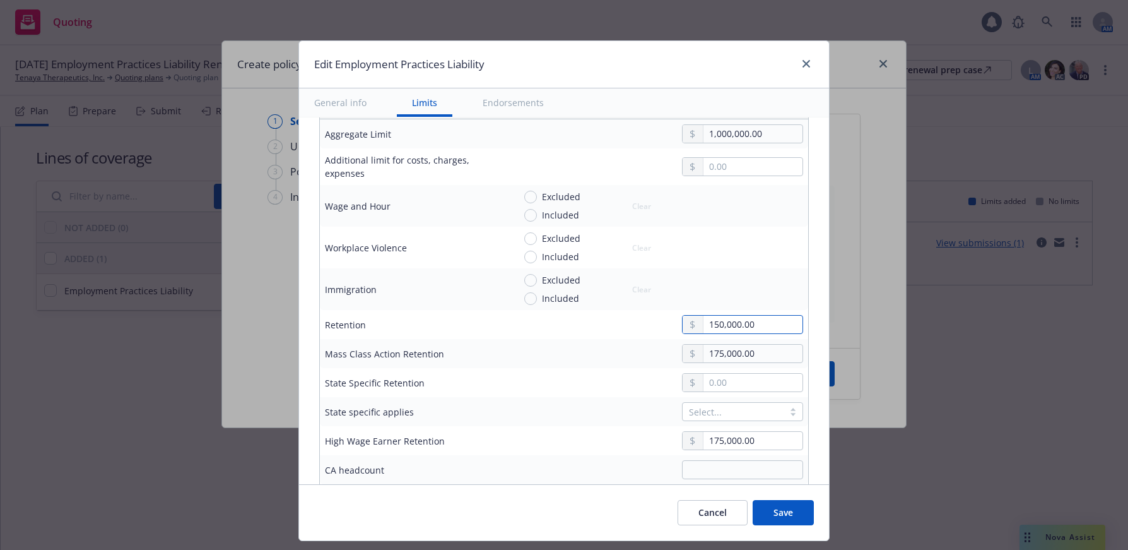
drag, startPoint x: 745, startPoint y: 325, endPoint x: 674, endPoint y: 322, distance: 70.1
click at [682, 322] on div "150,000.00" at bounding box center [742, 324] width 121 height 19
type input "0.00"
drag, startPoint x: 744, startPoint y: 437, endPoint x: 663, endPoint y: 439, distance: 80.8
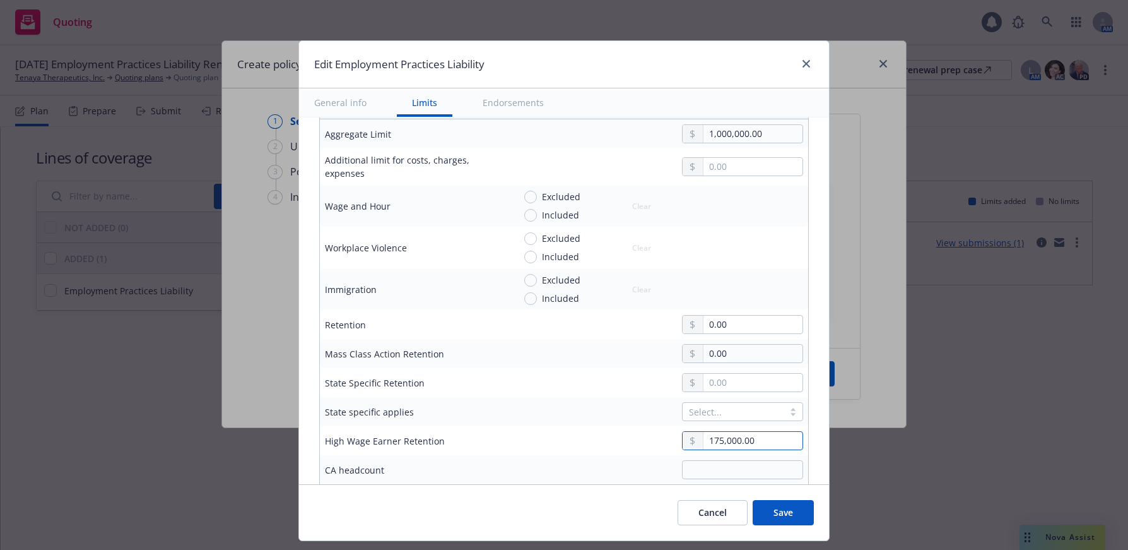
click at [672, 439] on div "175,000.00" at bounding box center [737, 440] width 131 height 19
type input "0.00"
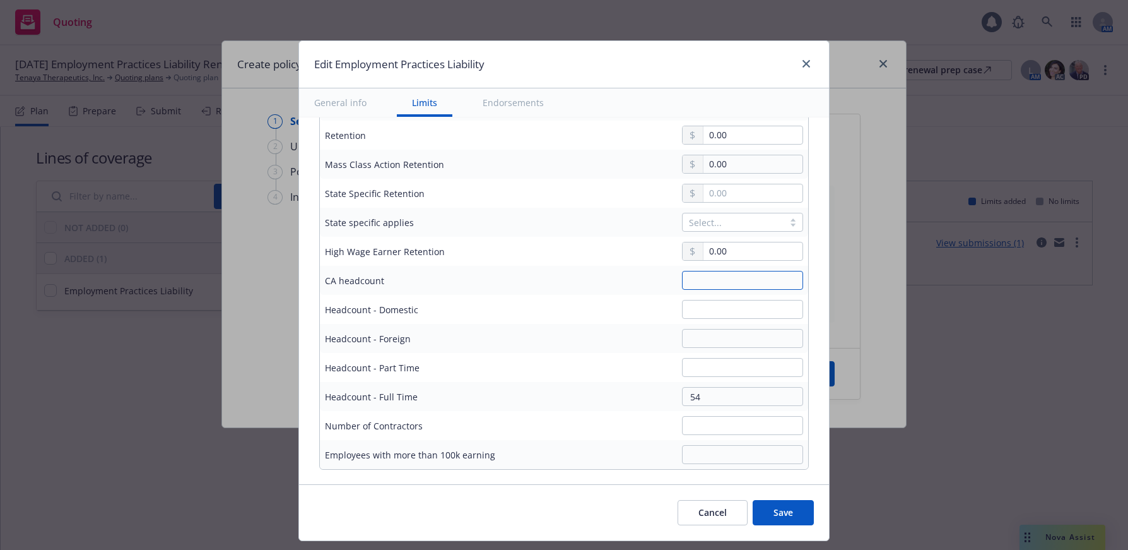
scroll to position [568, 0]
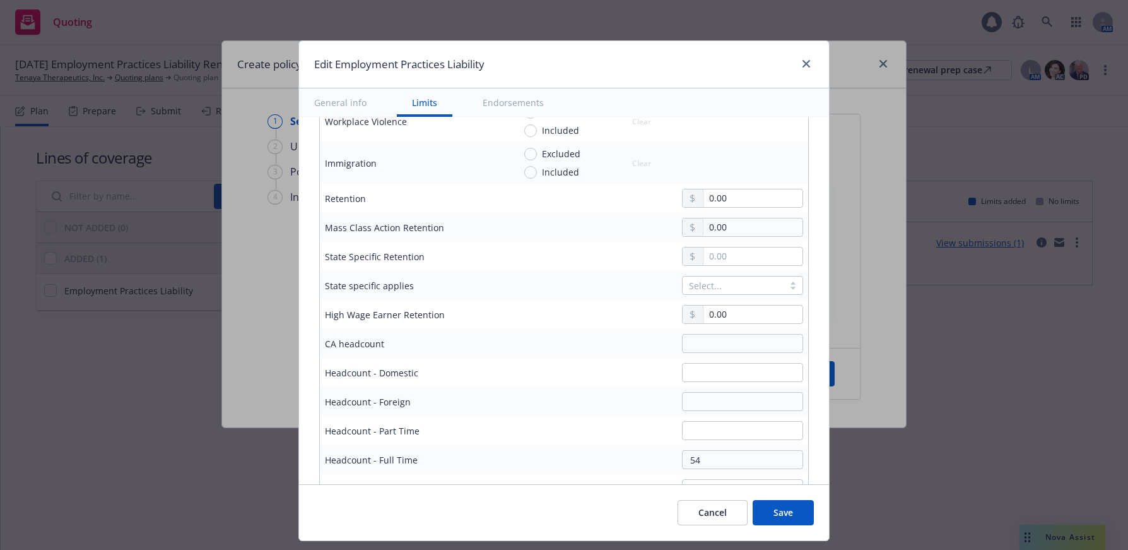
click at [782, 514] on button "Save" at bounding box center [783, 512] width 61 height 25
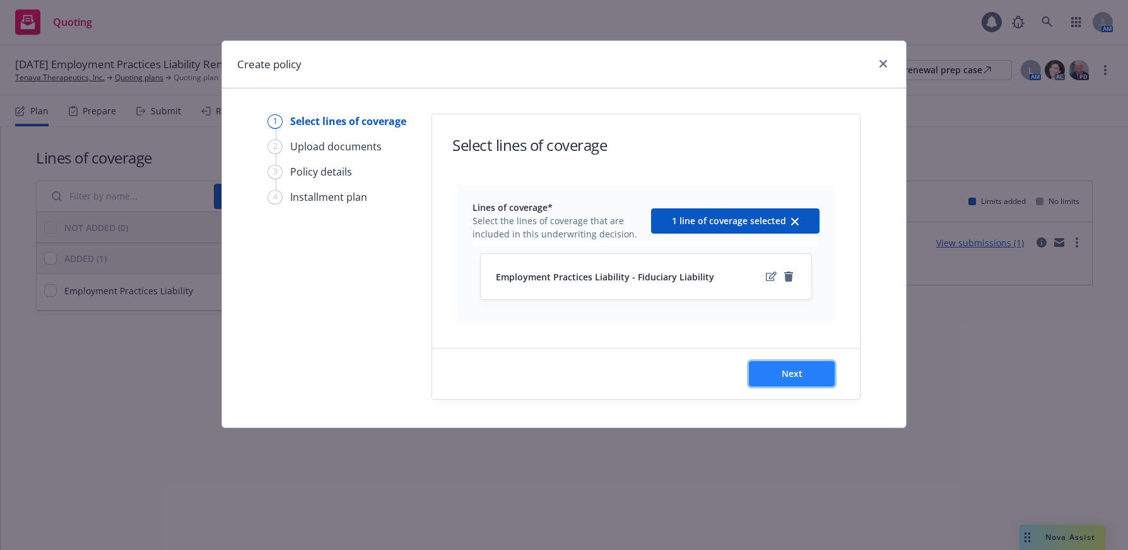
click at [789, 374] on span "Next" at bounding box center [792, 373] width 21 height 12
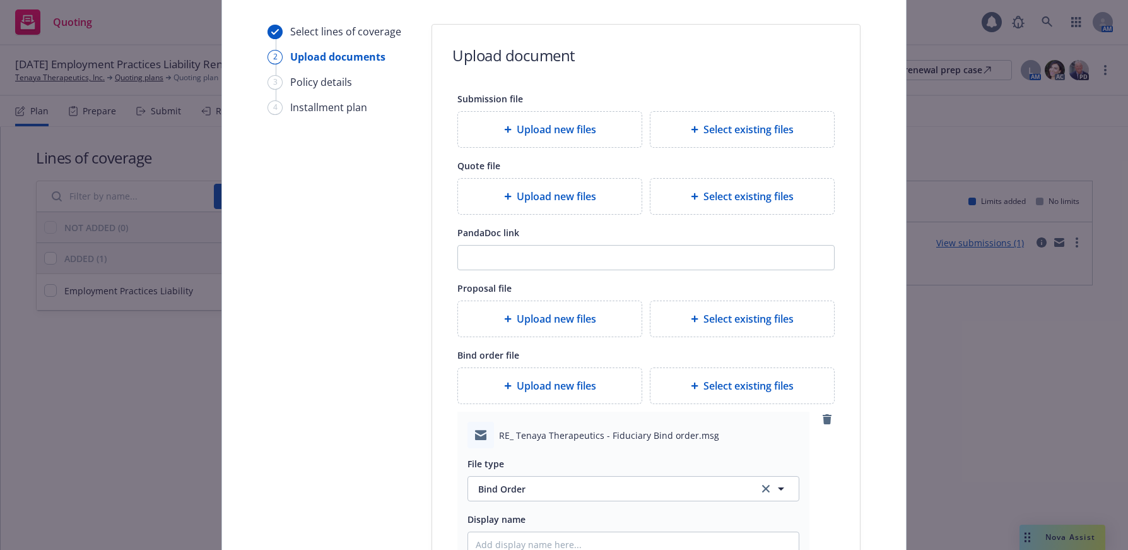
scroll to position [216, 0]
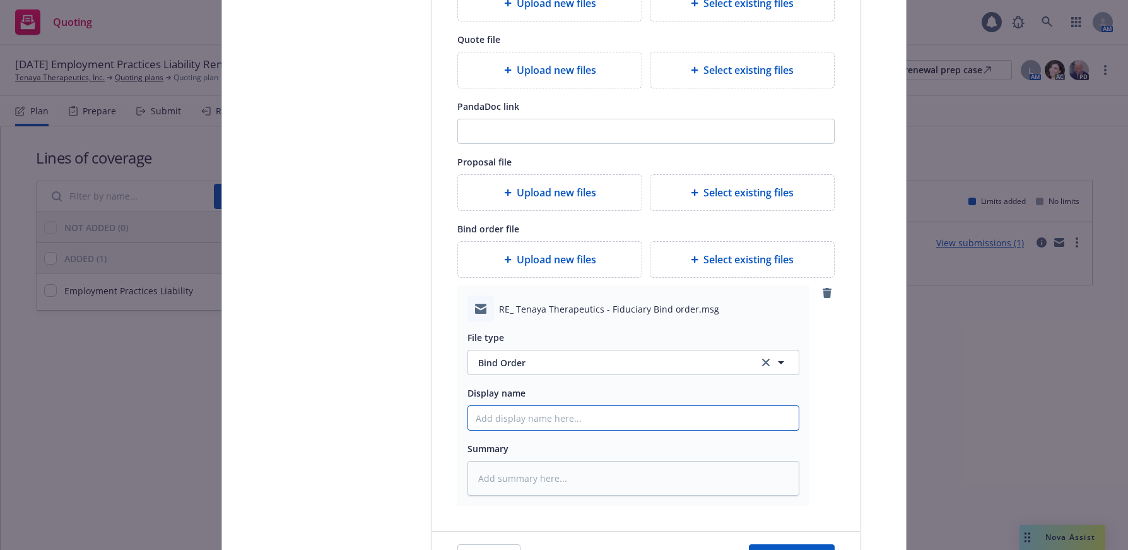
click at [536, 413] on input "Display name" at bounding box center [633, 418] width 331 height 24
type textarea "x"
type input "$"
type textarea "x"
type input "$1"
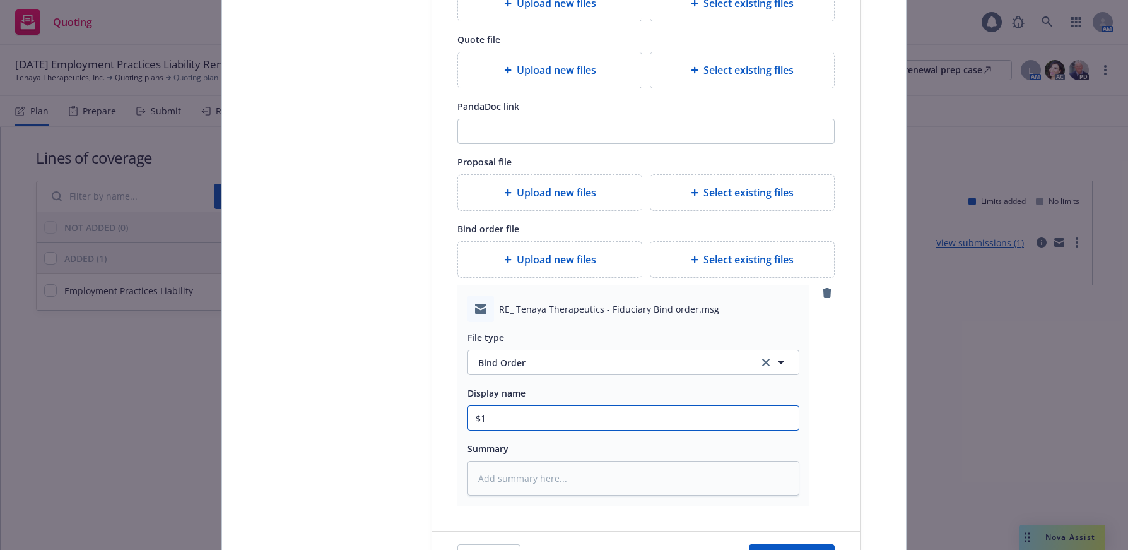
type textarea "x"
type input "$1M"
type textarea "x"
type input "$1M"
type textarea "x"
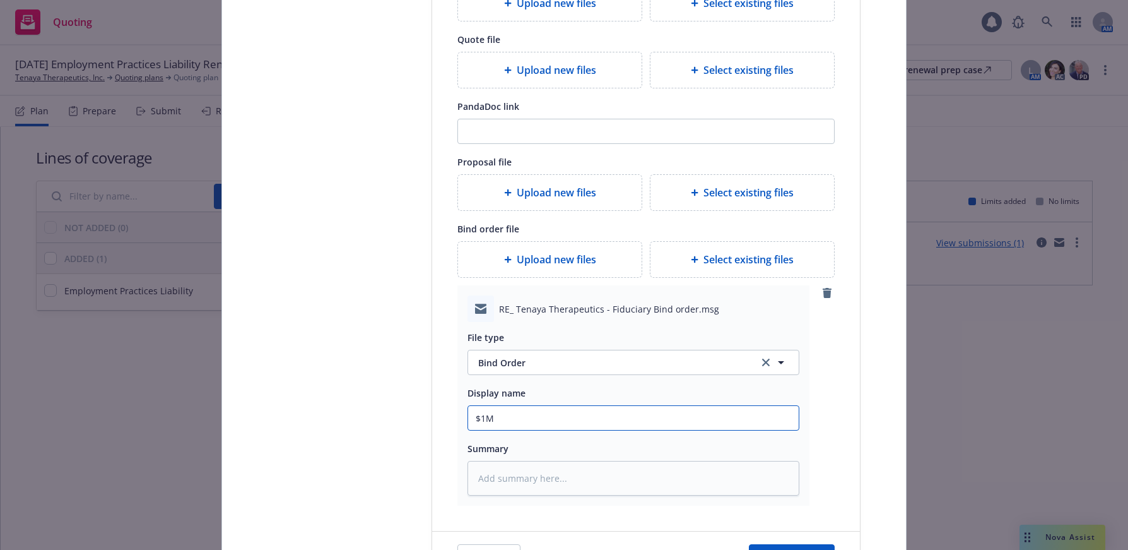
type input "$1M F"
type textarea "x"
type input "$1M FI"
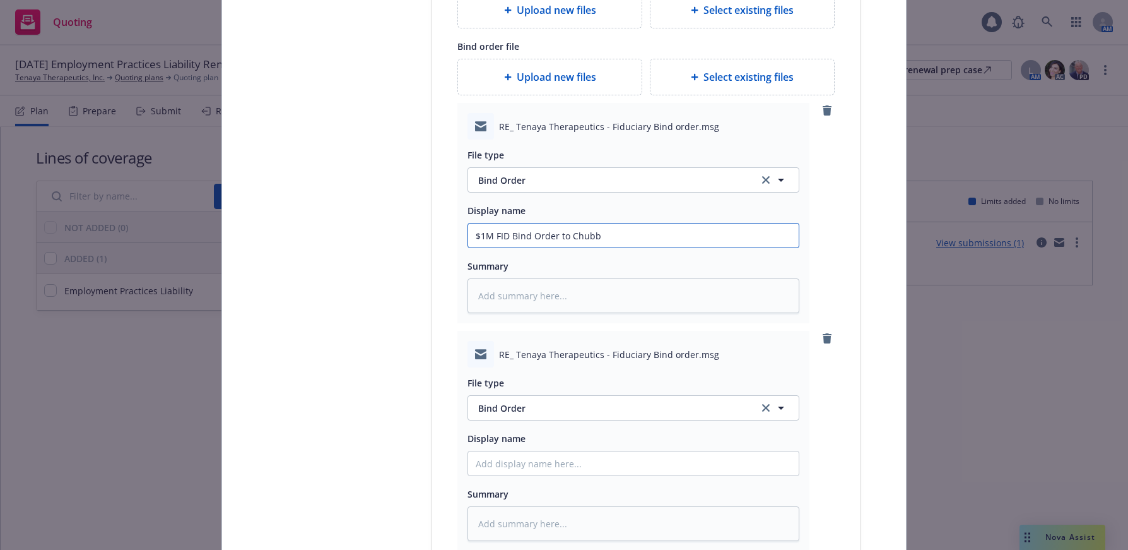
scroll to position [405, 0]
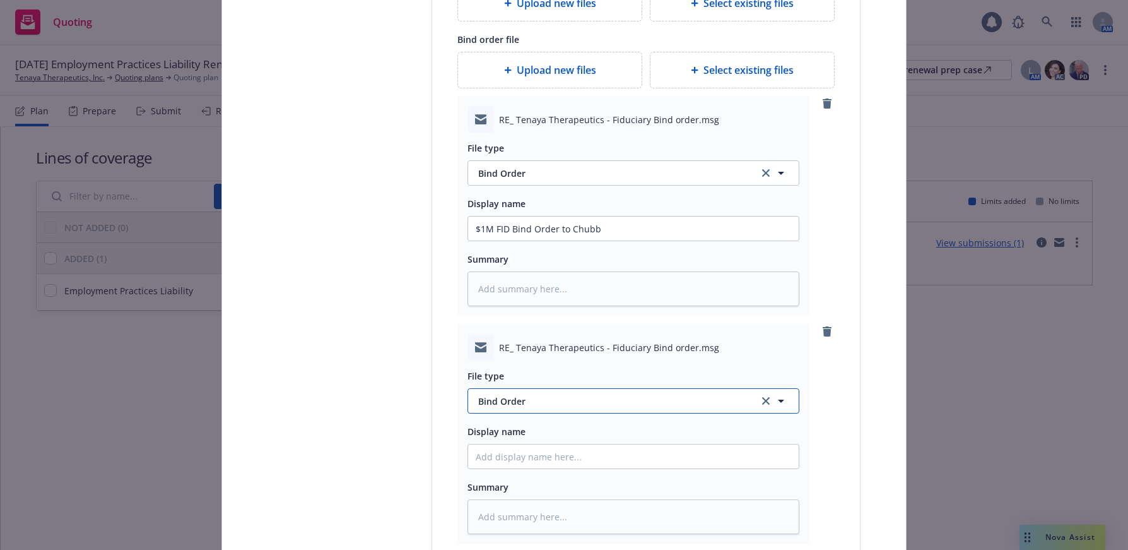
click at [505, 401] on span "Bind Order" at bounding box center [611, 400] width 266 height 13
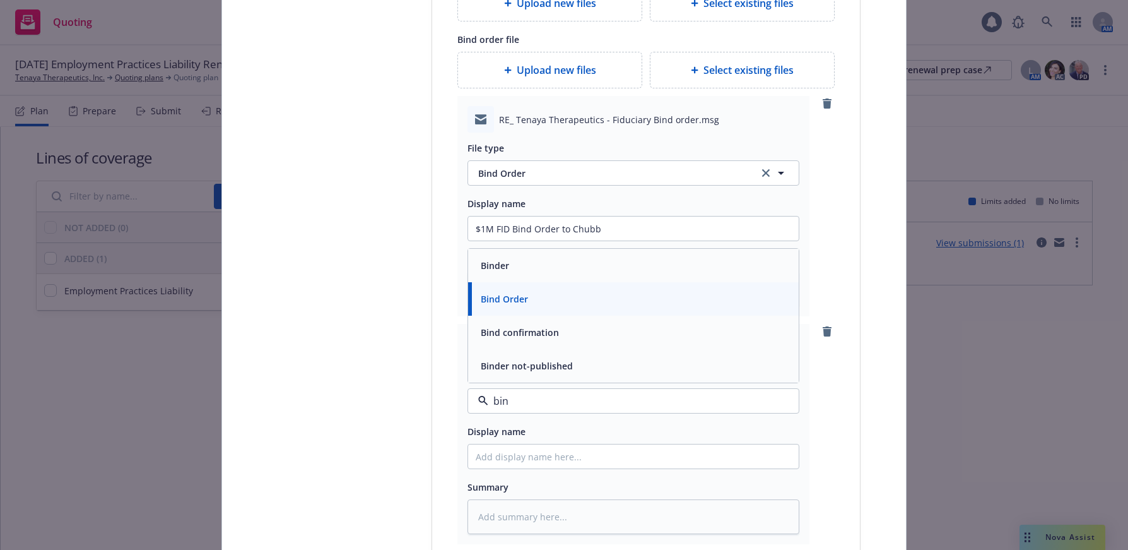
click at [536, 331] on span "Bind confirmation" at bounding box center [520, 332] width 78 height 13
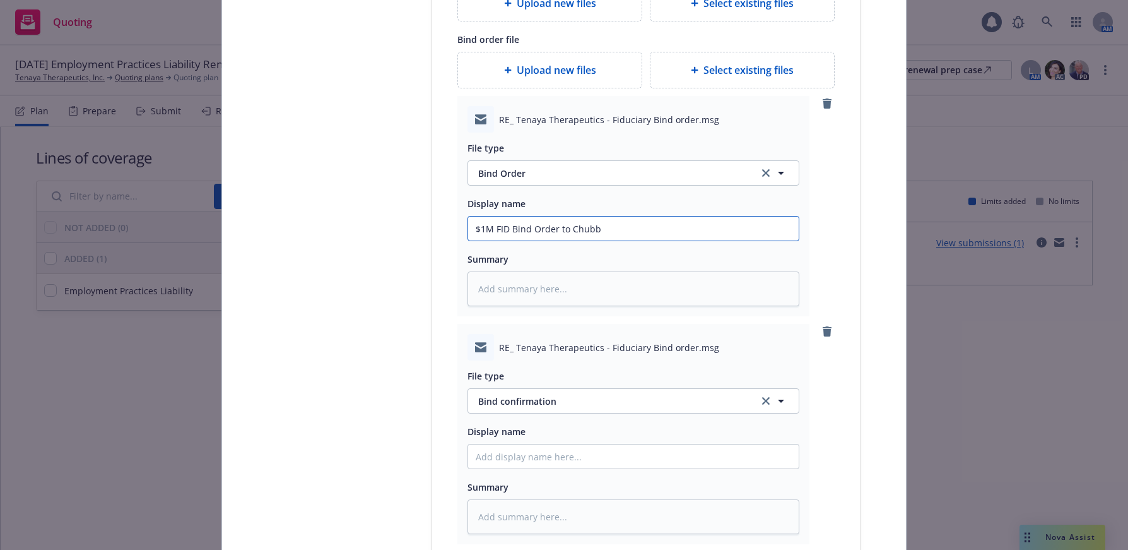
drag, startPoint x: 594, startPoint y: 226, endPoint x: 467, endPoint y: 231, distance: 126.9
click at [468, 231] on input "$1M FID Bind Order to Chubb" at bounding box center [633, 228] width 331 height 24
click at [517, 457] on input "Display name" at bounding box center [633, 456] width 331 height 24
paste input "$1M FID Bind Order to Chubb"
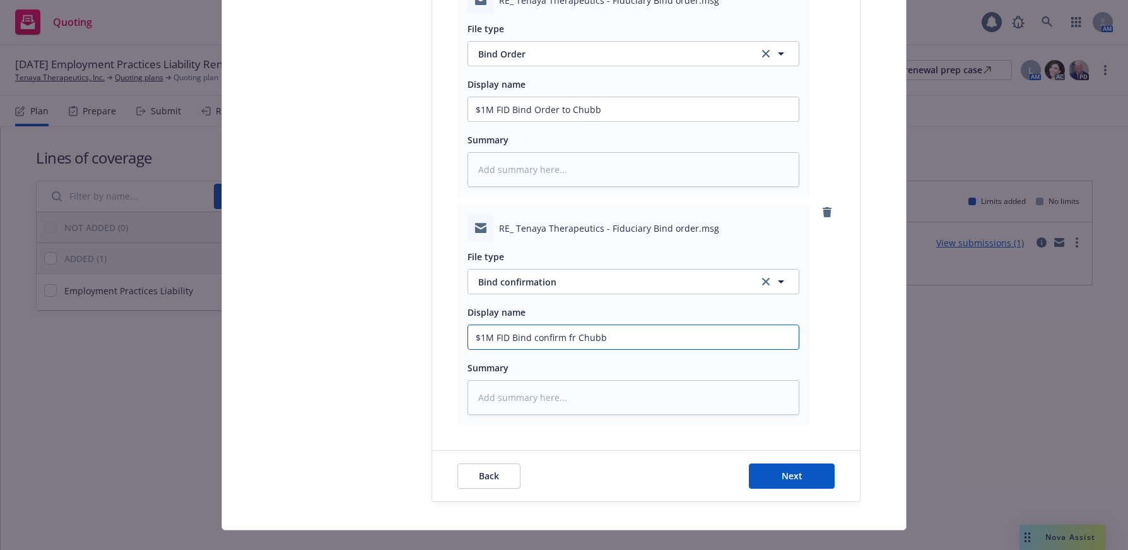
scroll to position [545, 0]
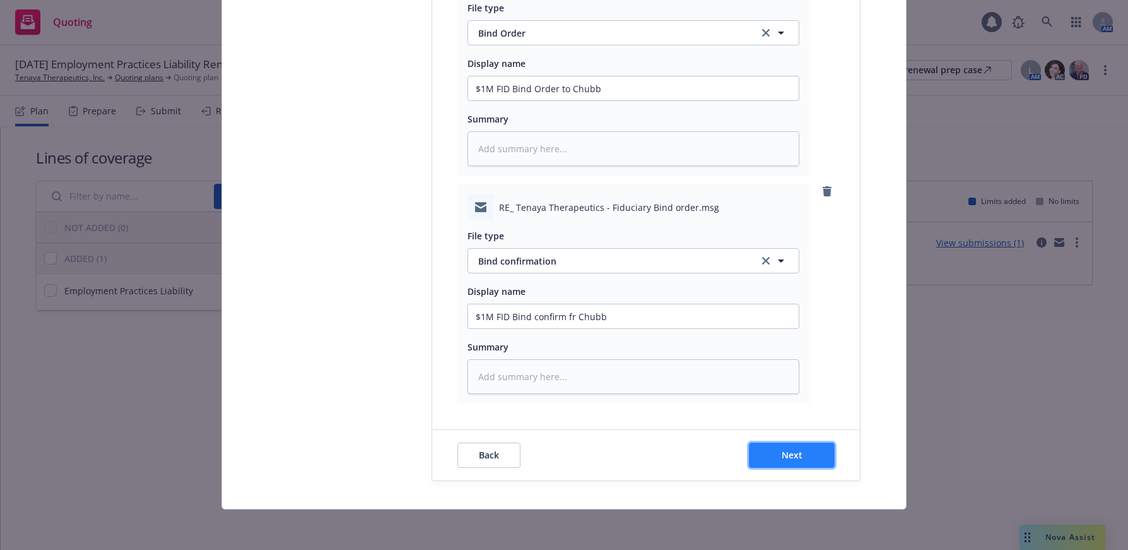
click at [784, 456] on span "Next" at bounding box center [792, 455] width 21 height 12
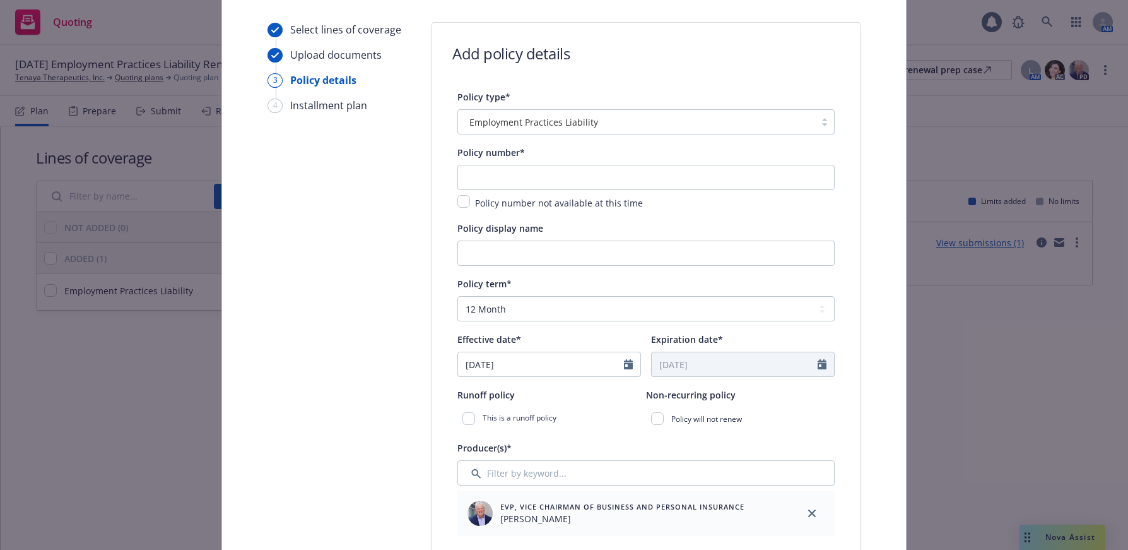
scroll to position [103, 0]
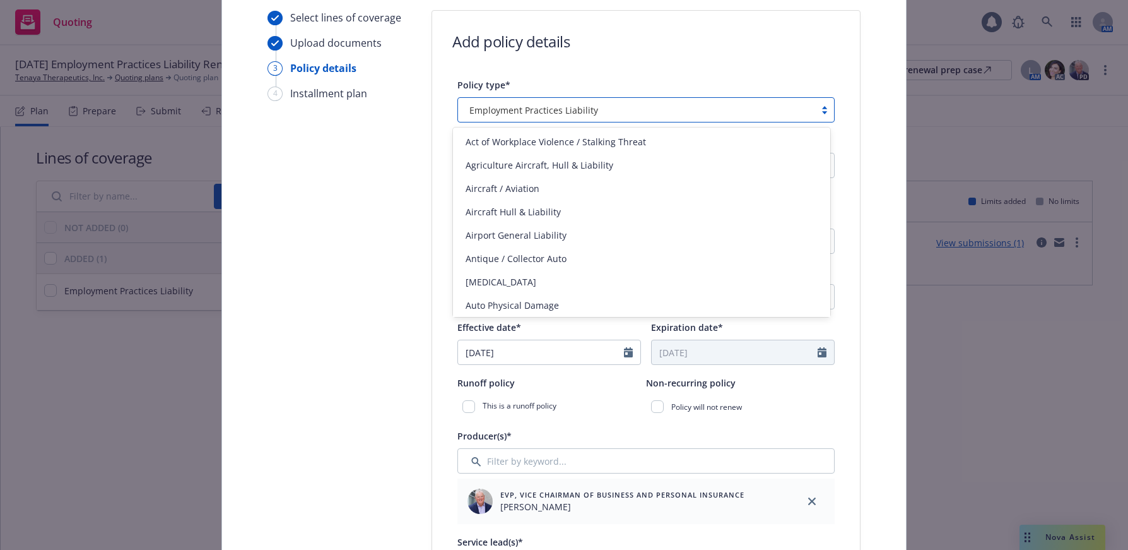
click at [819, 111] on div at bounding box center [824, 110] width 19 height 10
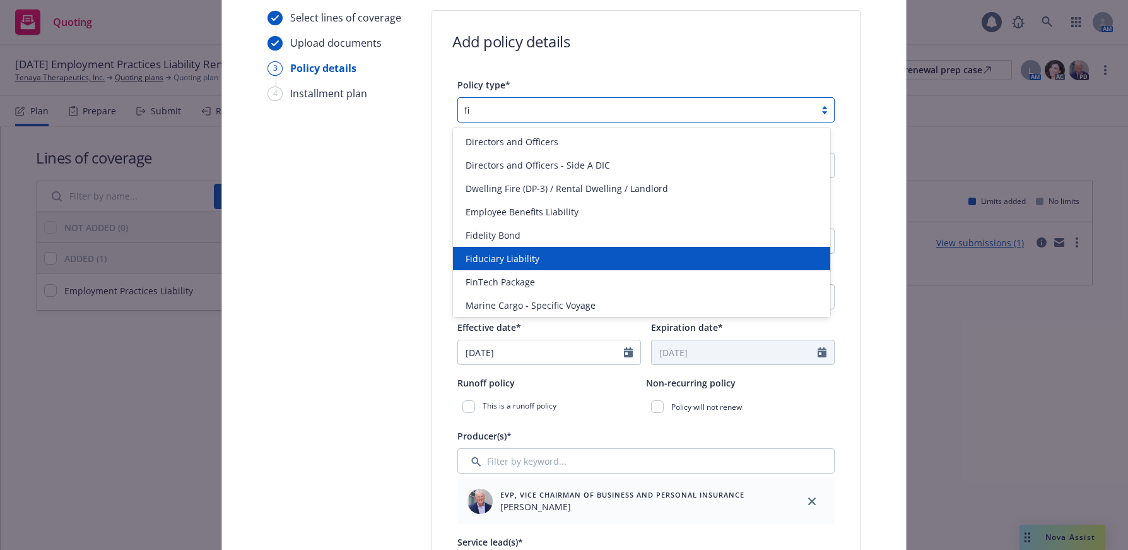
click at [531, 257] on span "Fiduciary Liability" at bounding box center [503, 258] width 74 height 13
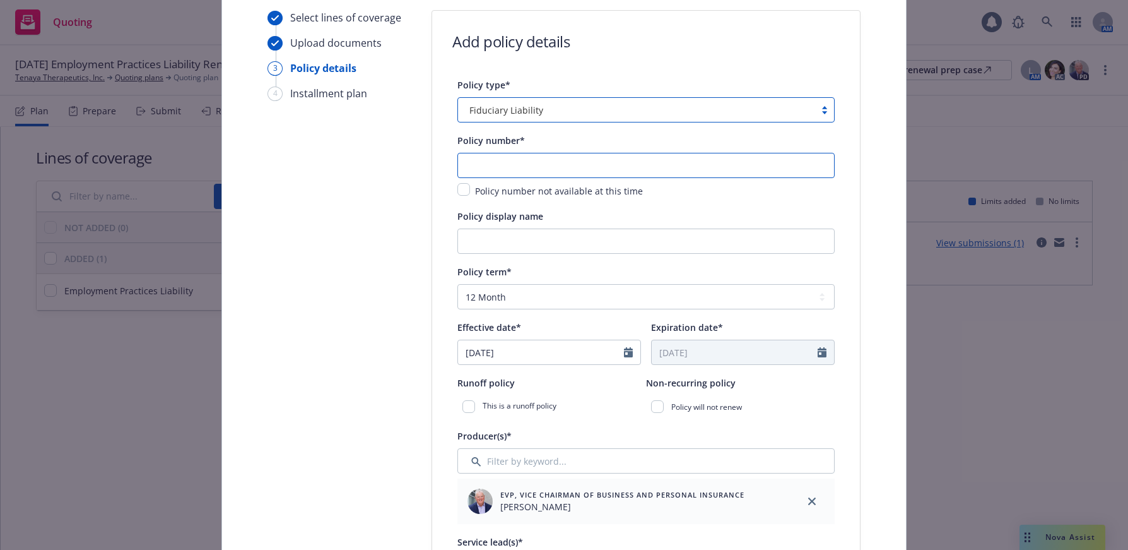
click at [618, 166] on input "text" at bounding box center [645, 165] width 377 height 25
click at [497, 166] on input "text" at bounding box center [645, 165] width 377 height 25
paste input "J06962555"
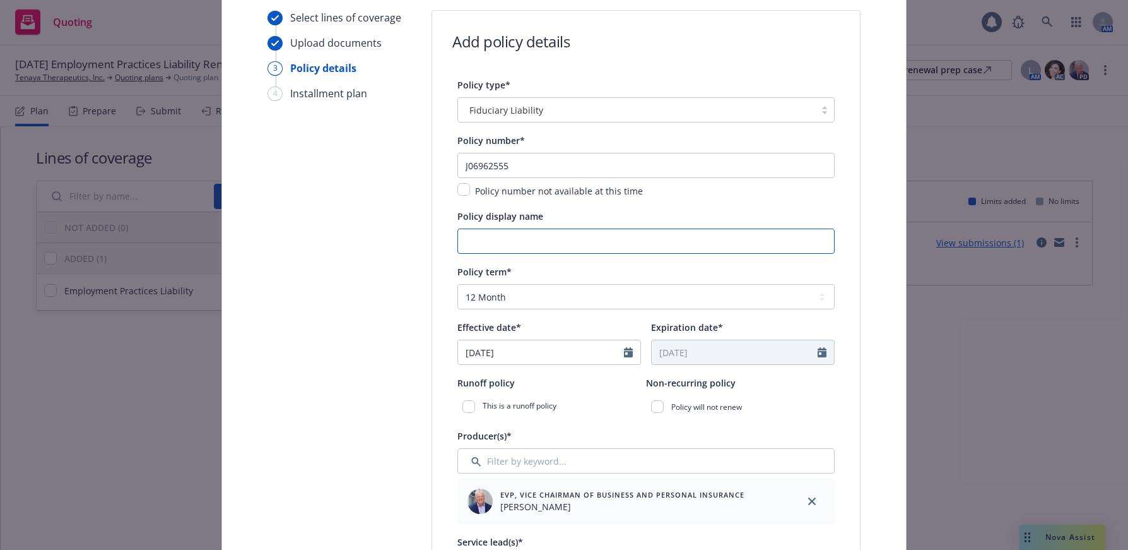
click at [544, 235] on input "Policy display name" at bounding box center [645, 240] width 377 height 25
click at [625, 355] on icon "Calendar" at bounding box center [628, 352] width 9 height 10
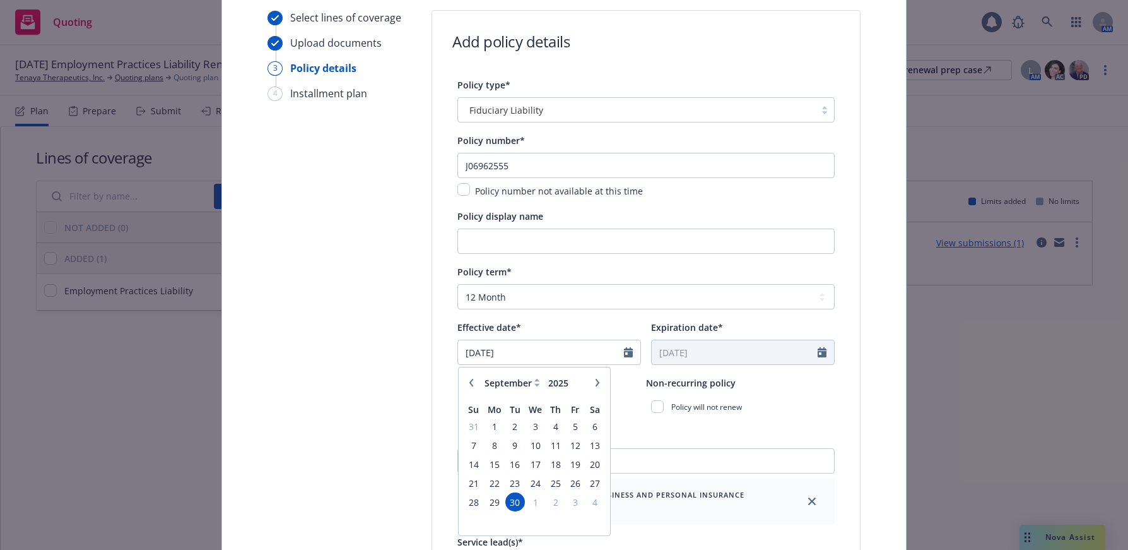
click at [592, 378] on button "button" at bounding box center [597, 382] width 15 height 15
click at [469, 466] on span "12" at bounding box center [473, 464] width 17 height 16
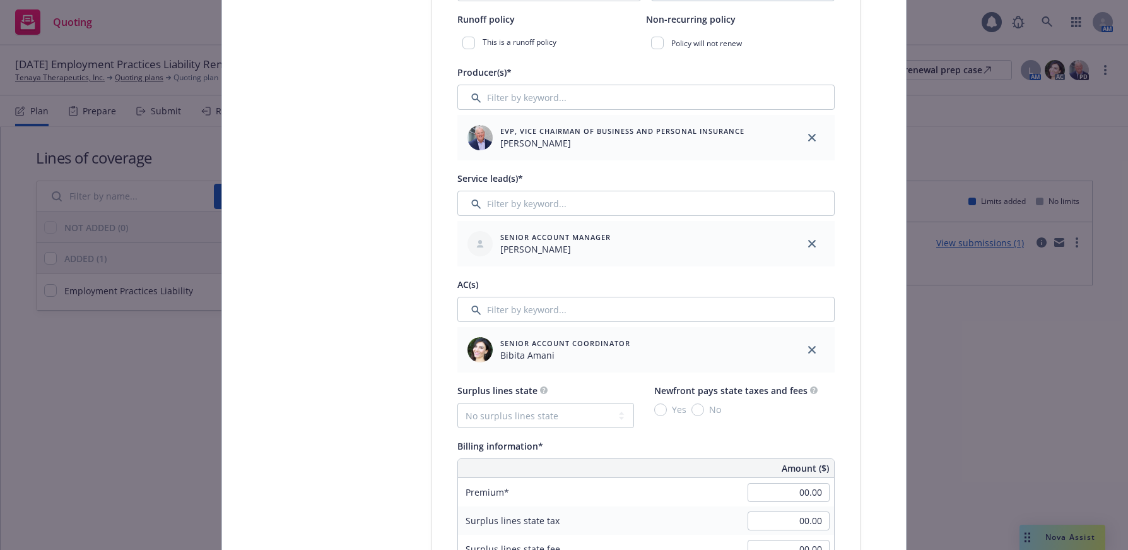
scroll to position [482, 0]
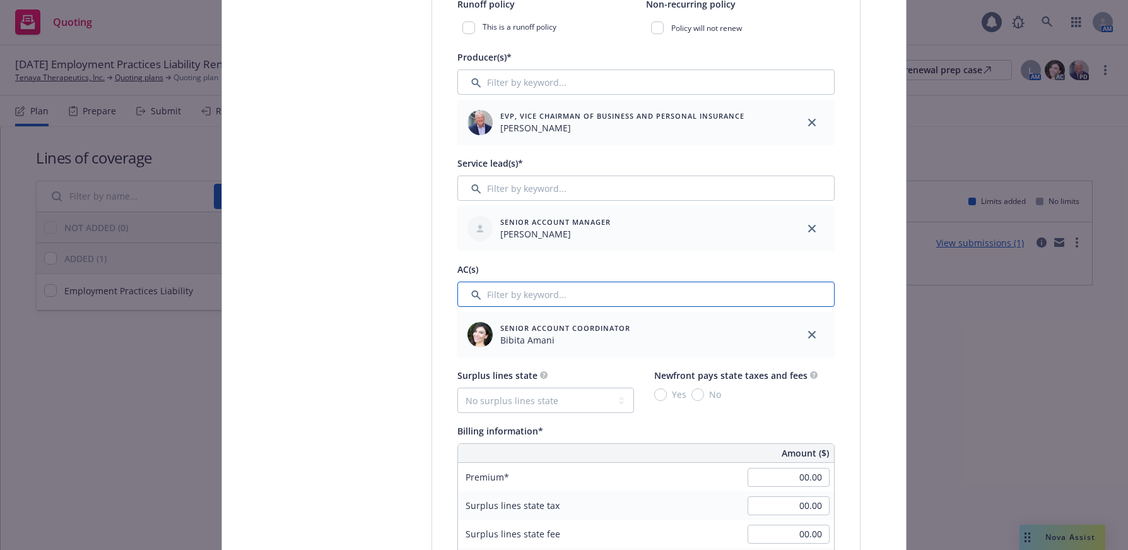
click at [556, 296] on input "Filter by keyword..." at bounding box center [645, 293] width 377 height 25
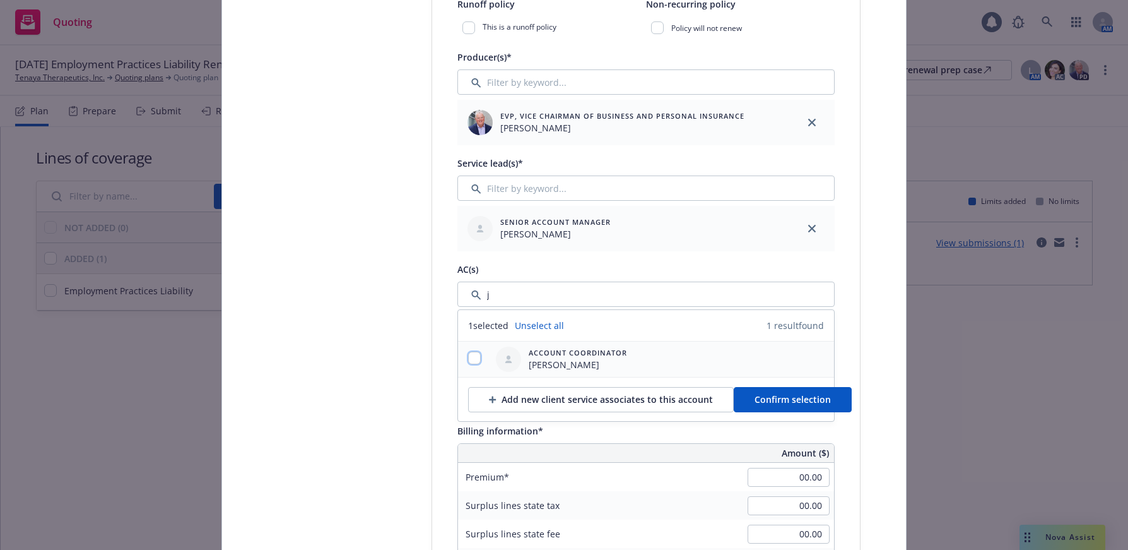
click at [469, 360] on input "checkbox" at bounding box center [474, 357] width 13 height 13
click at [827, 397] on button "Confirm selection" at bounding box center [793, 399] width 118 height 25
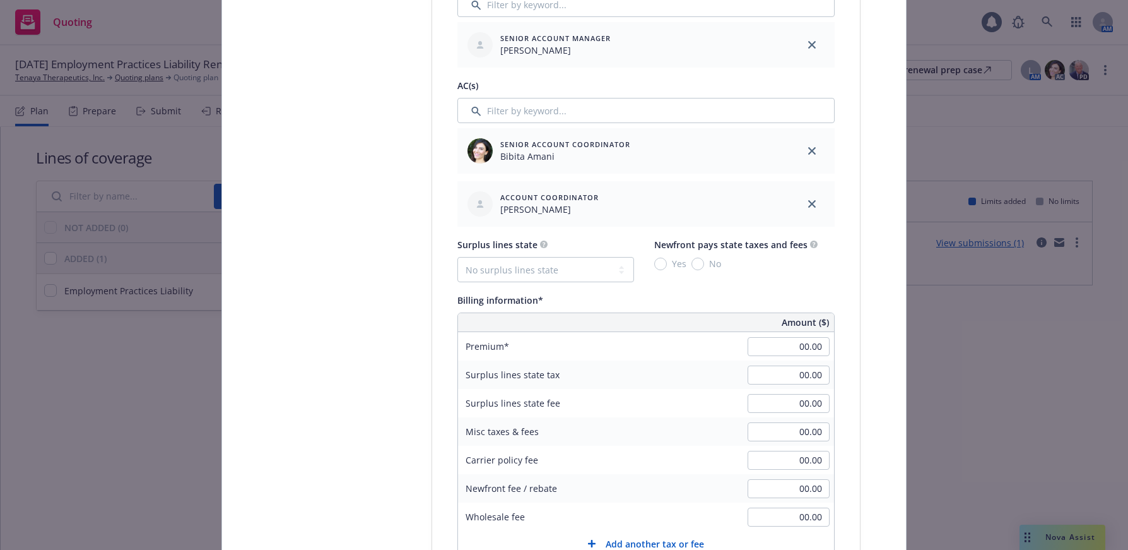
scroll to position [671, 0]
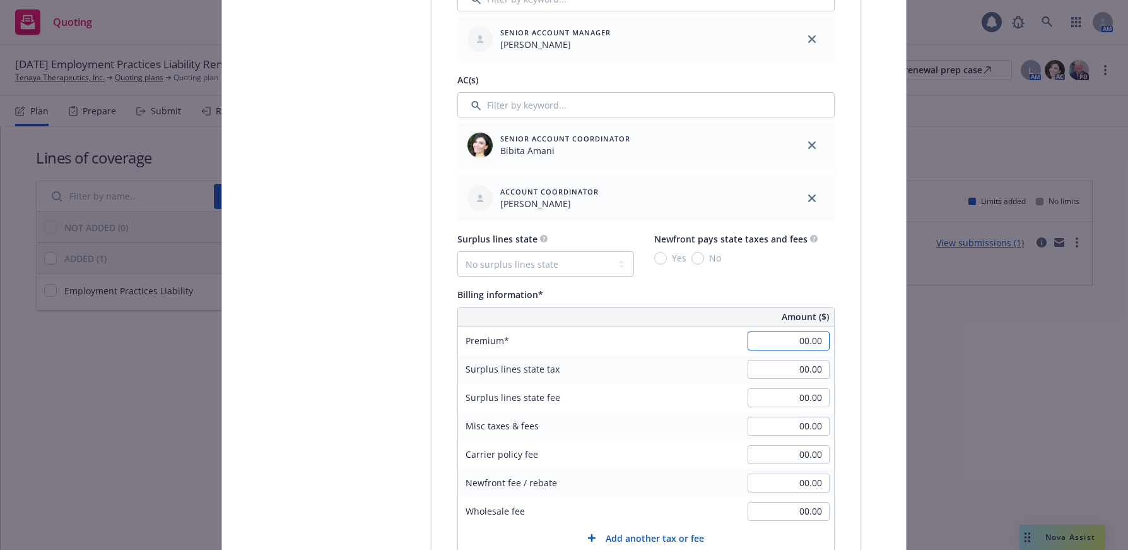
click at [789, 344] on input "00.00" at bounding box center [789, 340] width 82 height 19
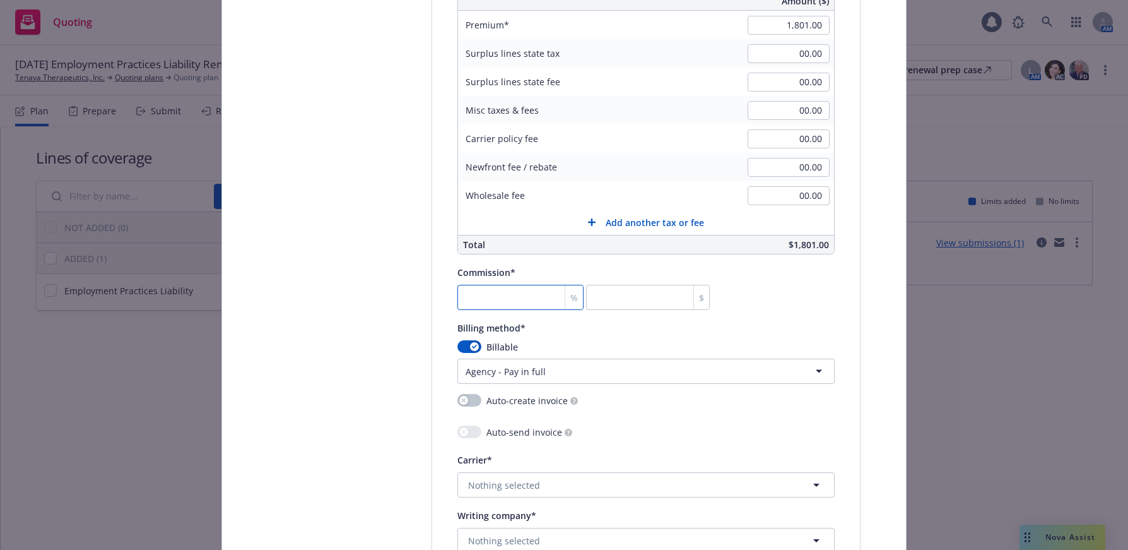
click at [512, 299] on input "number" at bounding box center [520, 297] width 126 height 25
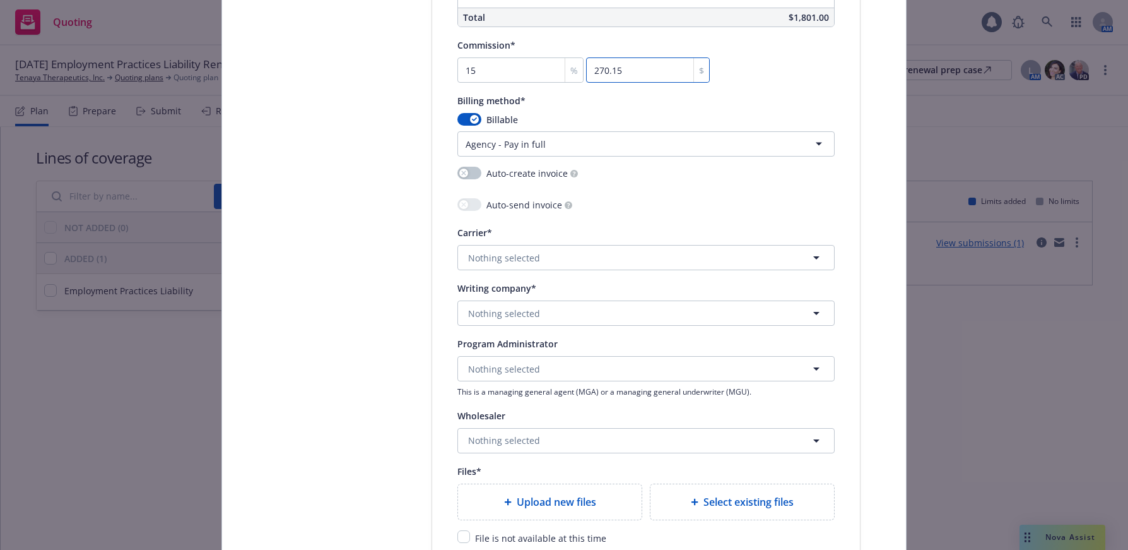
scroll to position [1239, 0]
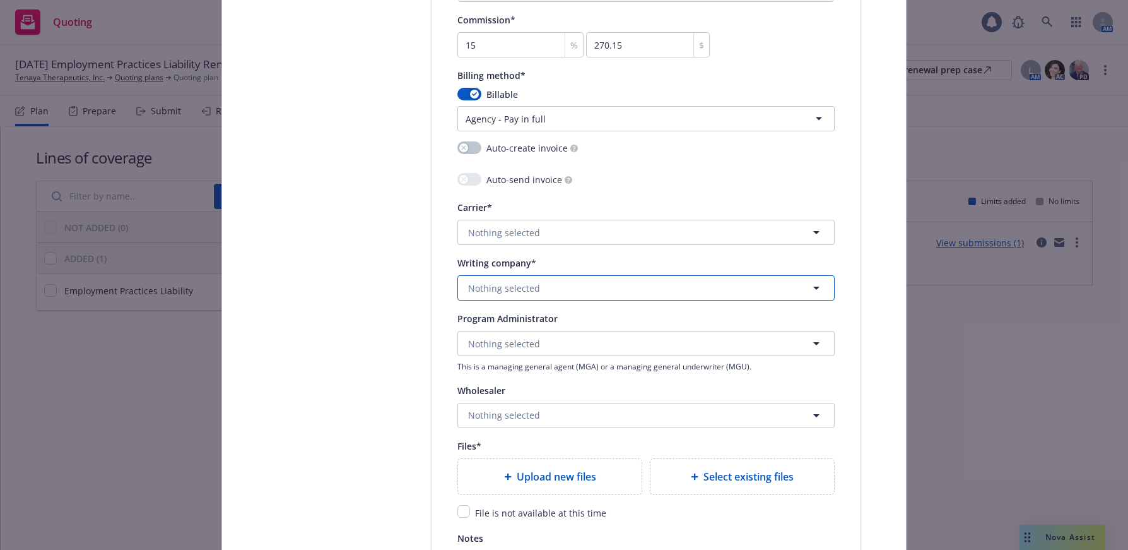
click at [525, 285] on span "Nothing selected" at bounding box center [504, 287] width 72 height 13
click at [575, 327] on strong "Federal Insurance Company" at bounding box center [531, 323] width 120 height 12
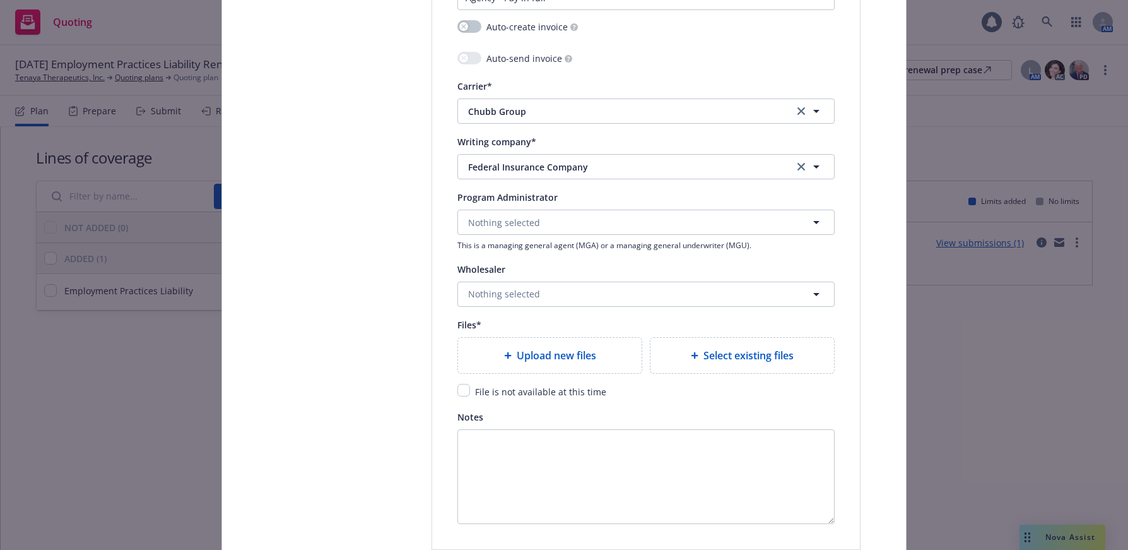
scroll to position [1365, 0]
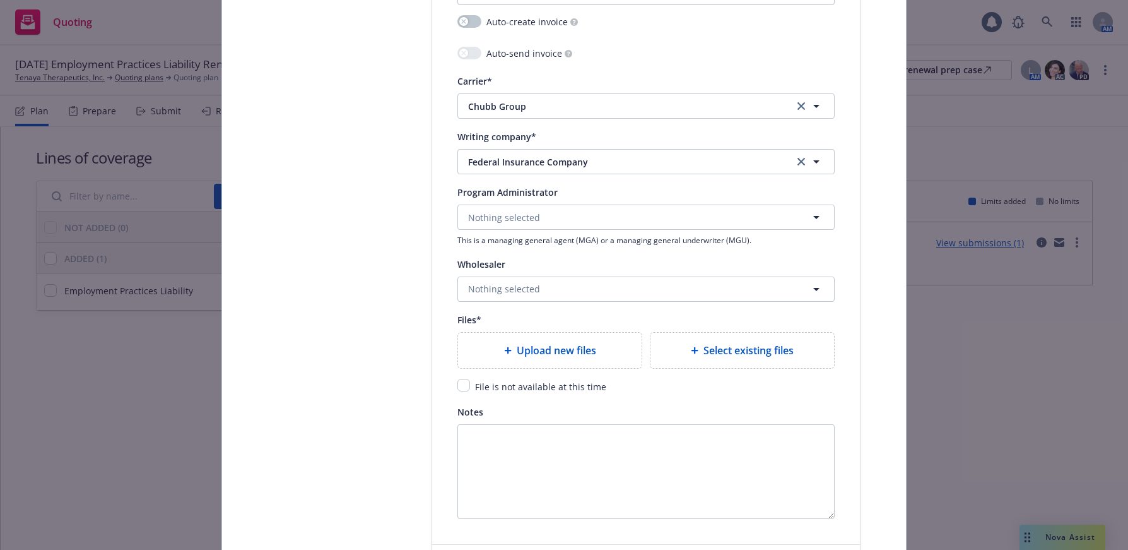
click at [566, 351] on span "Upload new files" at bounding box center [556, 350] width 79 height 15
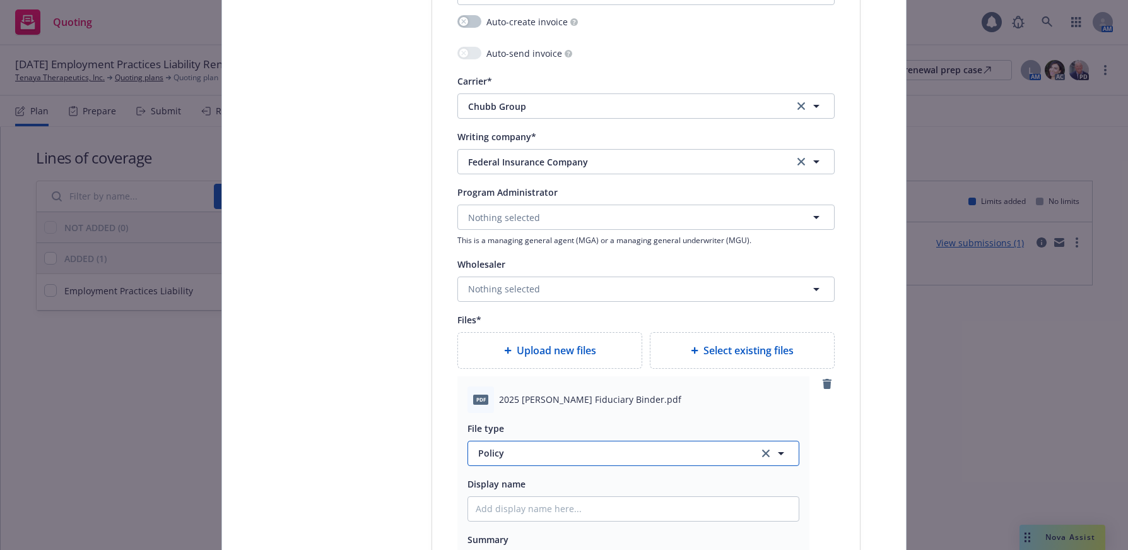
click at [496, 454] on span "Policy" at bounding box center [611, 452] width 266 height 13
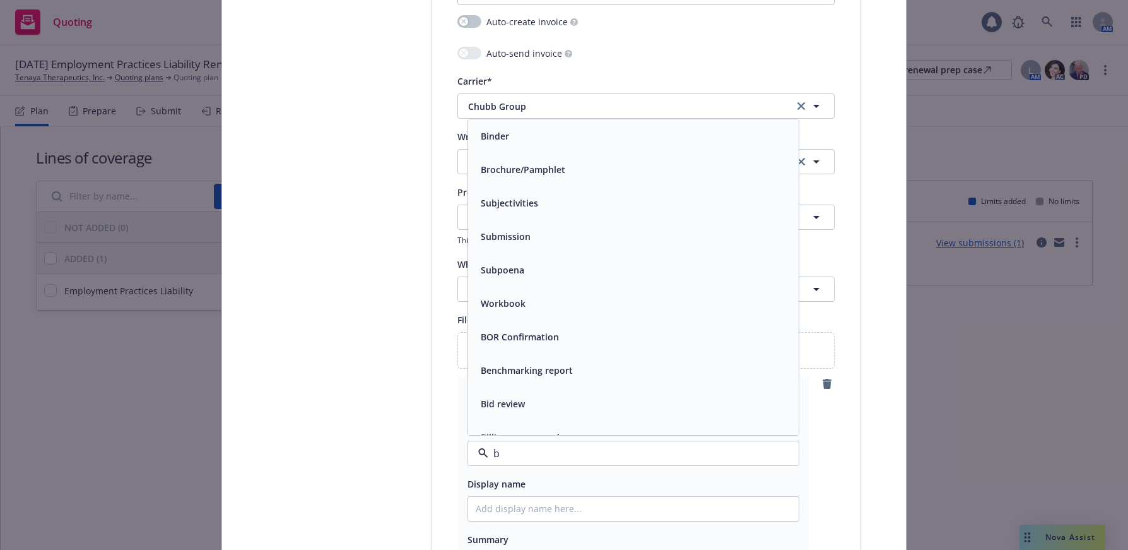
click at [495, 132] on span "Binder" at bounding box center [495, 135] width 28 height 13
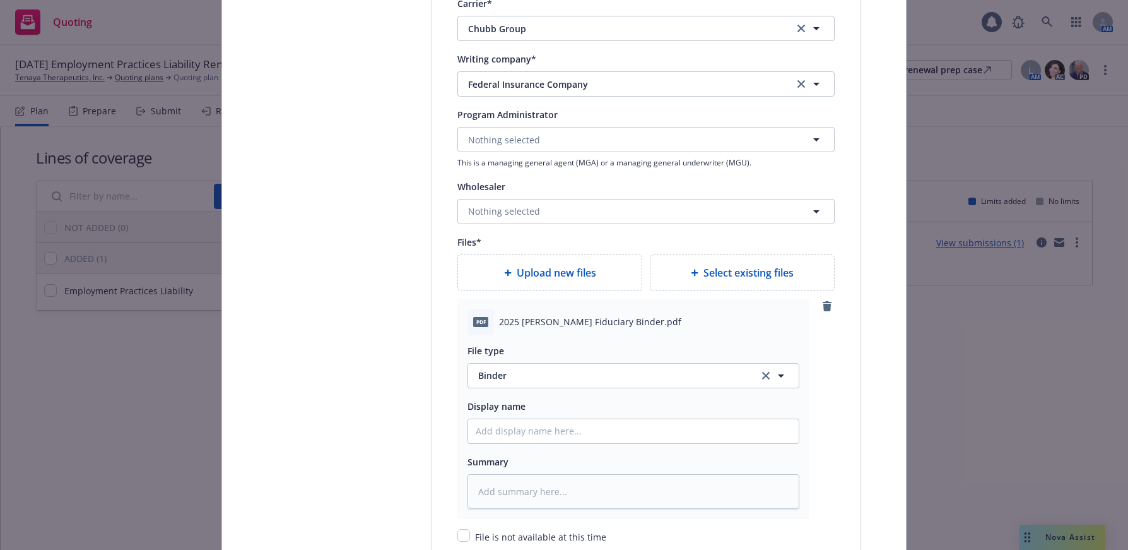
scroll to position [1492, 0]
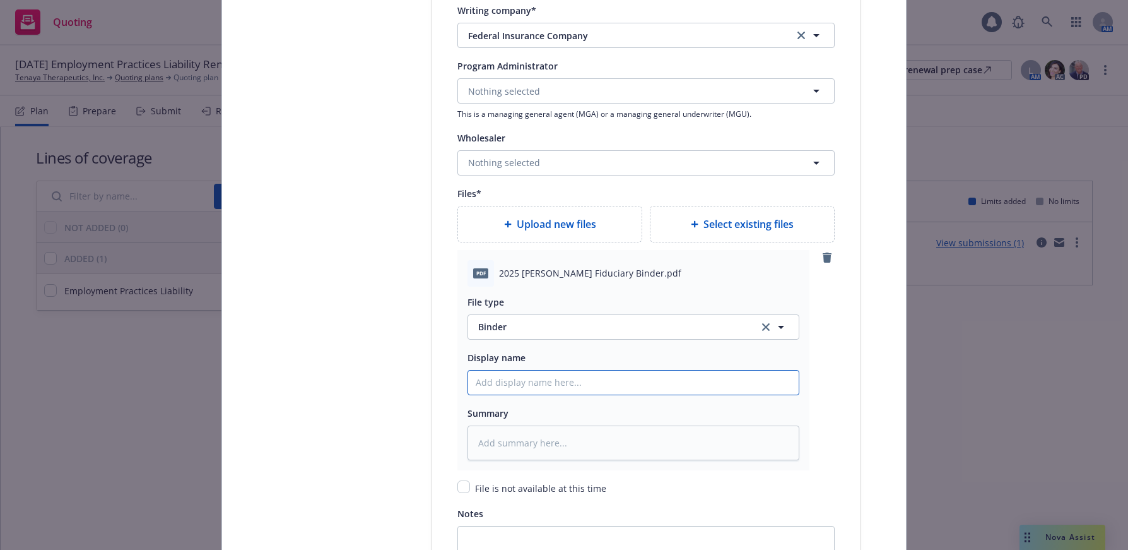
click at [550, 380] on input "Policy display name" at bounding box center [633, 382] width 331 height 24
click at [572, 221] on span "Upload new files" at bounding box center [556, 223] width 79 height 15
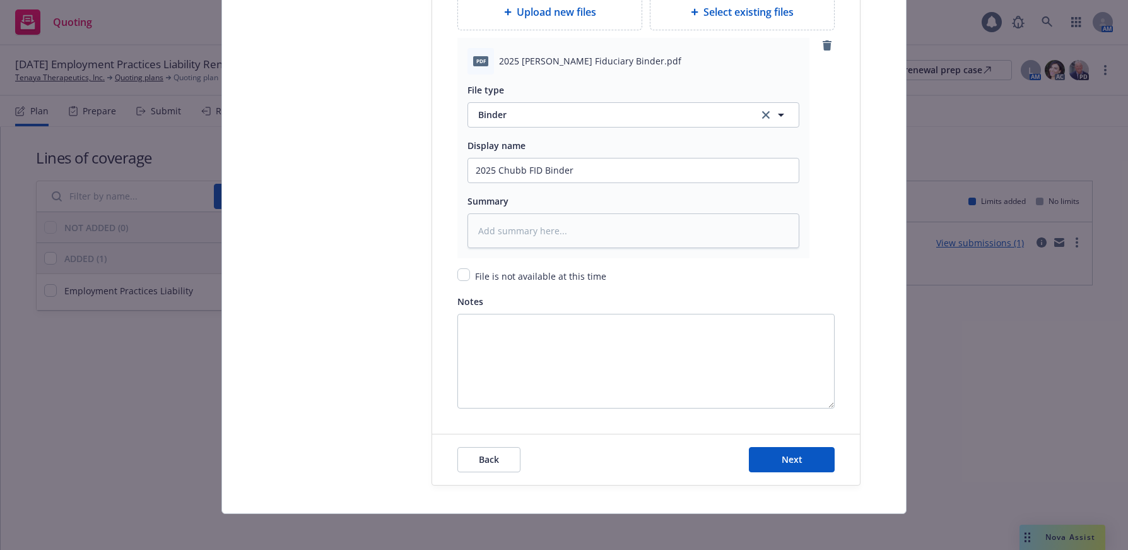
scroll to position [1708, 0]
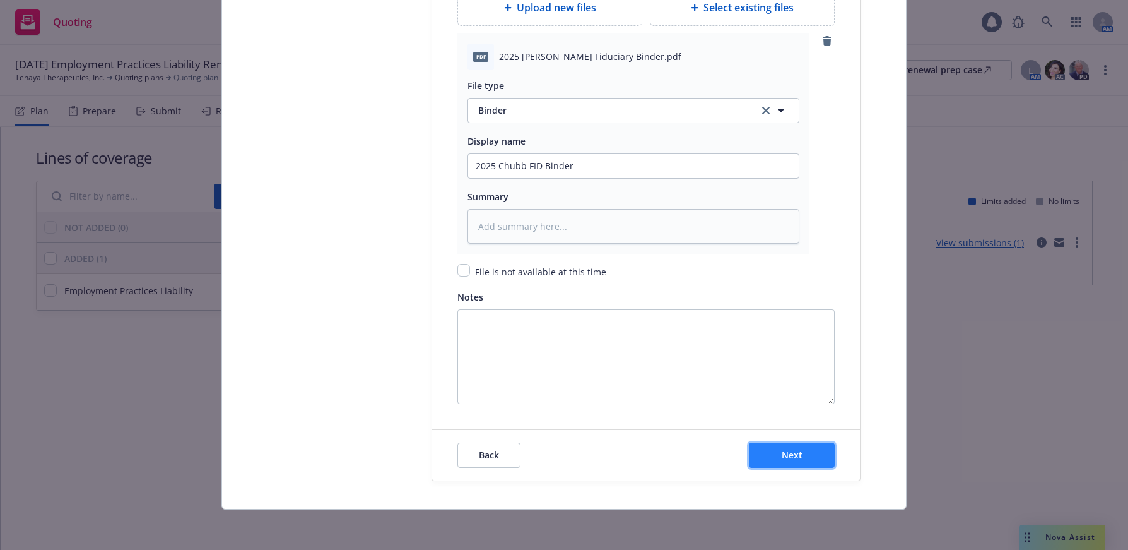
click at [792, 454] on span "Next" at bounding box center [792, 455] width 21 height 12
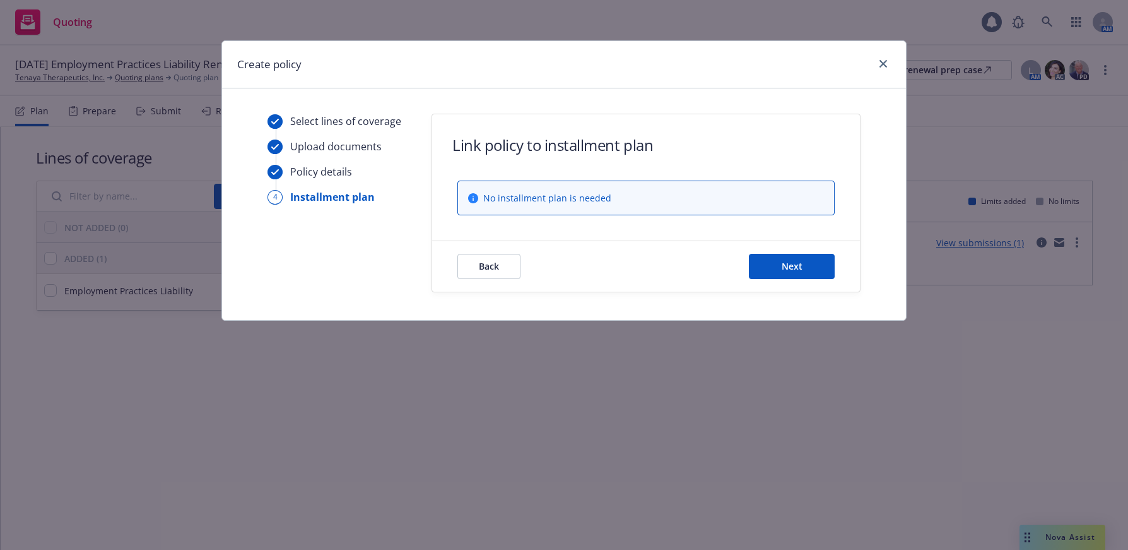
scroll to position [0, 0]
click at [799, 265] on span "Next" at bounding box center [792, 266] width 21 height 12
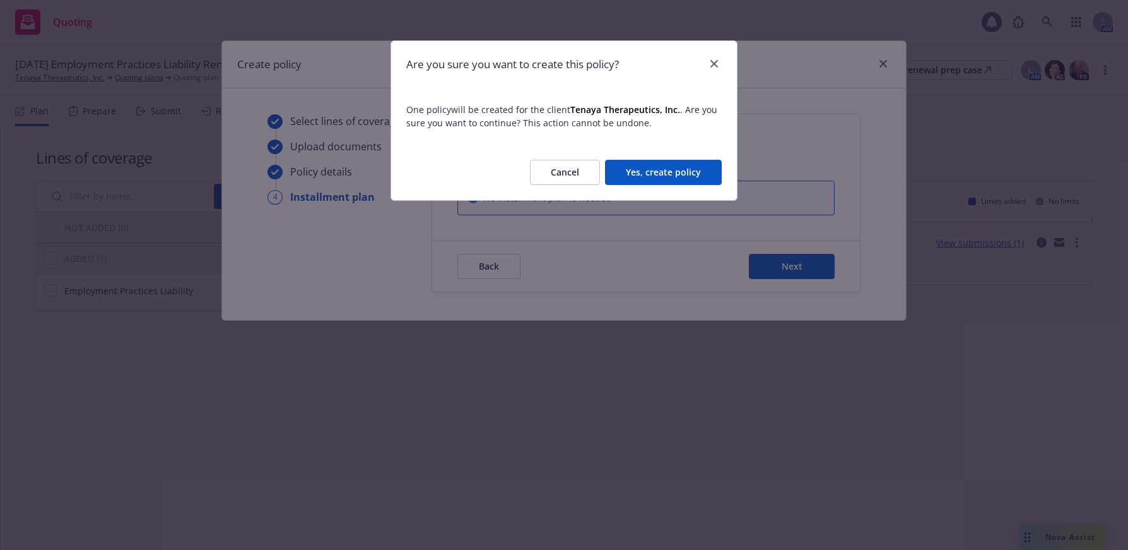
click at [688, 168] on button "Yes, create policy" at bounding box center [663, 172] width 117 height 25
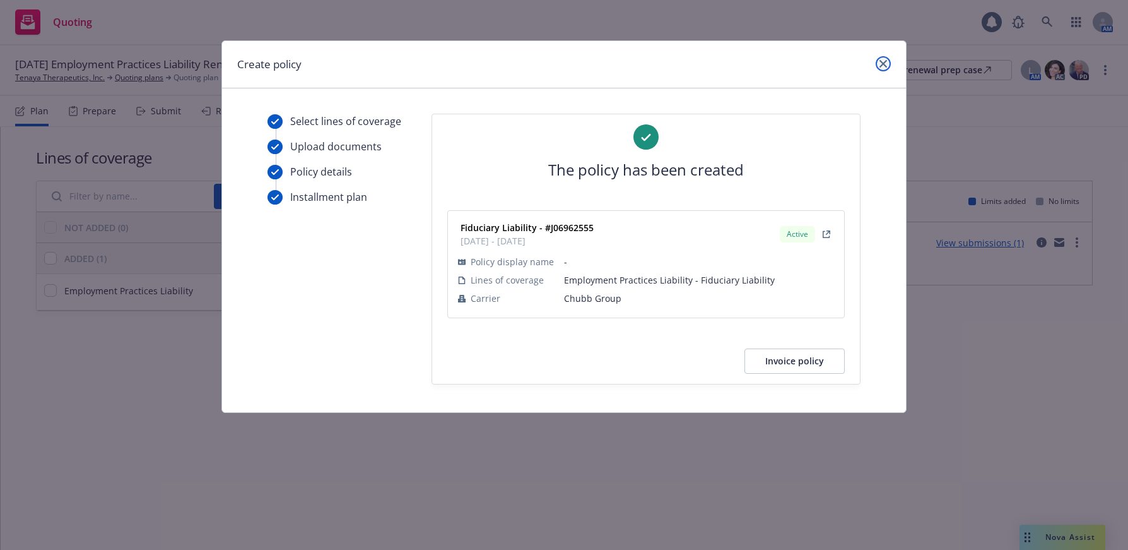
click at [882, 65] on icon "close" at bounding box center [884, 64] width 8 height 8
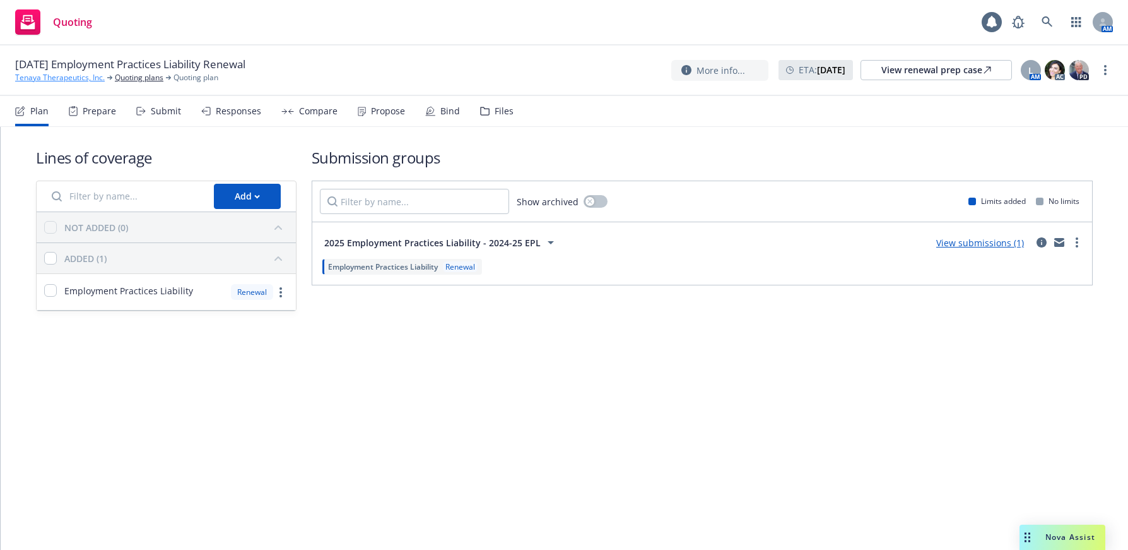
click at [71, 76] on link "Tenaya Therapeutics, Inc." at bounding box center [60, 77] width 90 height 11
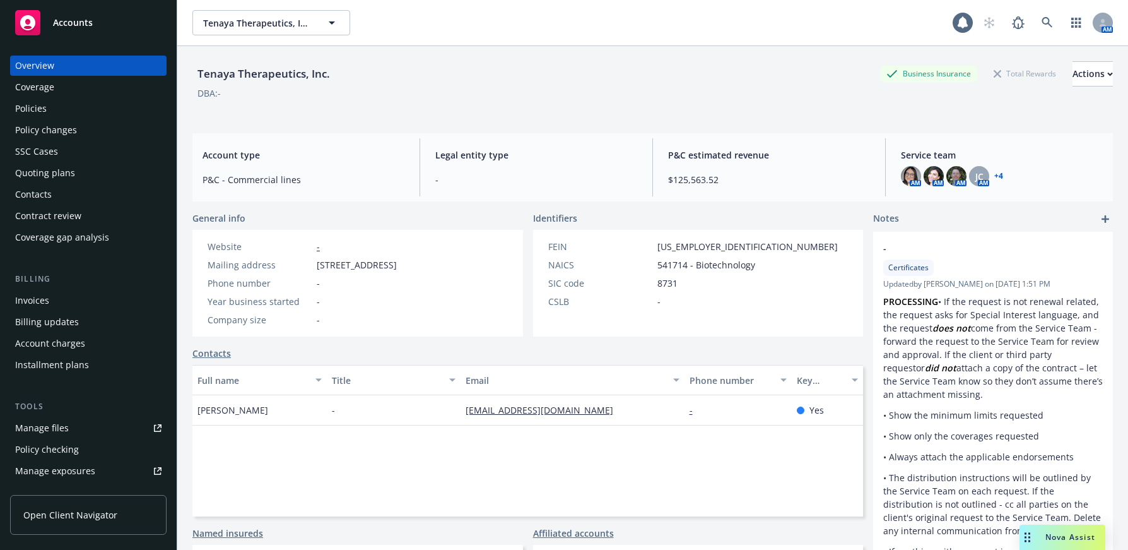
click at [38, 109] on div "Policies" at bounding box center [31, 108] width 32 height 20
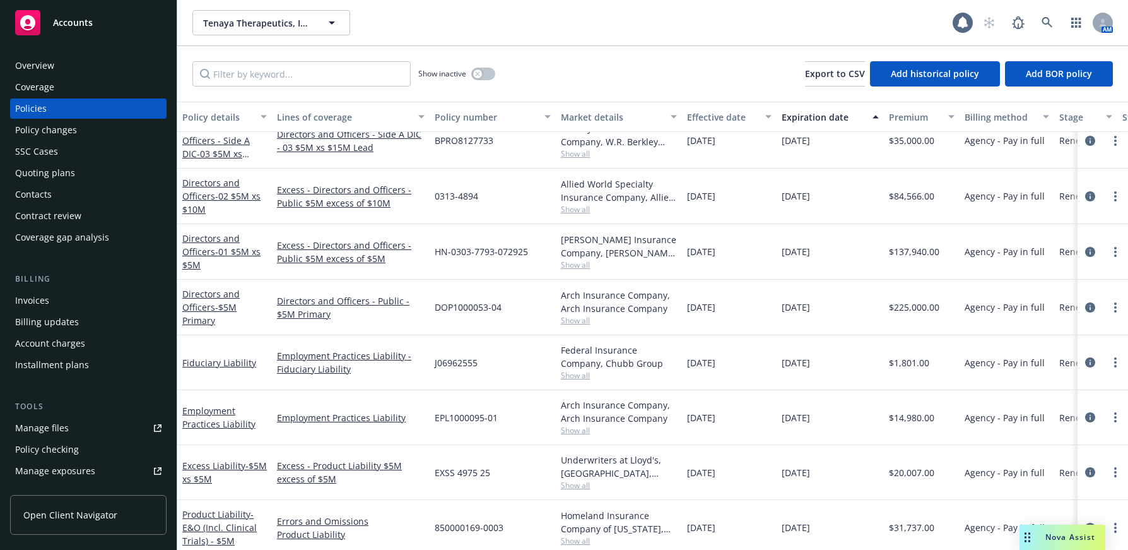
scroll to position [126, 0]
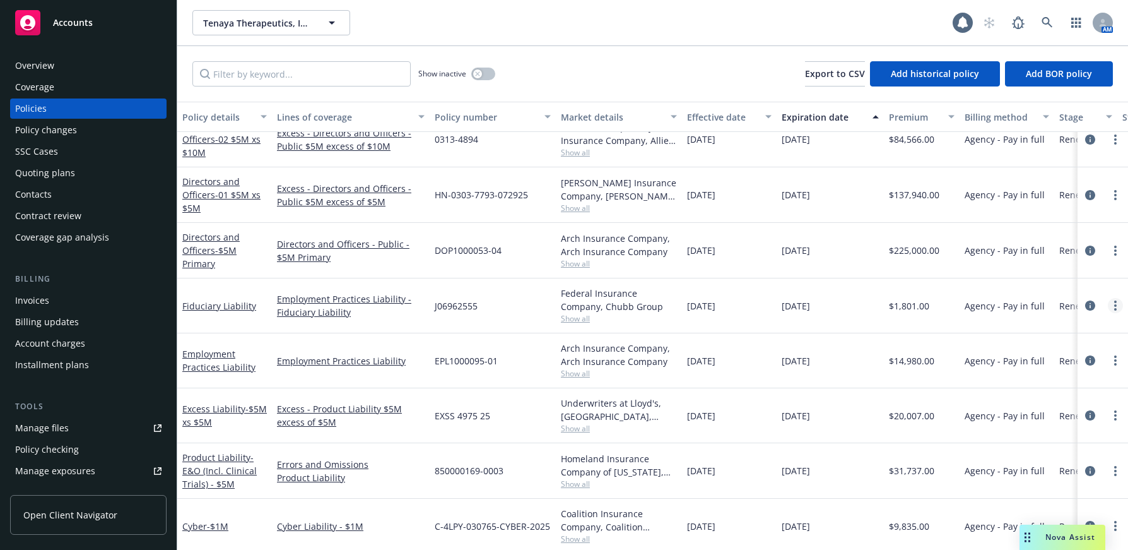
click at [1114, 305] on circle "more" at bounding box center [1115, 305] width 3 height 3
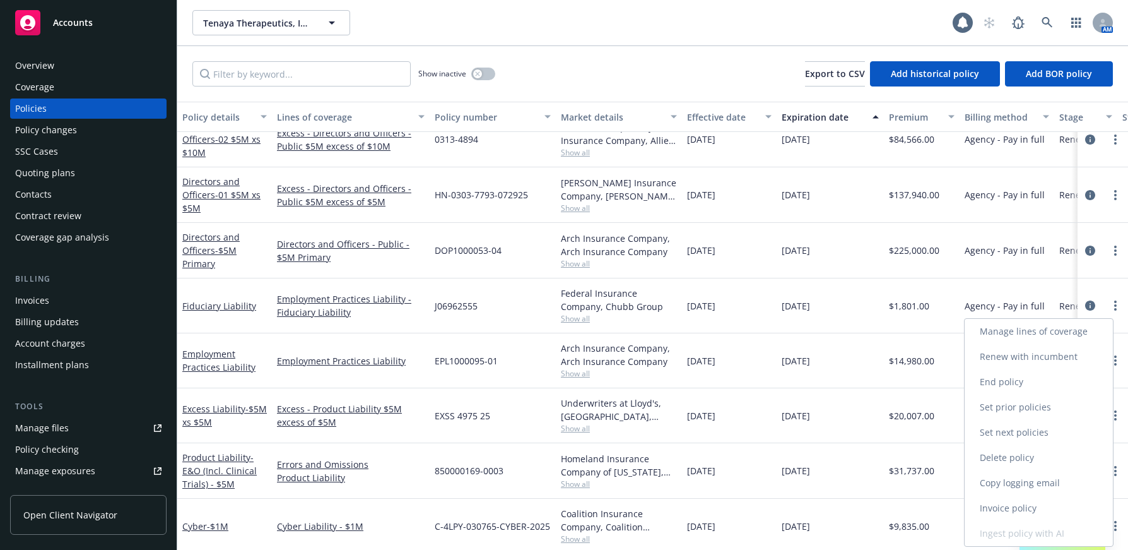
click at [1052, 329] on link "Manage lines of coverage" at bounding box center [1039, 331] width 148 height 25
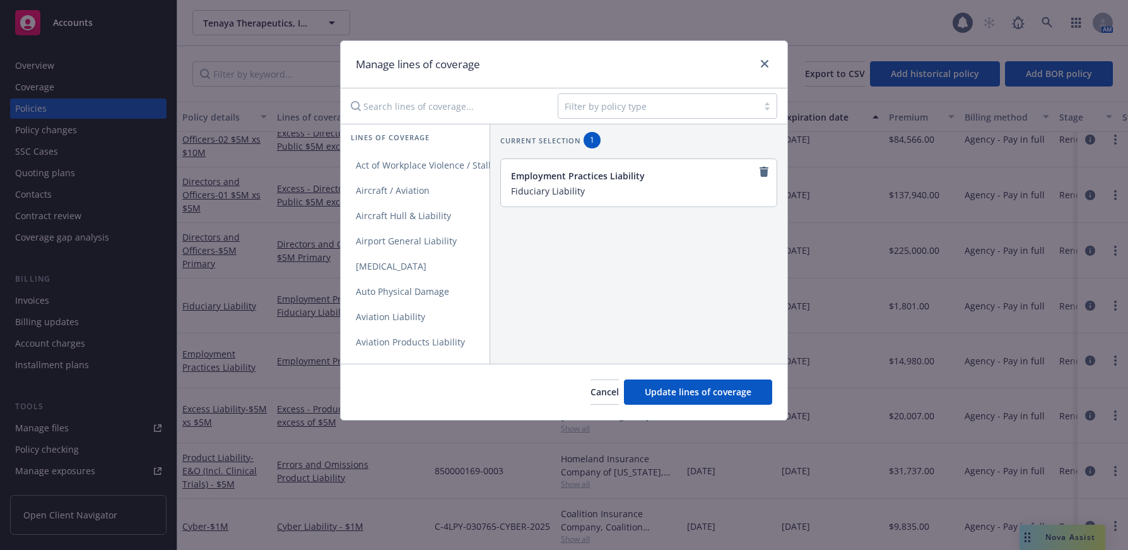
click at [640, 174] on div "Employment Practices Liability" at bounding box center [637, 175] width 253 height 13
drag, startPoint x: 642, startPoint y: 172, endPoint x: 505, endPoint y: 177, distance: 137.0
click at [505, 177] on div "Employment Practices Liability Fiduciary Liability" at bounding box center [639, 182] width 276 height 47
click at [760, 171] on icon "remove" at bounding box center [764, 172] width 9 height 10
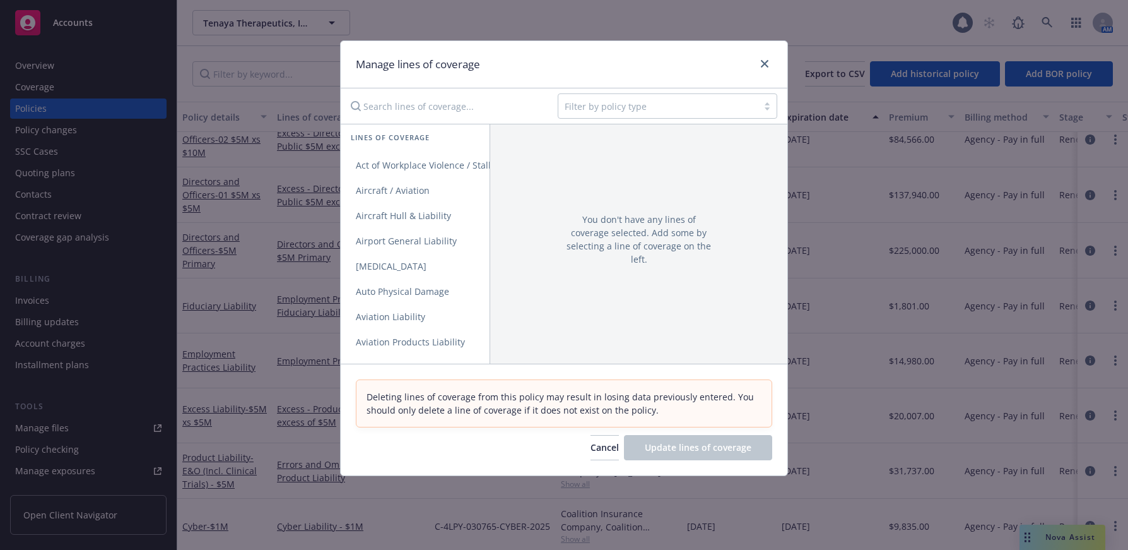
click at [399, 108] on input "Search lines of coverage..." at bounding box center [445, 105] width 204 height 25
type input "f"
click at [411, 266] on span "Fiduciary Liability" at bounding box center [393, 266] width 104 height 12
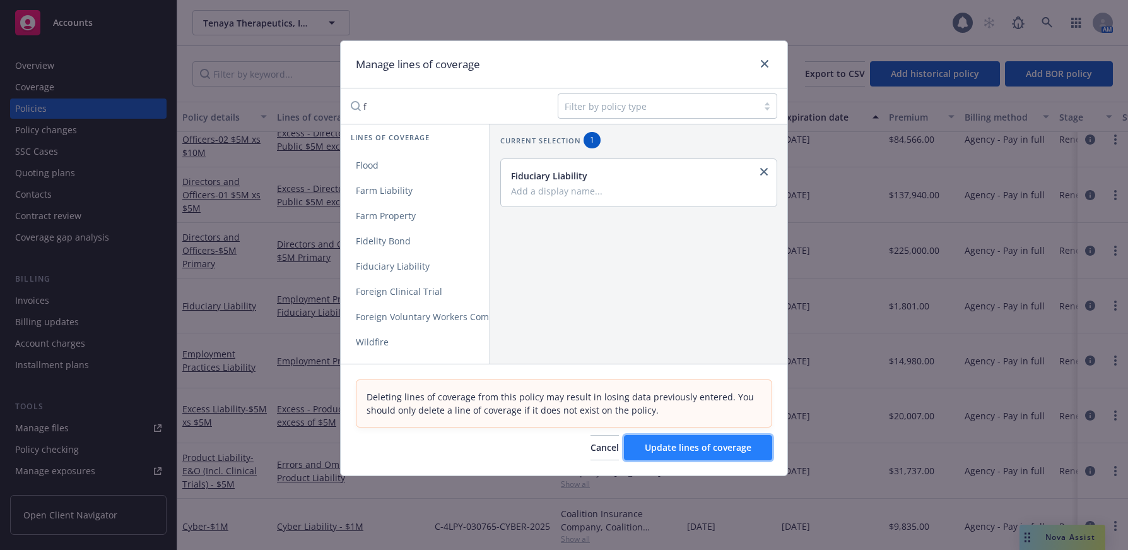
click at [703, 444] on span "Update lines of coverage" at bounding box center [698, 447] width 107 height 12
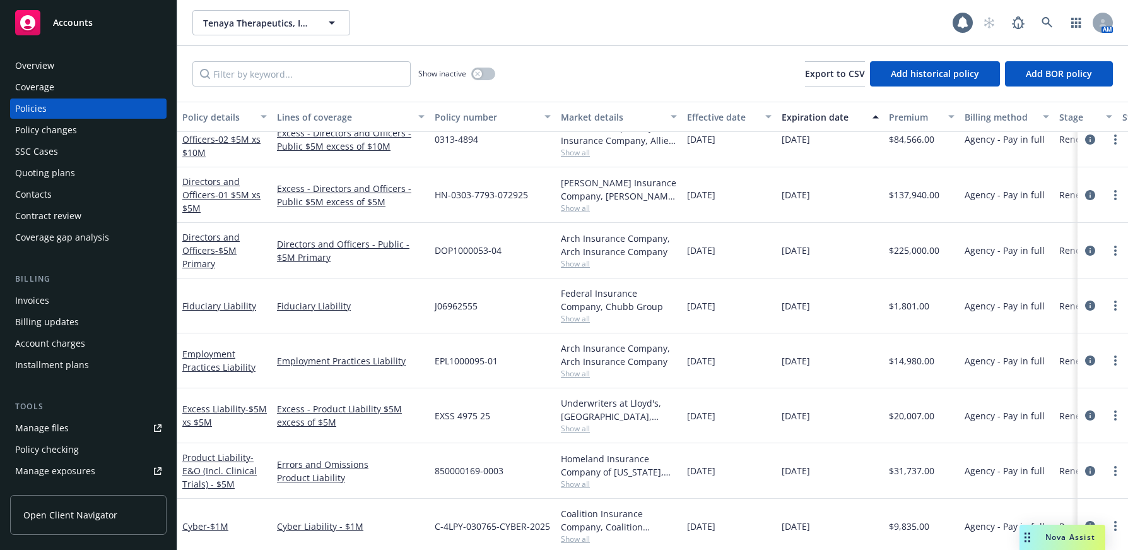
click at [35, 298] on div "Invoices" at bounding box center [32, 300] width 34 height 20
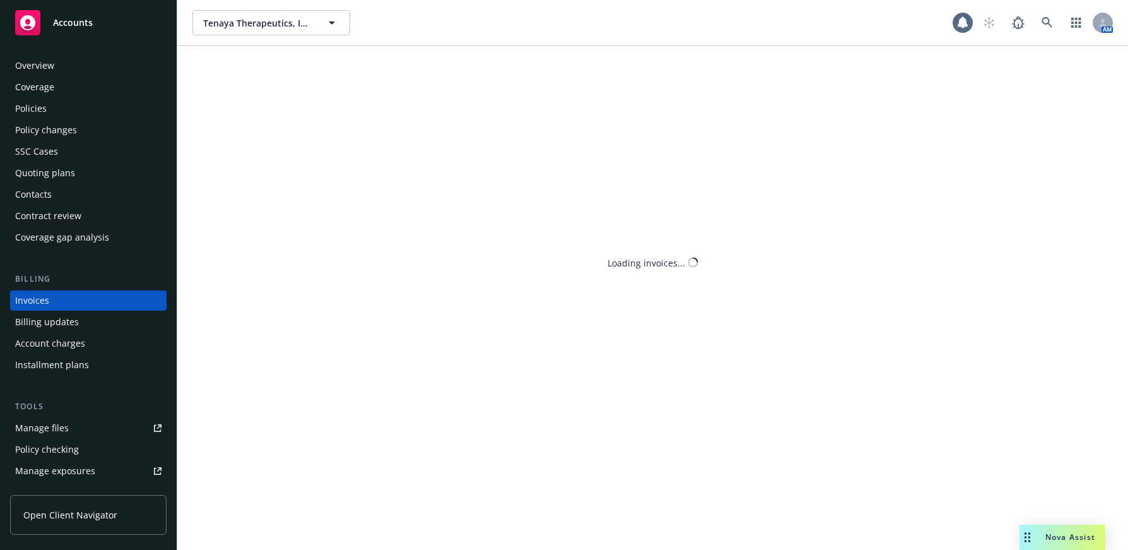
scroll to position [6, 0]
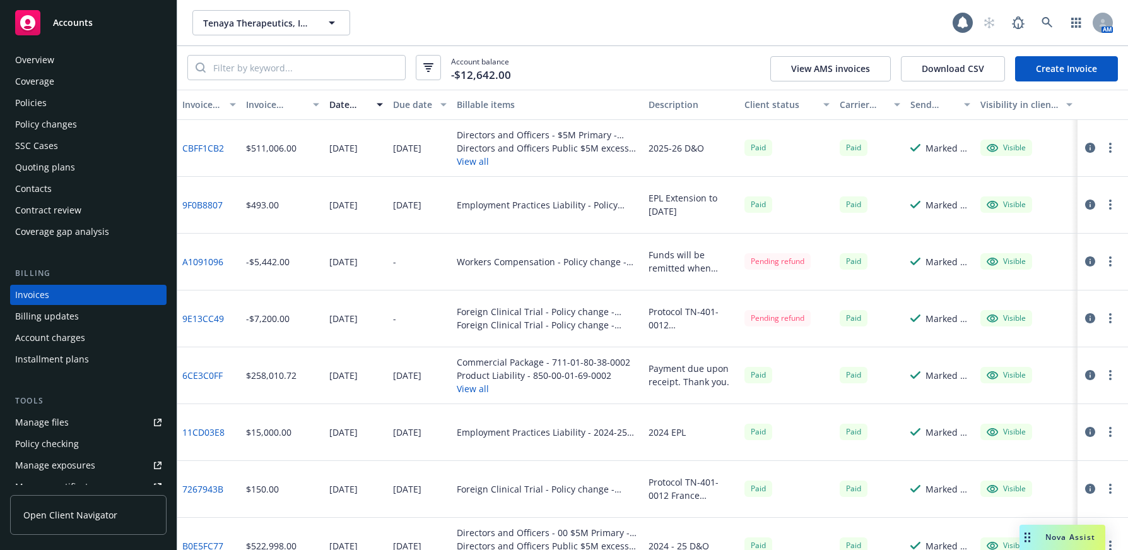
click at [1059, 67] on link "Create Invoice" at bounding box center [1066, 68] width 103 height 25
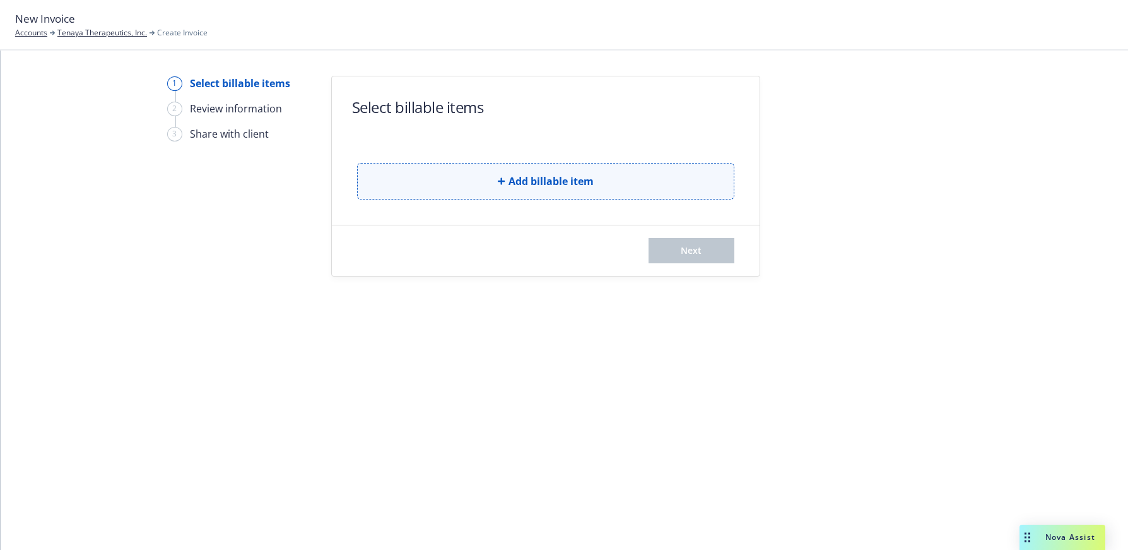
click at [576, 180] on span "Add billable item" at bounding box center [551, 181] width 85 height 15
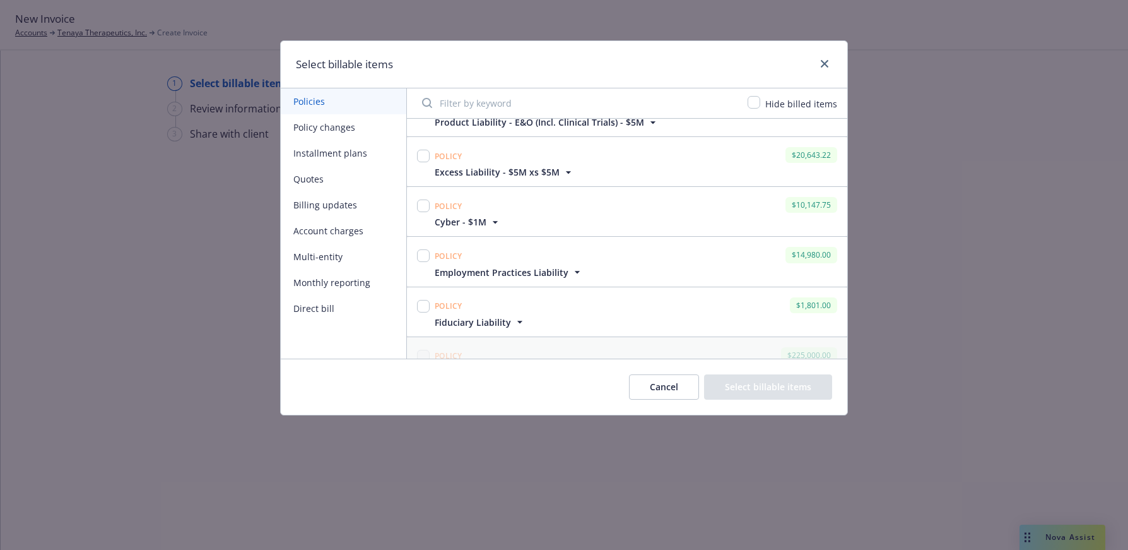
scroll to position [252, 0]
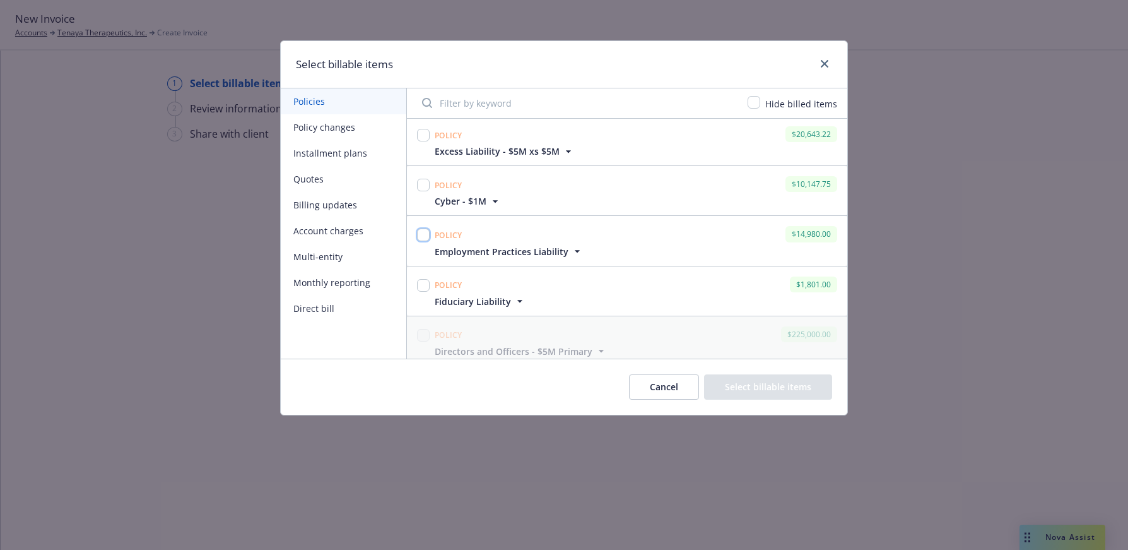
click at [423, 232] on input "checkbox" at bounding box center [423, 234] width 13 height 13
checkbox input "true"
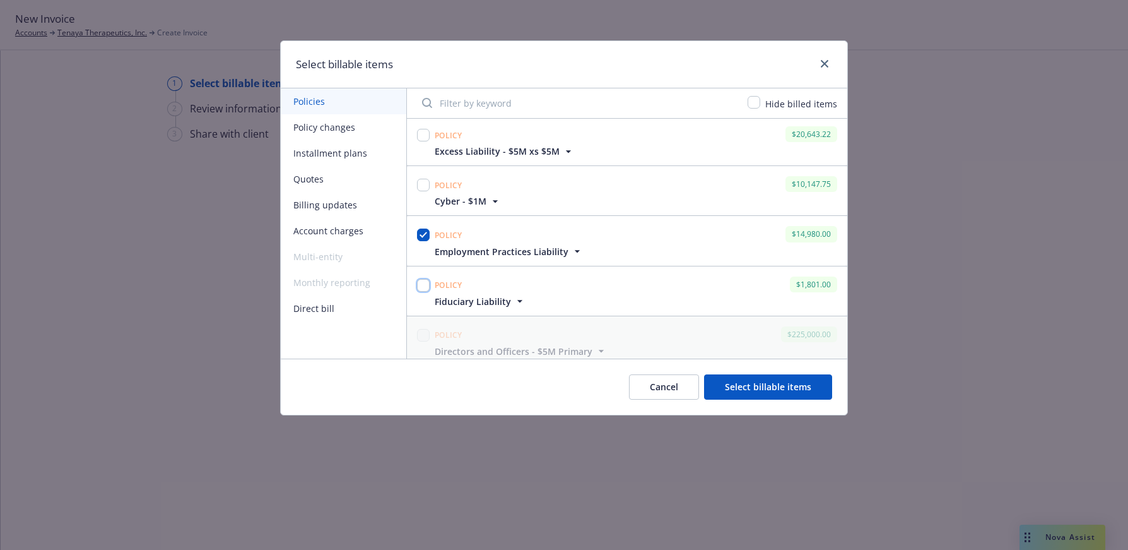
click at [423, 287] on input "checkbox" at bounding box center [423, 285] width 13 height 13
checkbox input "true"
click at [762, 387] on button "Select billable items" at bounding box center [768, 386] width 128 height 25
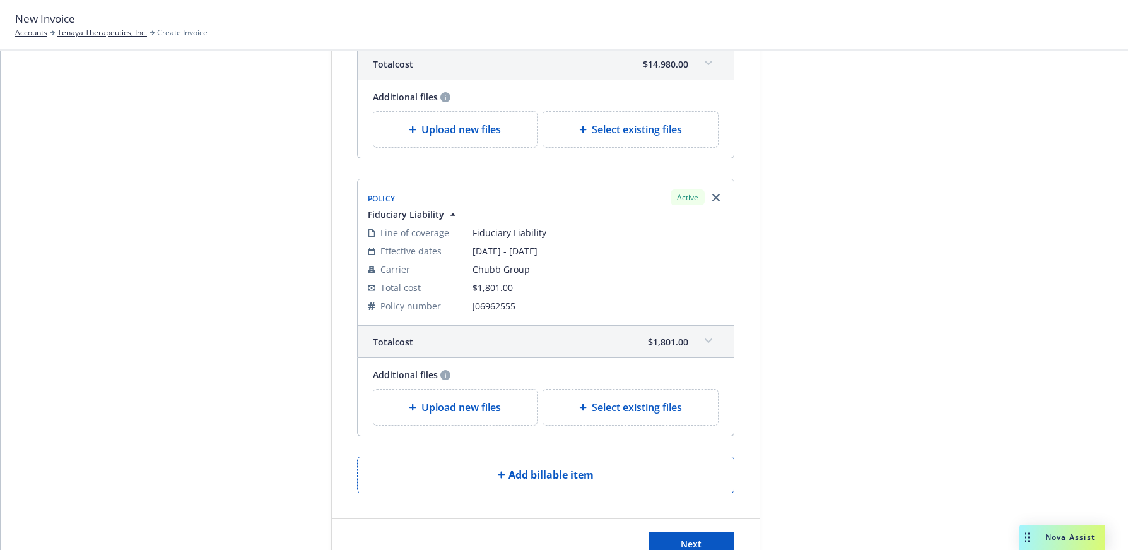
scroll to position [287, 0]
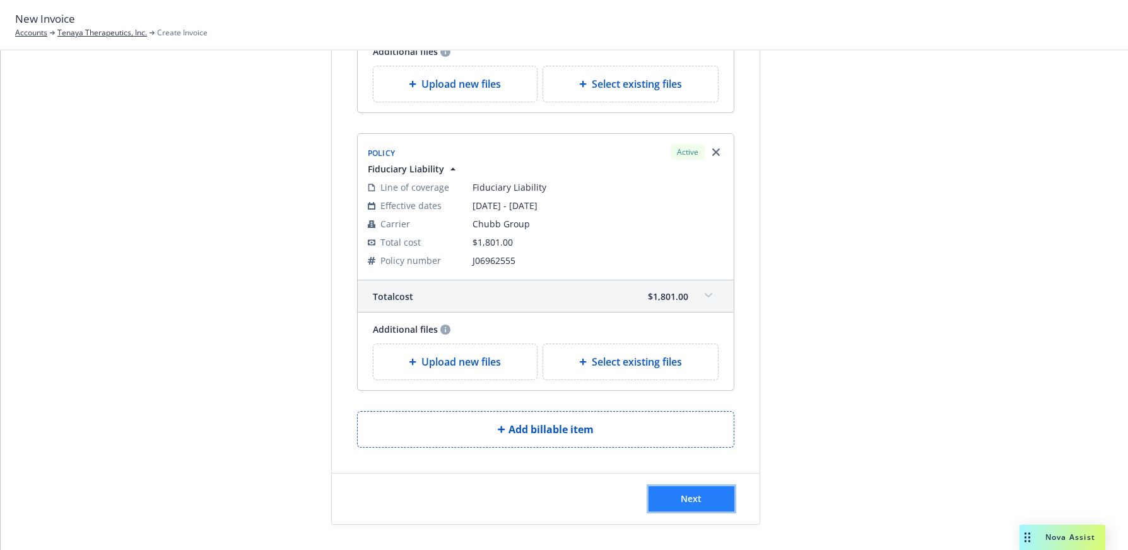
click at [689, 498] on span "Next" at bounding box center [691, 498] width 21 height 12
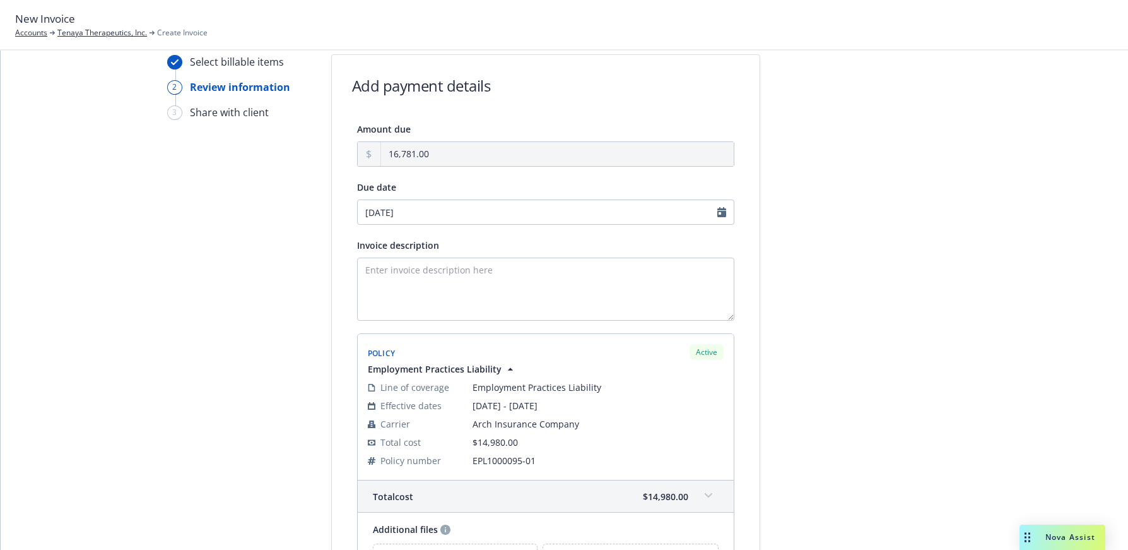
scroll to position [0, 0]
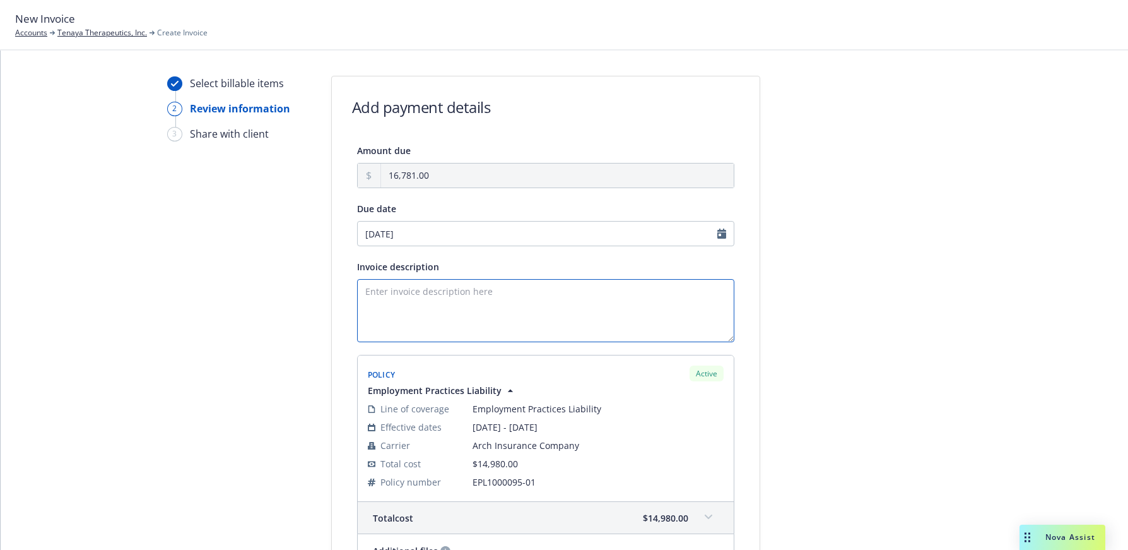
click at [411, 293] on textarea "Invoice description" at bounding box center [545, 310] width 377 height 63
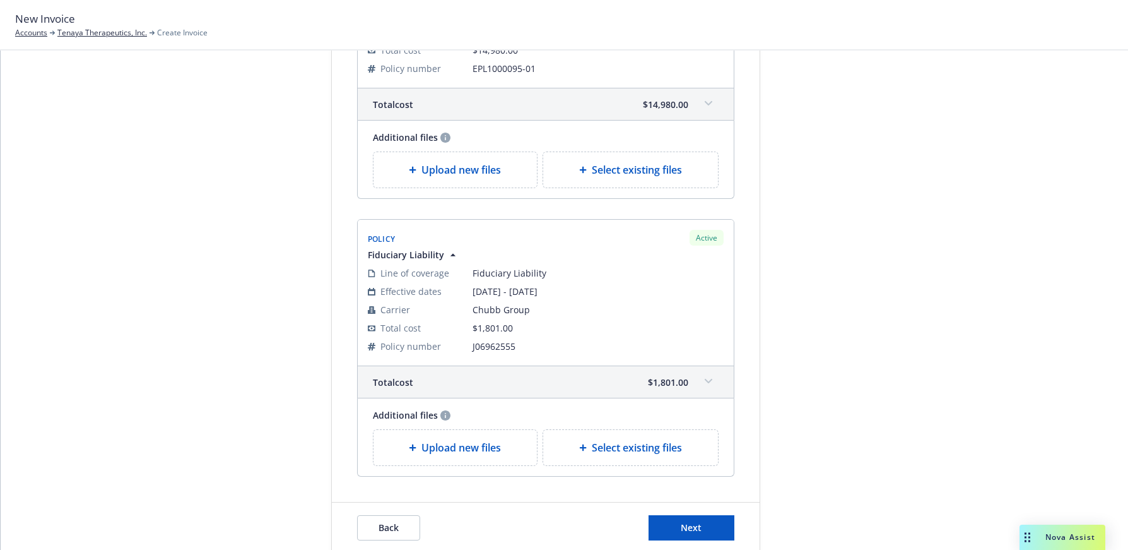
scroll to position [442, 0]
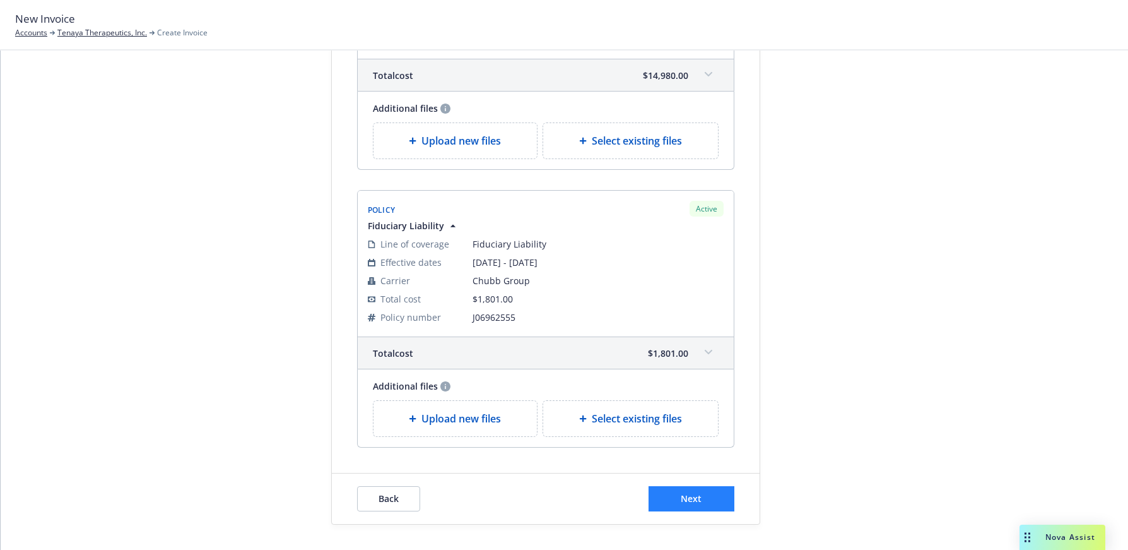
type textarea "2025-26 EPL/FID"
click at [694, 498] on span "Next" at bounding box center [691, 498] width 21 height 12
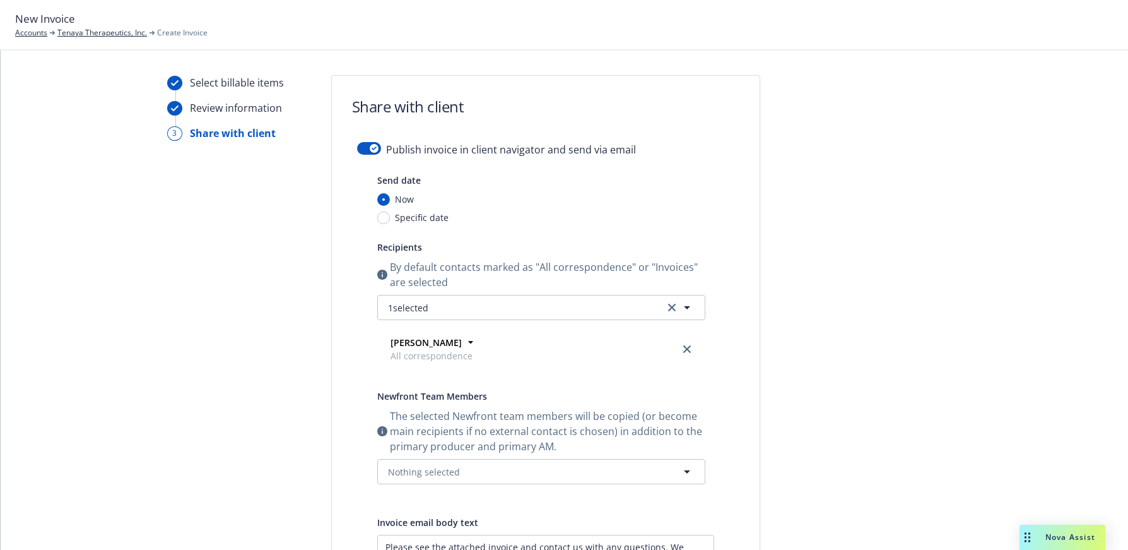
scroll to position [0, 0]
click at [357, 148] on button "button" at bounding box center [369, 149] width 24 height 13
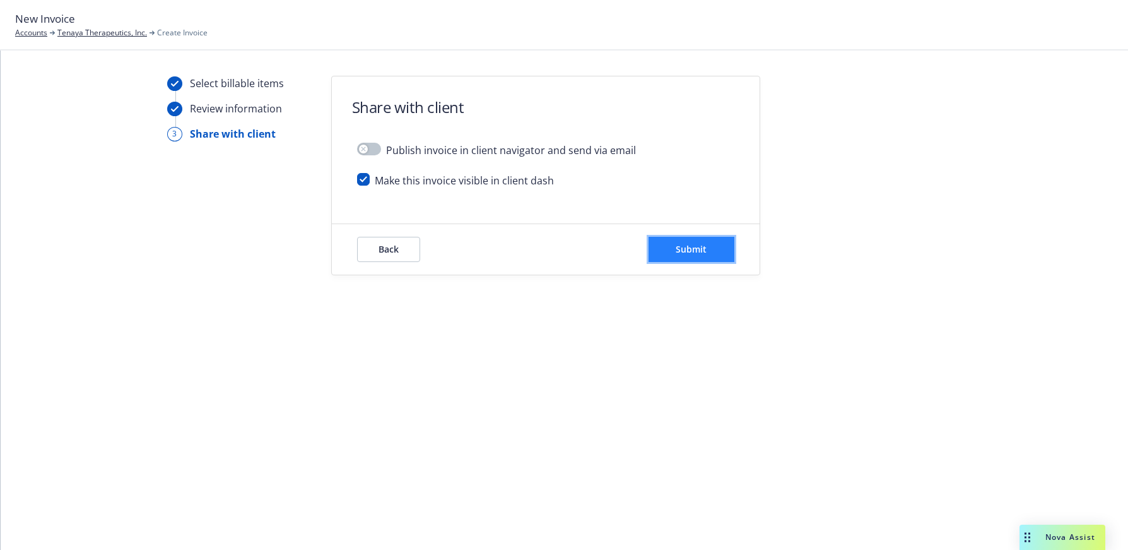
click at [693, 249] on span "Submit" at bounding box center [691, 249] width 31 height 12
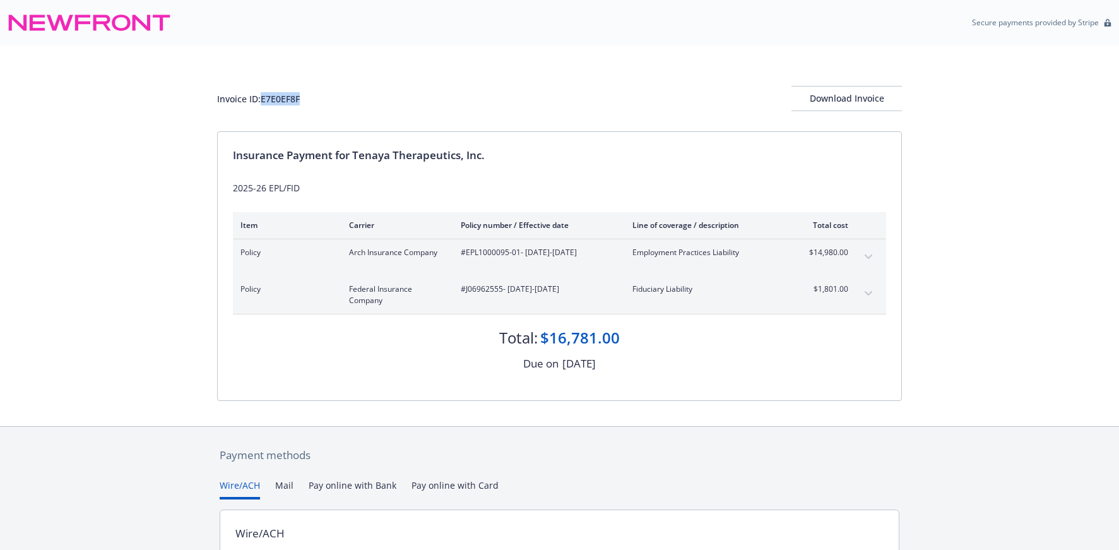
drag, startPoint x: 302, startPoint y: 96, endPoint x: 264, endPoint y: 102, distance: 38.9
click at [264, 102] on div "Invoice ID: E7E0EF8F Download Invoice" at bounding box center [559, 98] width 685 height 25
copy div "E7E0EF8F"
click at [845, 98] on div "Download Invoice" at bounding box center [846, 98] width 110 height 24
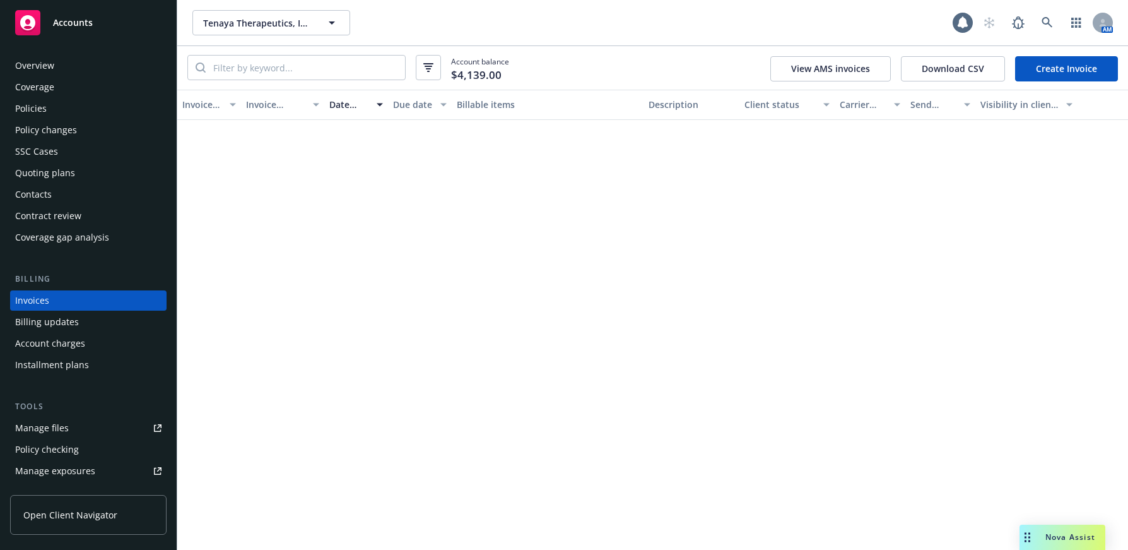
scroll to position [6, 0]
